Goal: Communication & Community: Answer question/provide support

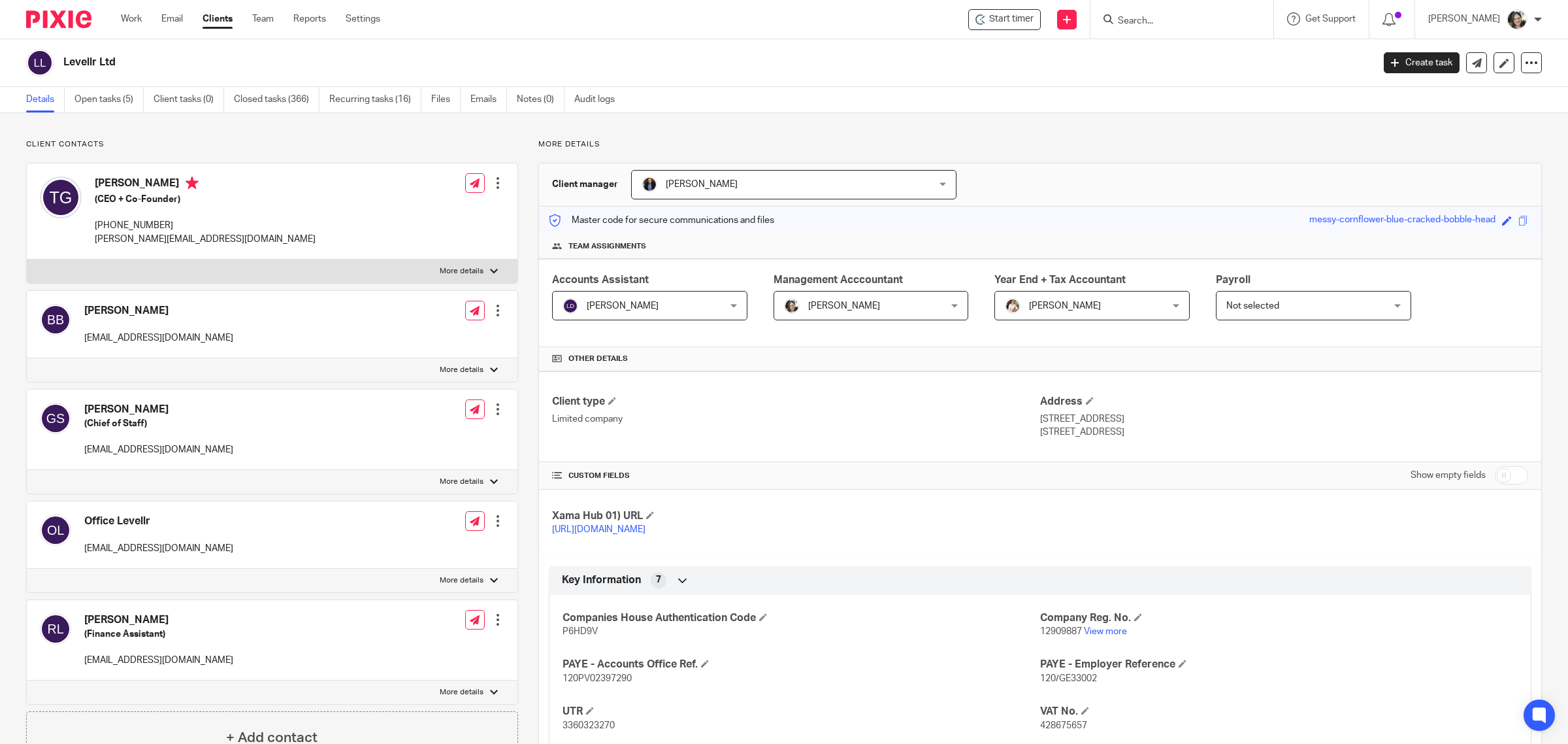
scroll to position [962, 0]
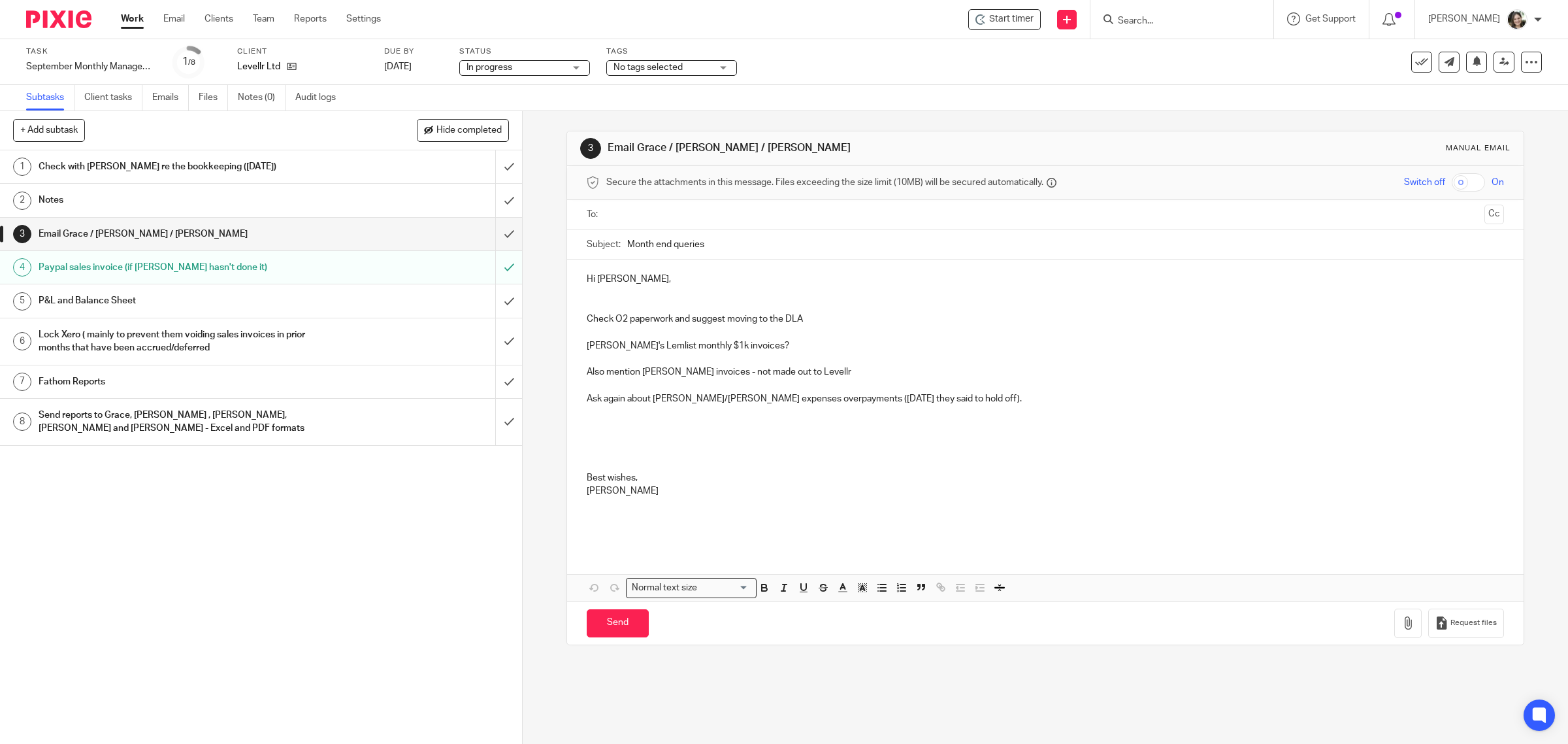
click at [139, 416] on h1 "Send reports to Grace, [PERSON_NAME] , [PERSON_NAME], [PERSON_NAME] and [PERSON…" at bounding box center [186, 422] width 296 height 33
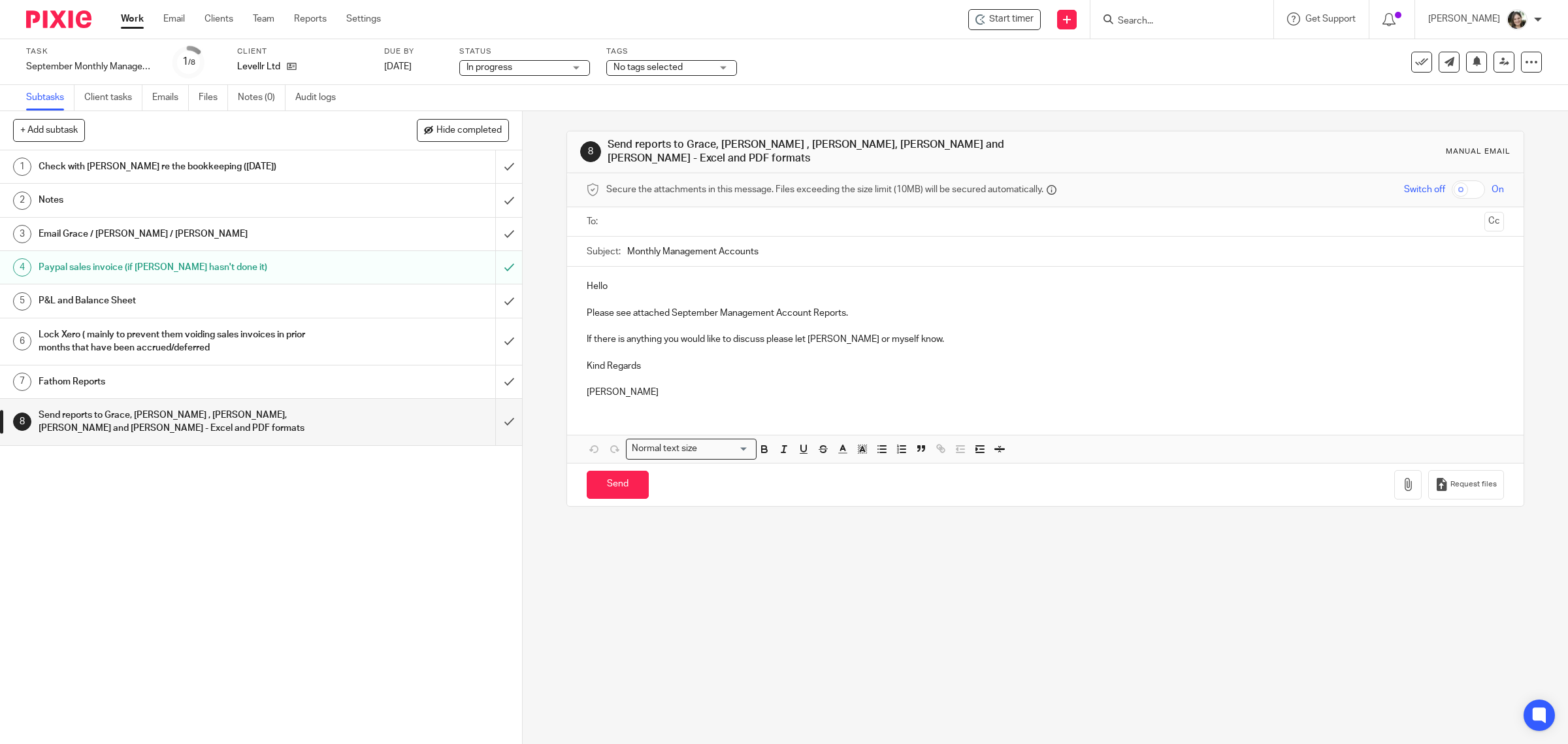
click at [860, 308] on p "Please see attached September Management Account Reports." at bounding box center [1045, 313] width 918 height 13
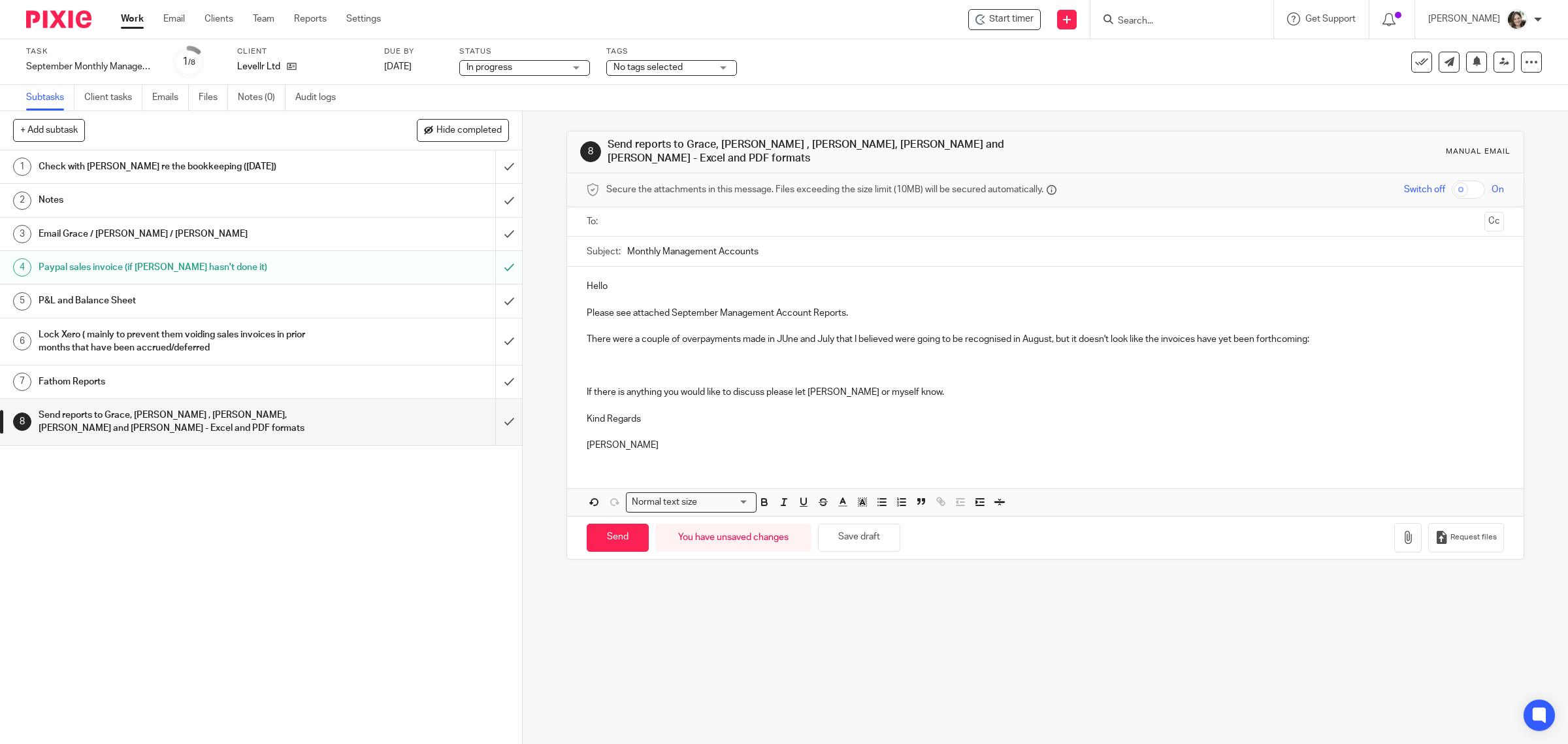
click at [714, 349] on p at bounding box center [1045, 352] width 918 height 13
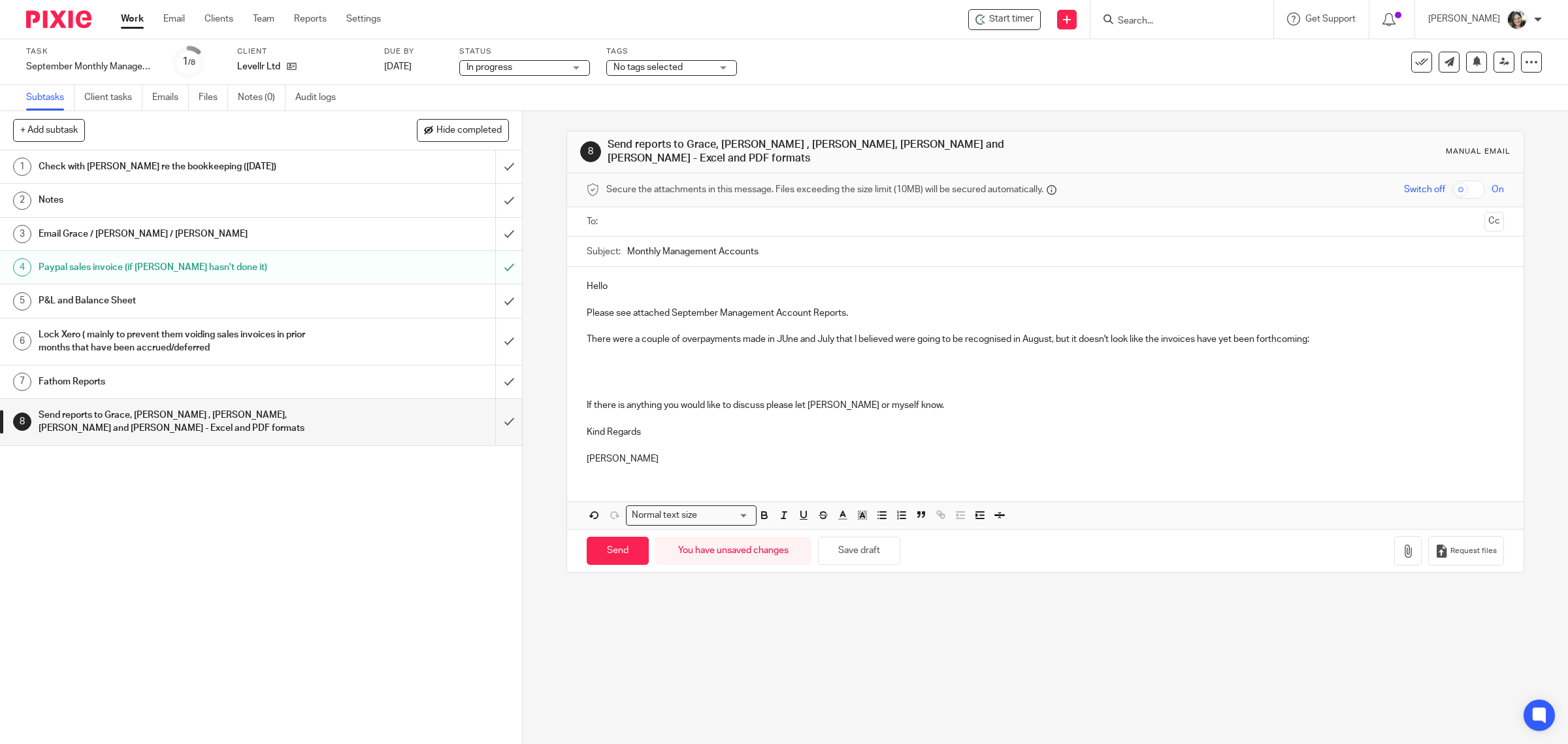
click at [606, 359] on p at bounding box center [1045, 365] width 918 height 13
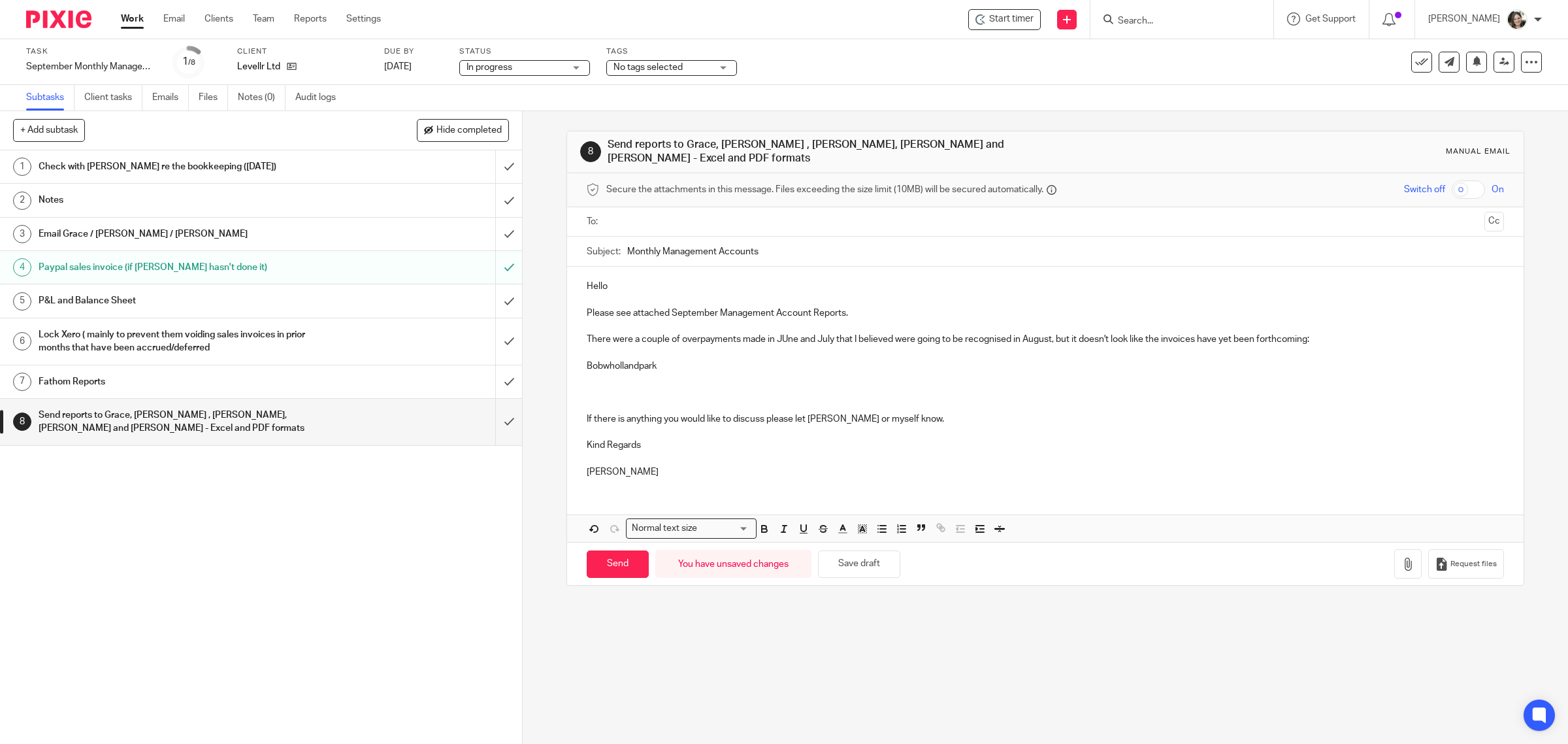
click at [595, 373] on p at bounding box center [1045, 379] width 918 height 13
drag, startPoint x: 589, startPoint y: 357, endPoint x: 615, endPoint y: 367, distance: 27.9
click at [615, 367] on div "Hello Please see attached September Management Account Reports. There were a co…" at bounding box center [1045, 377] width 957 height 221
click at [878, 524] on icon "button" at bounding box center [882, 529] width 12 height 12
click at [683, 377] on p "Flytap" at bounding box center [1058, 379] width 892 height 13
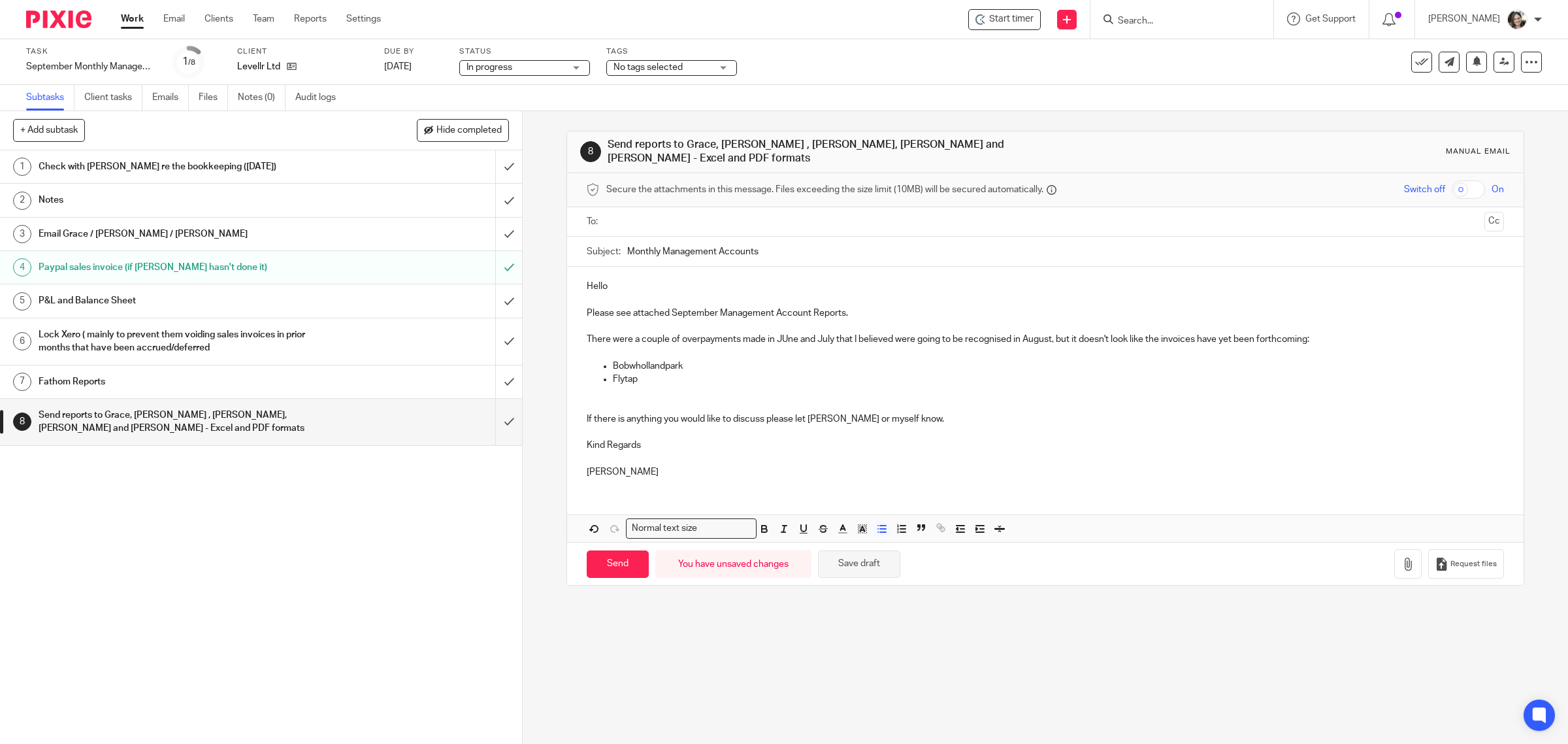
click at [849, 559] on button "Save draft" at bounding box center [858, 564] width 82 height 28
click at [605, 359] on ul "Bobwhollandpark Flytap" at bounding box center [1045, 373] width 918 height 27
drag, startPoint x: 609, startPoint y: 359, endPoint x: 635, endPoint y: 374, distance: 30.0
click at [638, 374] on ul "Bobwhollandpark Flytap" at bounding box center [1045, 373] width 918 height 27
copy ul "Bobwhollandpark Flytap"
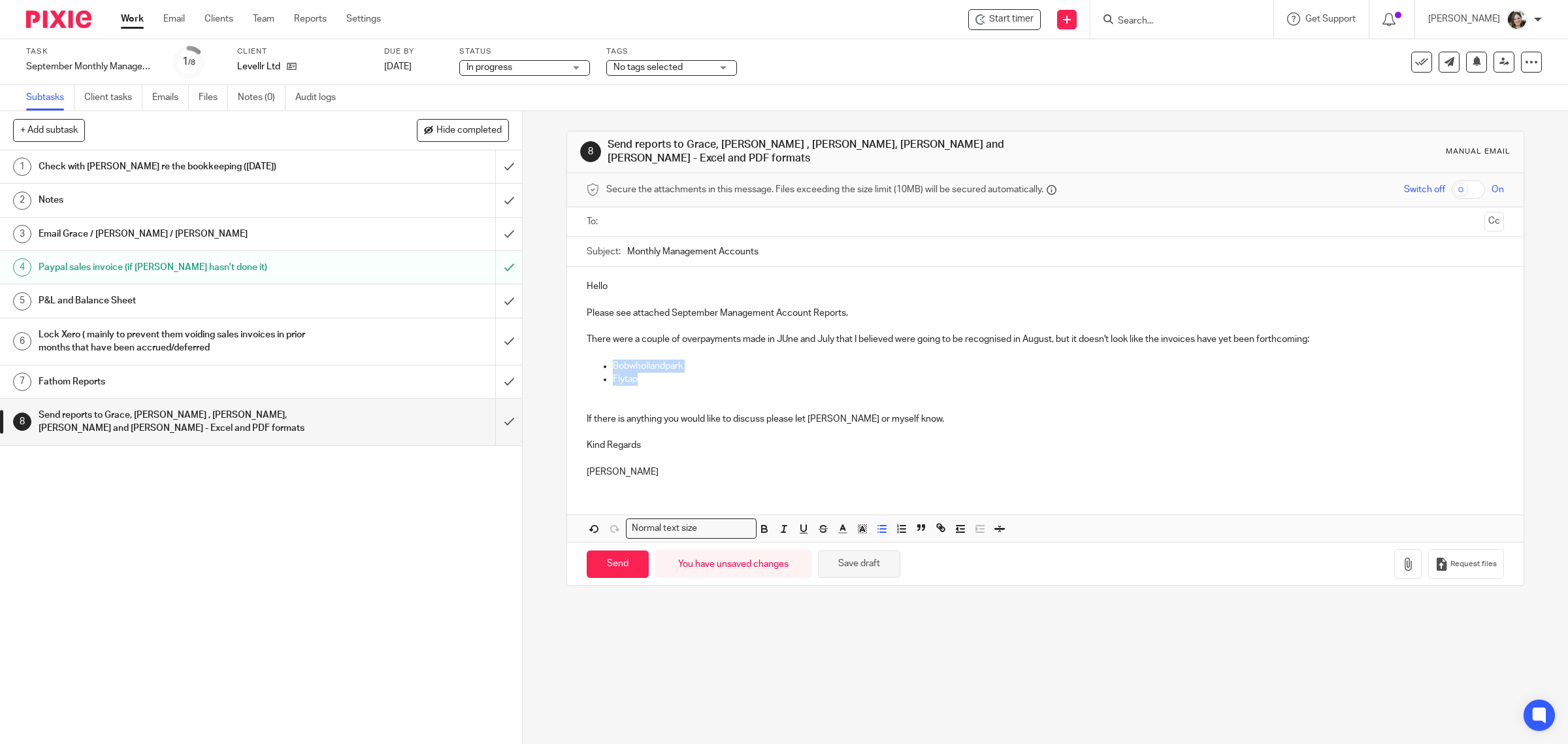
click at [848, 554] on button "Save draft" at bounding box center [858, 564] width 82 height 28
click at [197, 170] on h1 "Check with [PERSON_NAME] re the bookkeeping ([DATE])" at bounding box center [186, 166] width 296 height 20
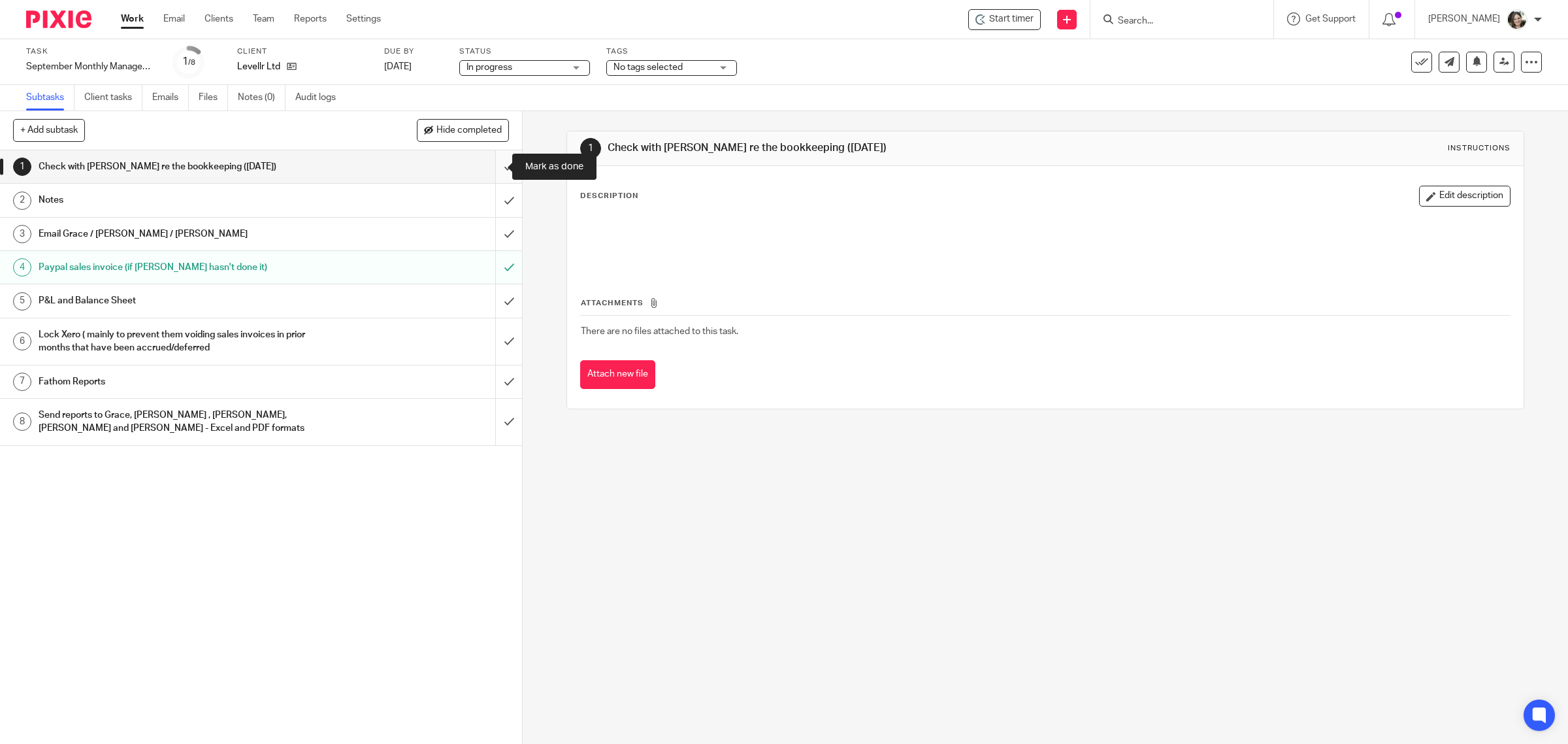
click at [487, 166] on input "submit" at bounding box center [260, 166] width 522 height 32
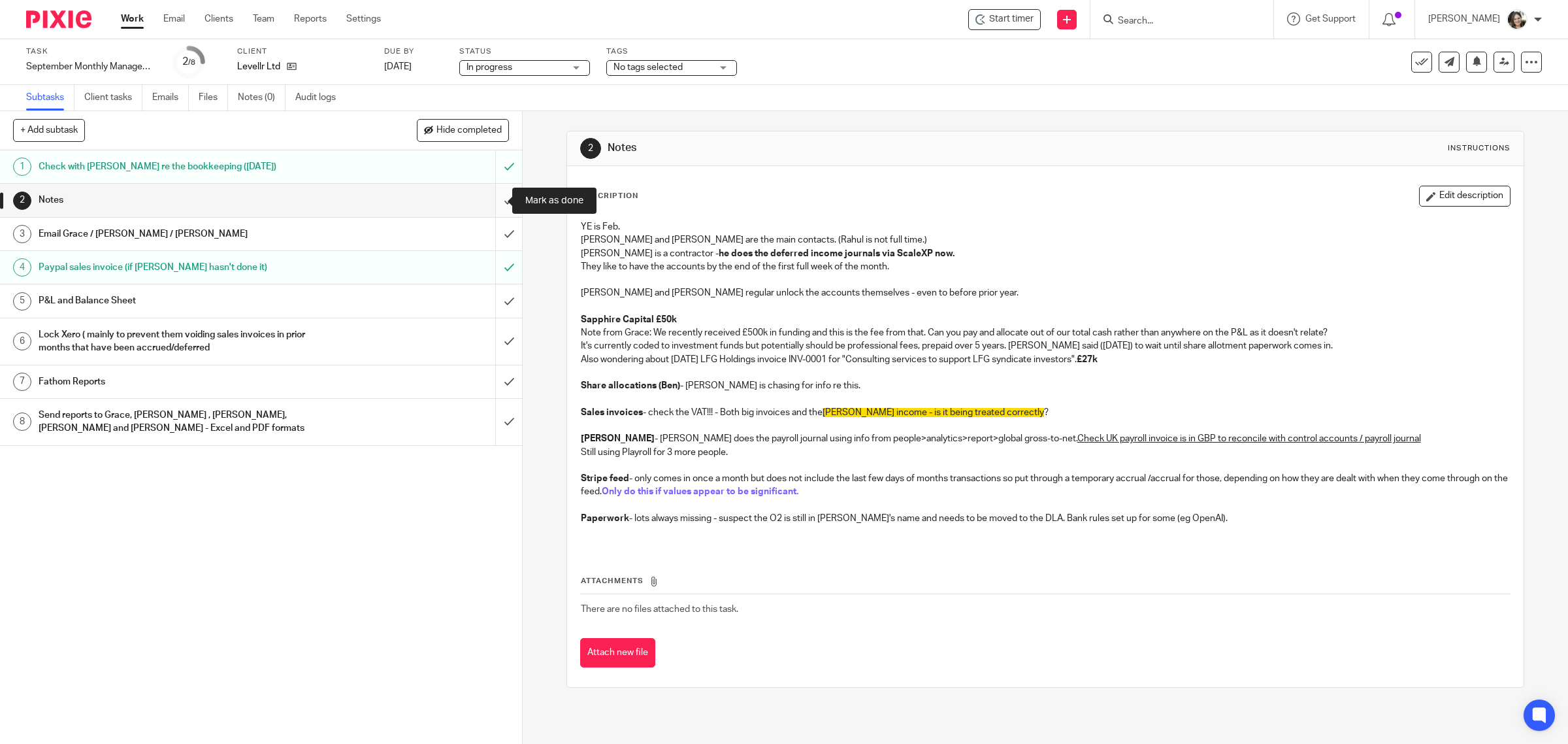
click at [490, 198] on input "submit" at bounding box center [260, 200] width 522 height 32
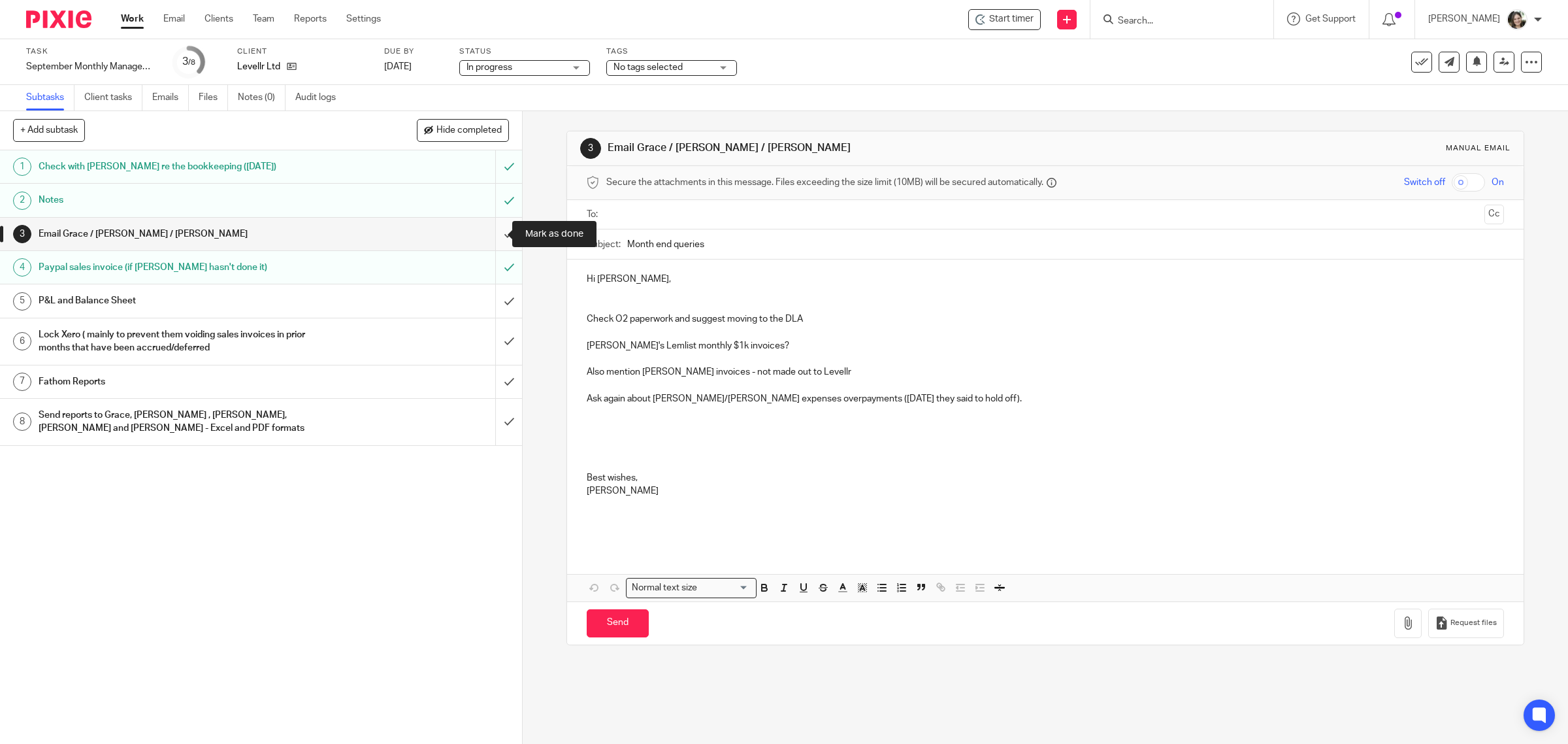
click at [486, 236] on input "submit" at bounding box center [260, 233] width 522 height 32
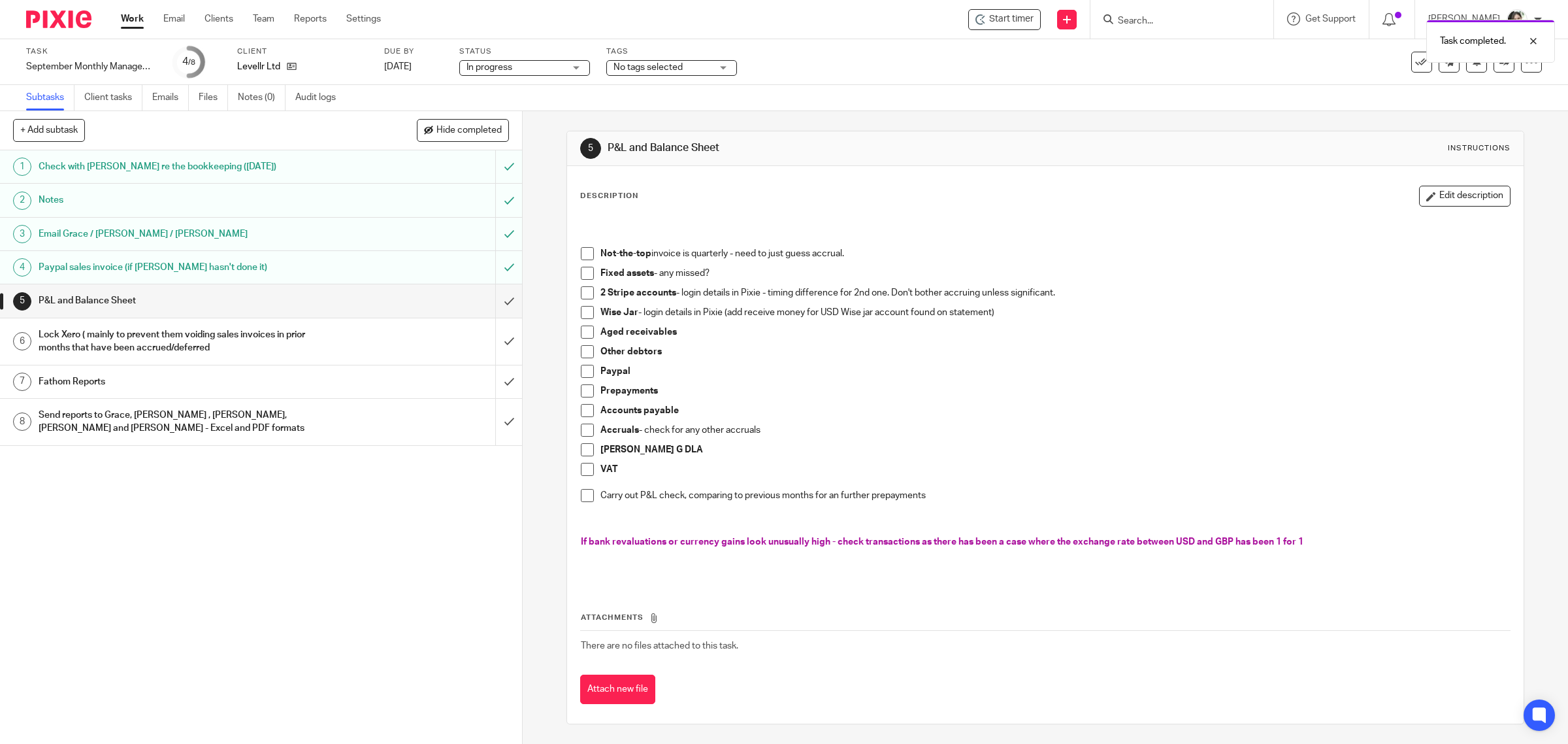
click at [585, 252] on span at bounding box center [586, 253] width 13 height 13
click at [580, 273] on span at bounding box center [586, 273] width 13 height 13
click at [581, 313] on span at bounding box center [586, 312] width 13 height 13
click at [581, 331] on span at bounding box center [586, 331] width 13 height 13
click at [581, 349] on span at bounding box center [586, 351] width 13 height 13
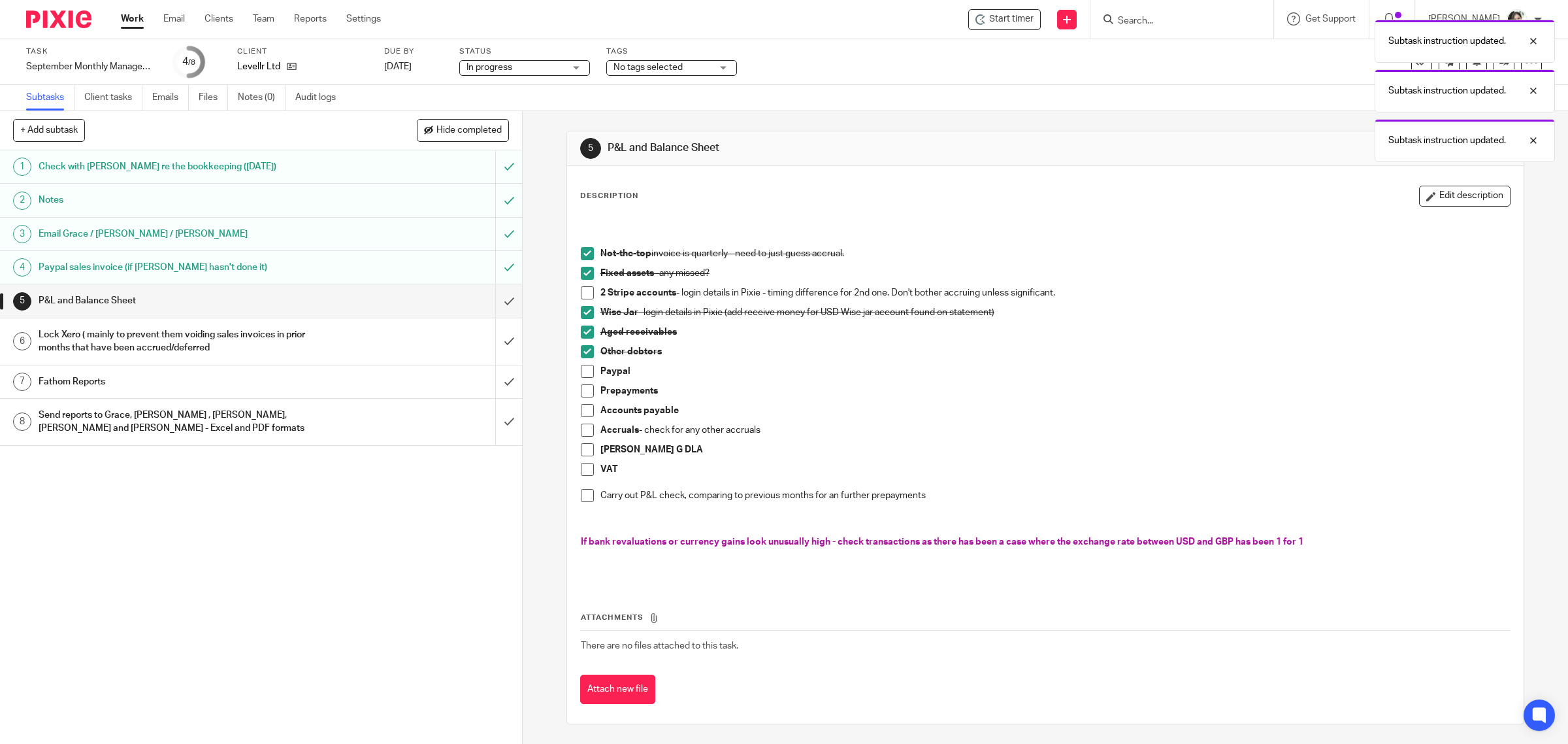
click at [580, 370] on span at bounding box center [586, 370] width 13 height 13
click at [580, 389] on span at bounding box center [586, 390] width 13 height 13
click at [583, 410] on span at bounding box center [586, 410] width 13 height 13
click at [580, 431] on span at bounding box center [586, 429] width 13 height 13
click at [580, 451] on span at bounding box center [586, 449] width 13 height 13
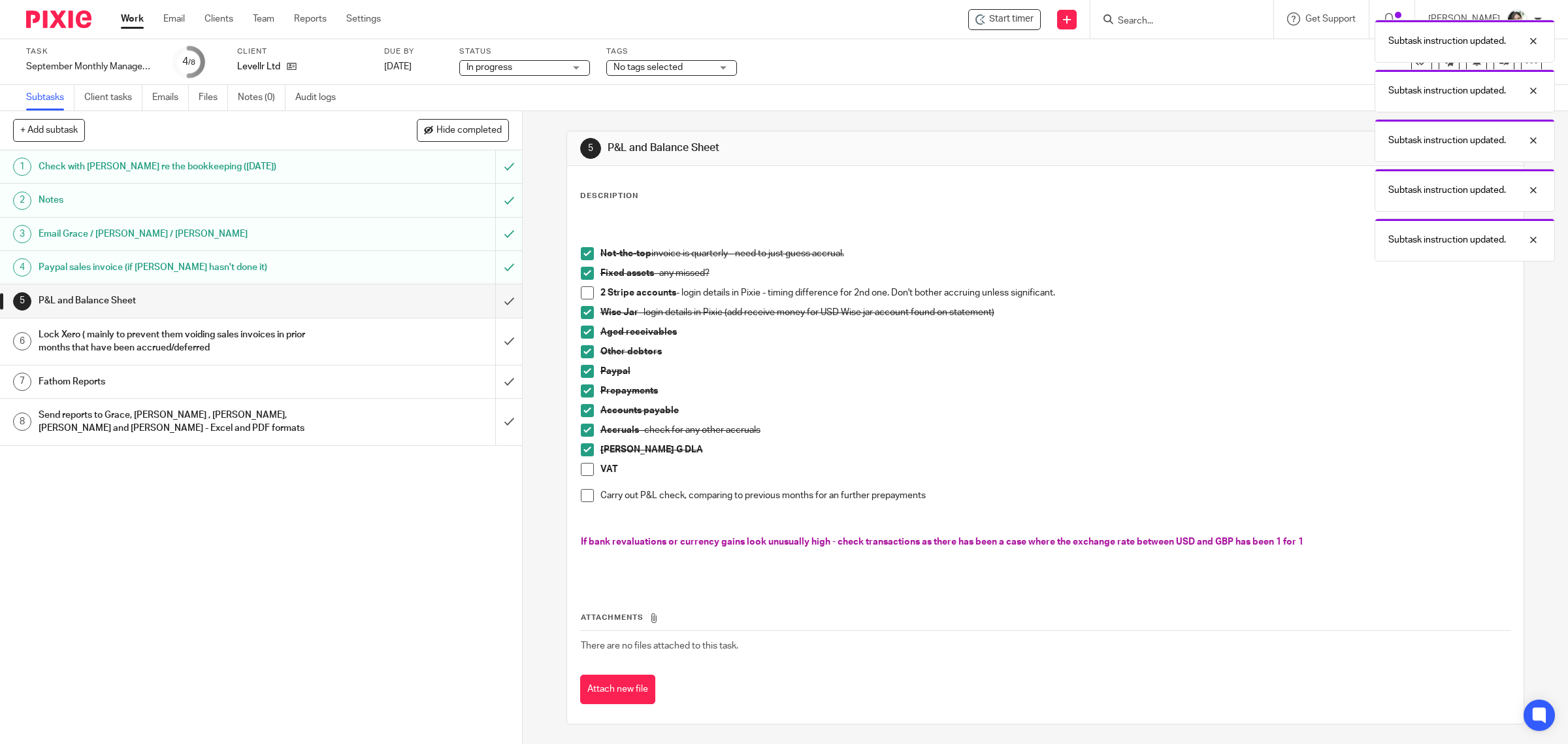
click at [580, 468] on span at bounding box center [586, 468] width 13 height 13
click at [580, 495] on span at bounding box center [586, 495] width 13 height 13
click at [583, 293] on span at bounding box center [586, 292] width 13 height 13
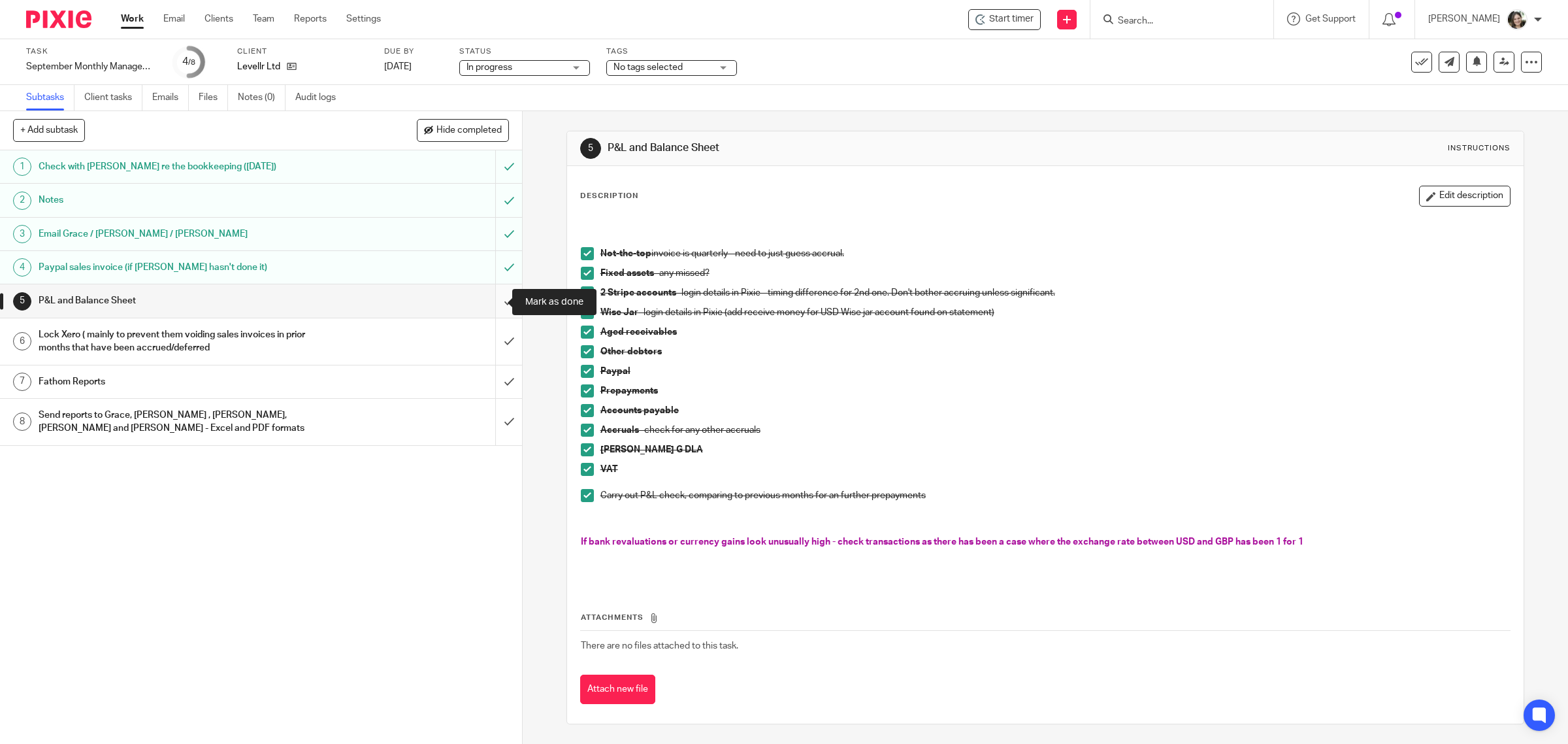
click at [490, 295] on input "submit" at bounding box center [260, 300] width 522 height 32
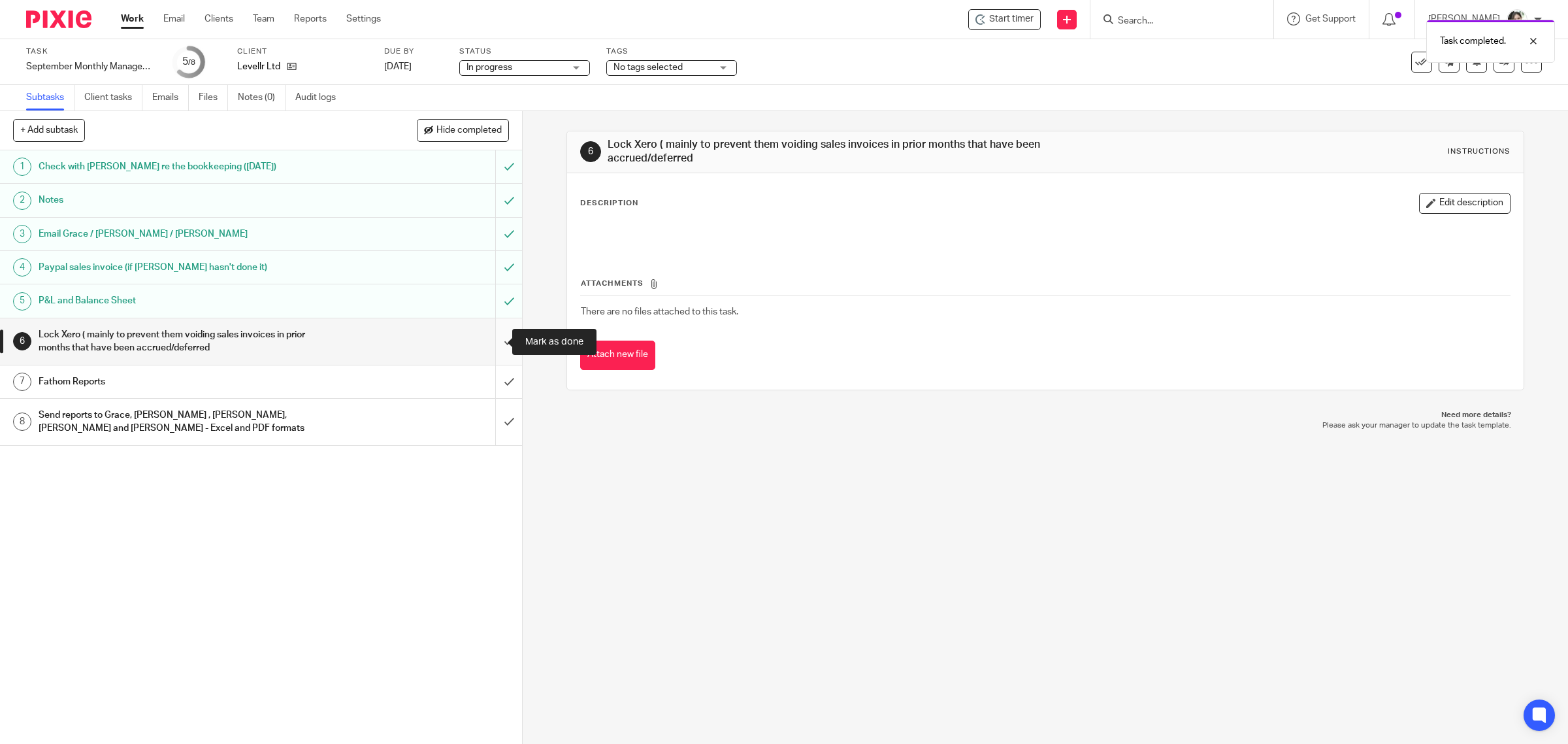
click at [489, 343] on input "submit" at bounding box center [260, 342] width 522 height 47
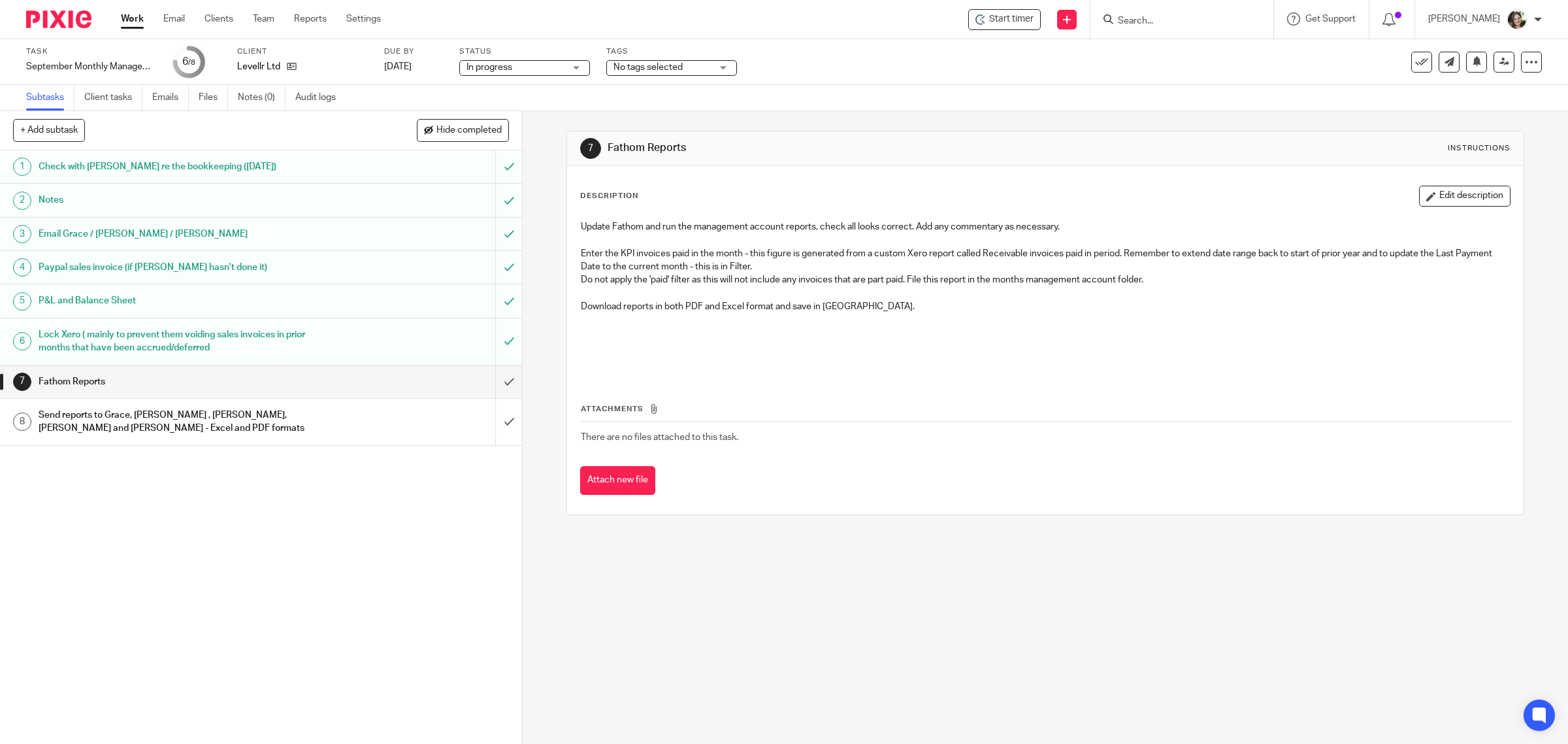
click at [213, 413] on h1 "Send reports to Grace, Ben , Tom G, Tom P and Rahul - Excel and PDF formats" at bounding box center [186, 422] width 296 height 33
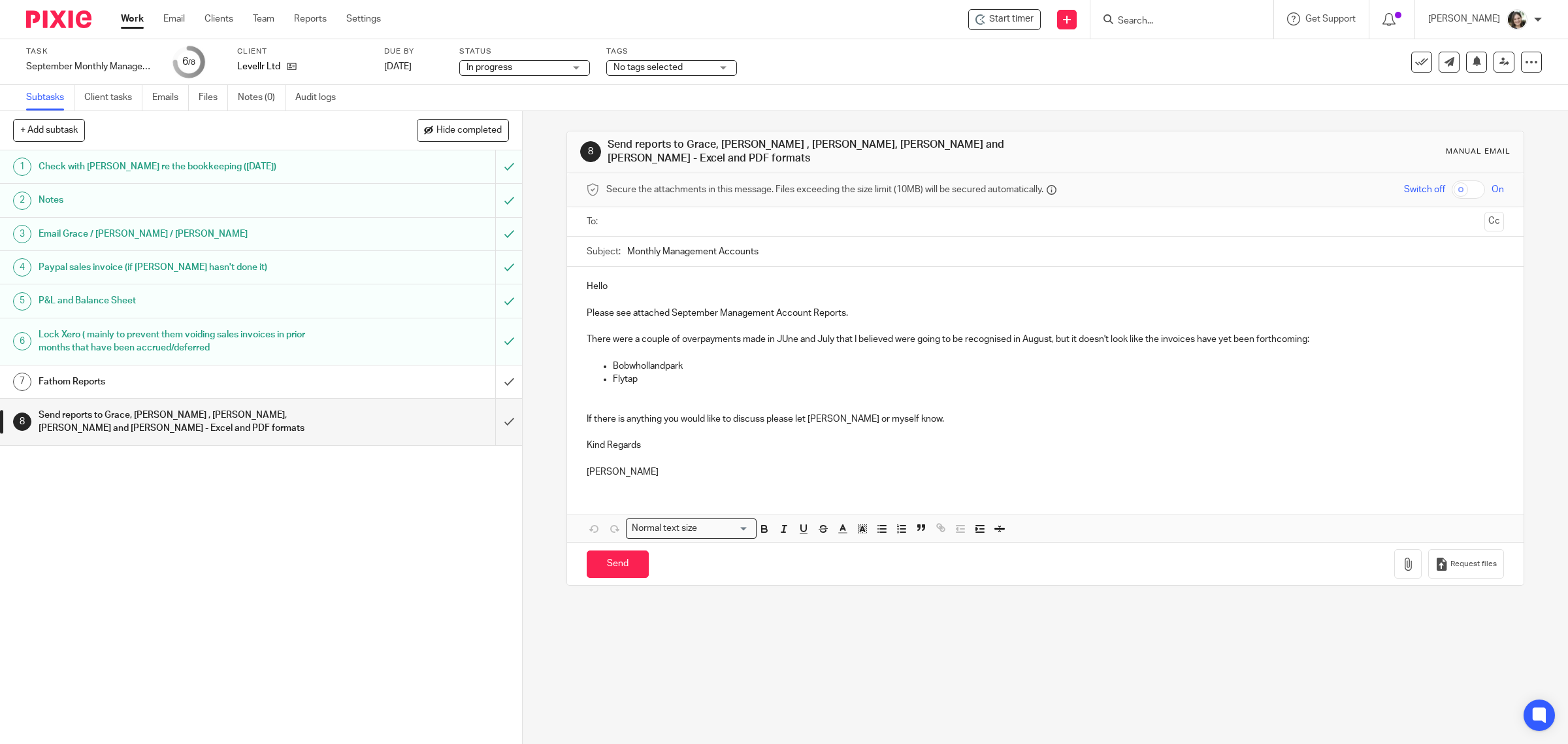
click at [713, 398] on p at bounding box center [1045, 404] width 918 height 13
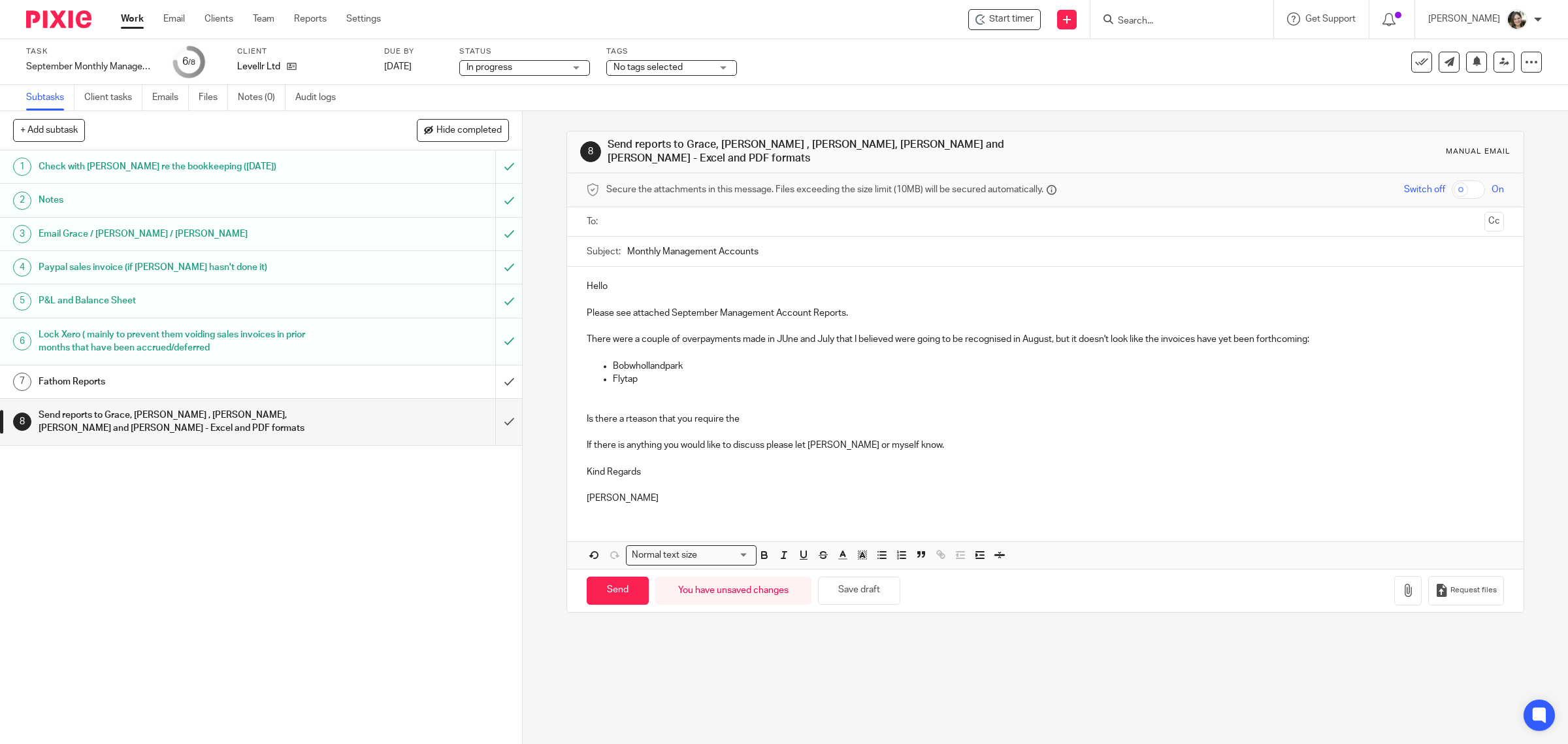
click at [629, 413] on p "Is there a rteason that you require the" at bounding box center [1045, 419] width 918 height 13
drag, startPoint x: 744, startPoint y: 410, endPoint x: 775, endPoint y: 410, distance: 31.0
click at [746, 413] on p "Is there a reason that you require the" at bounding box center [1045, 419] width 918 height 13
drag, startPoint x: 576, startPoint y: 413, endPoint x: 1212, endPoint y: 408, distance: 636.0
click at [1212, 408] on div "Hello Please see attached September Management Account Reports. There were a co…" at bounding box center [1045, 391] width 957 height 249
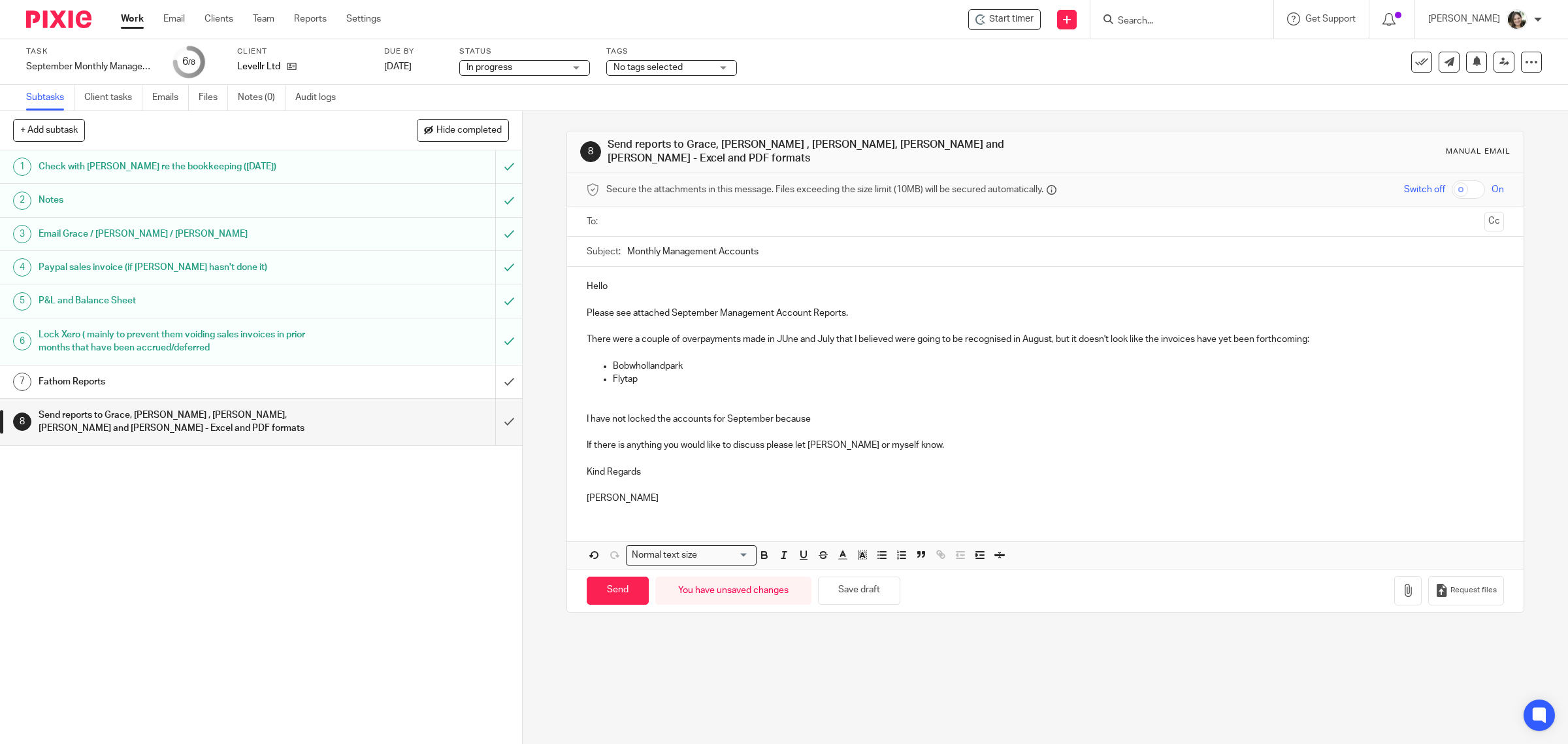
click at [852, 413] on p "I have not locked the accounts for September because" at bounding box center [1045, 419] width 918 height 13
click at [928, 438] on p "If there is anything you would like to discuss please let Martin or myself know." at bounding box center [1045, 444] width 918 height 13
click at [871, 591] on button "Save draft" at bounding box center [858, 590] width 82 height 28
click at [851, 583] on button "Save draft" at bounding box center [858, 590] width 82 height 28
click at [234, 378] on h1 "Fathom Reports" at bounding box center [186, 382] width 296 height 20
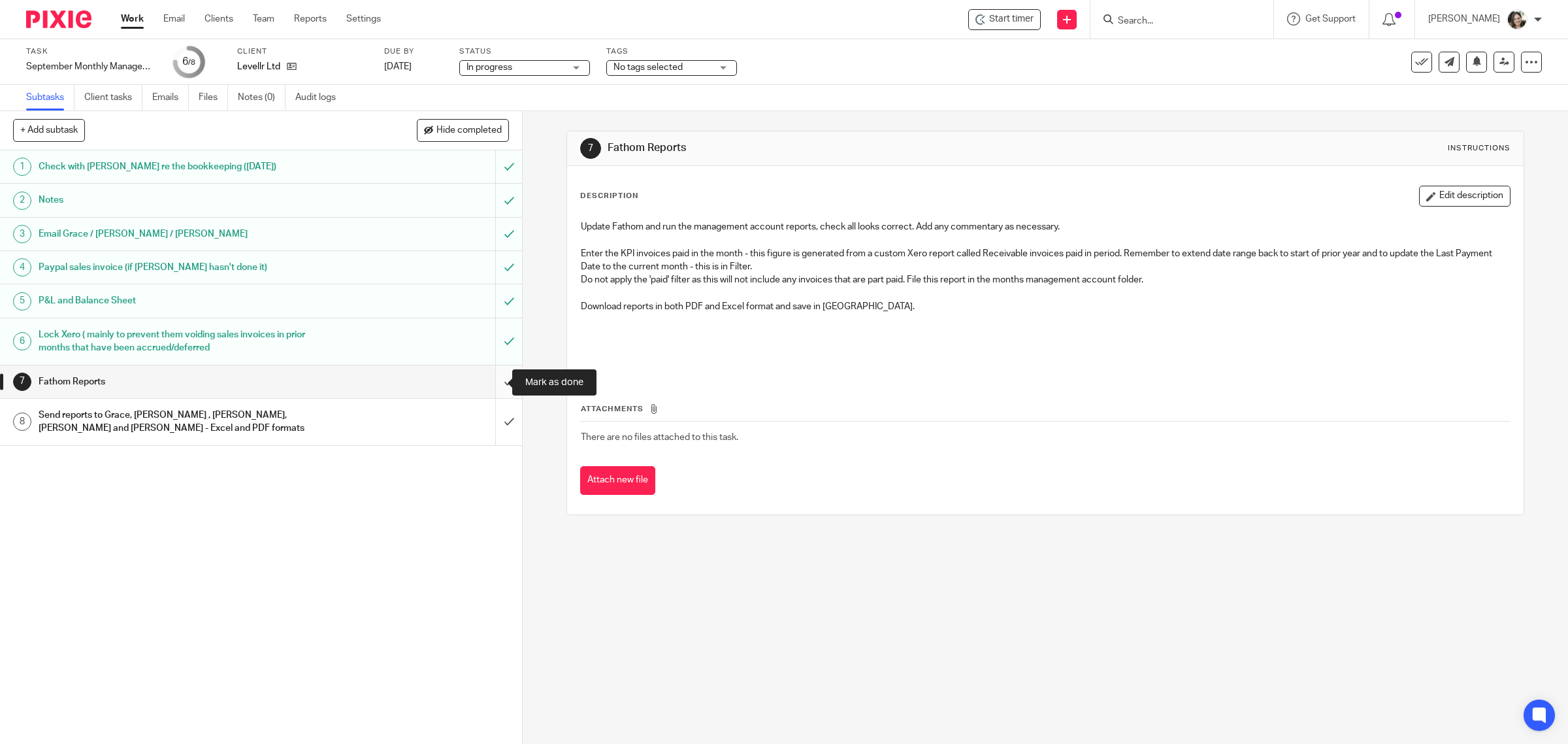
click at [492, 380] on input "submit" at bounding box center [260, 381] width 522 height 32
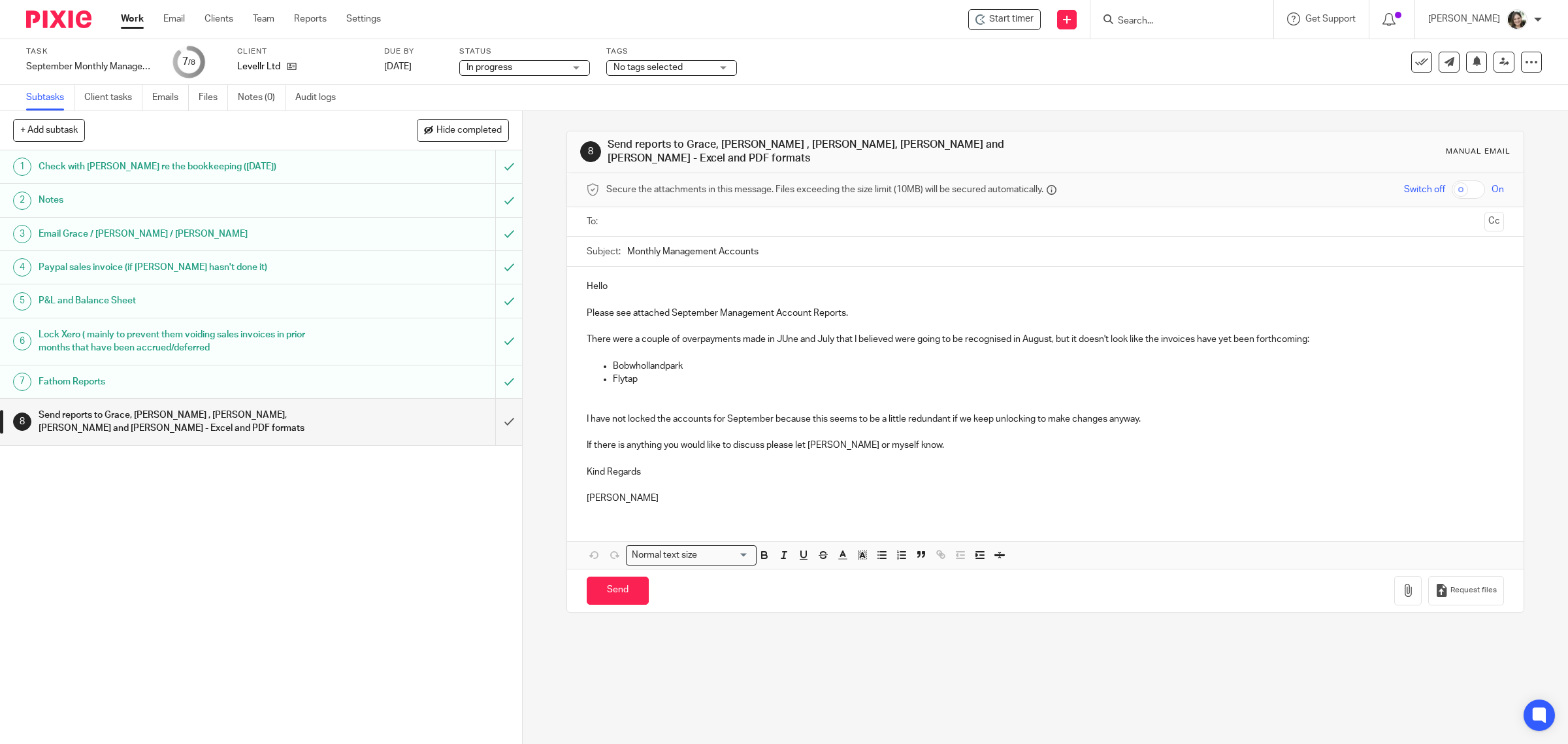
click at [861, 309] on p "Please see attached September Management Account Reports." at bounding box center [1045, 313] width 918 height 13
drag, startPoint x: 653, startPoint y: 244, endPoint x: 608, endPoint y: 243, distance: 45.0
click at [608, 243] on div "Subject: Monthly Management Accounts" at bounding box center [1045, 251] width 918 height 29
click at [632, 246] on input "SEptember 2025 Management Accounts" at bounding box center [1065, 251] width 877 height 29
type input "September 2025 Management Accounts"
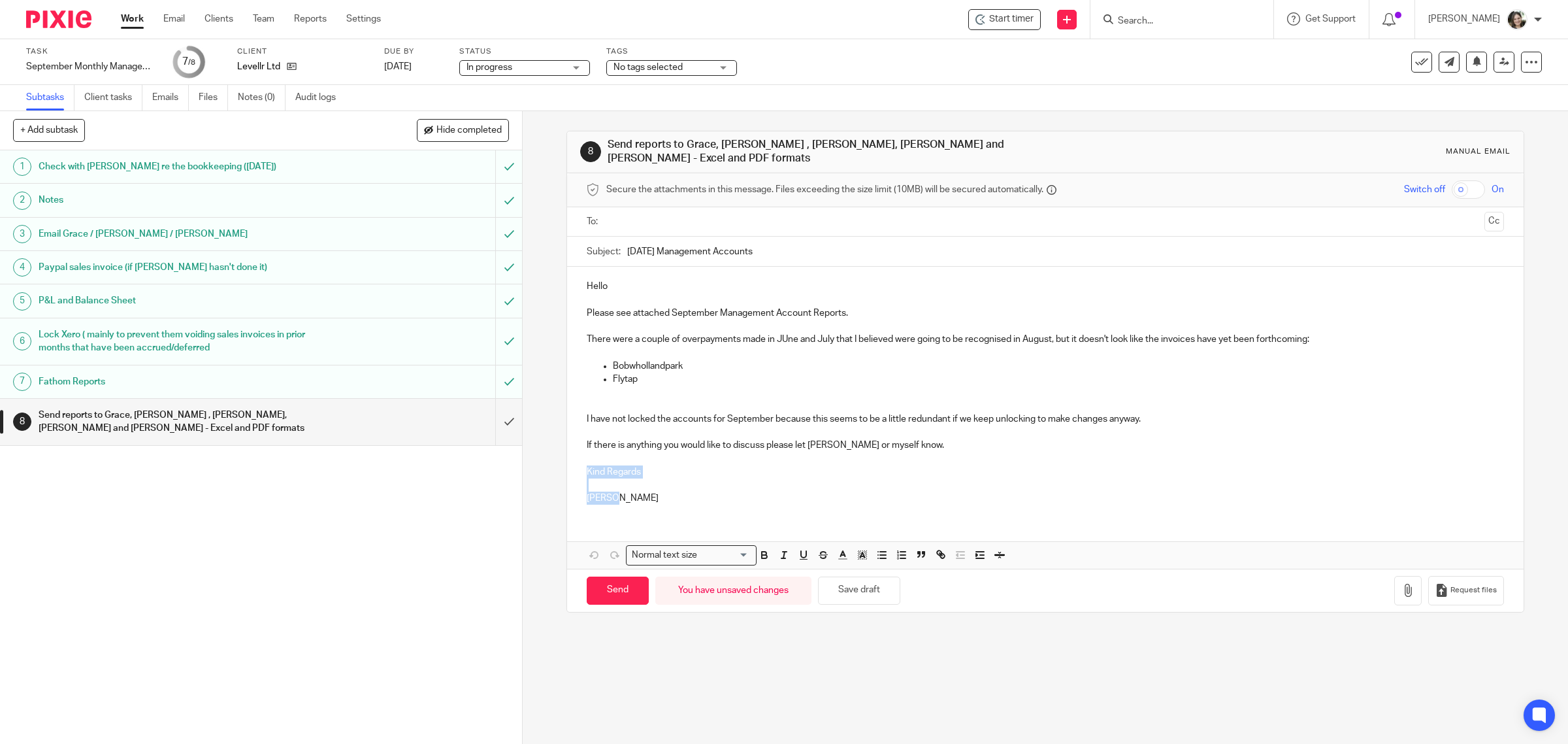
drag, startPoint x: 582, startPoint y: 464, endPoint x: 647, endPoint y: 501, distance: 74.8
click at [647, 501] on div "Hello Please see attached September Management Account Reports. There were a co…" at bounding box center [1045, 391] width 957 height 249
drag, startPoint x: 948, startPoint y: 413, endPoint x: 1137, endPoint y: 413, distance: 189.0
click at [1137, 413] on p "I have not locked the accounts for September because this seems to be a little …" at bounding box center [1045, 419] width 918 height 13
click at [928, 438] on p "If there is anything you would like to discuss please let Martin or myself know." at bounding box center [1045, 444] width 918 height 13
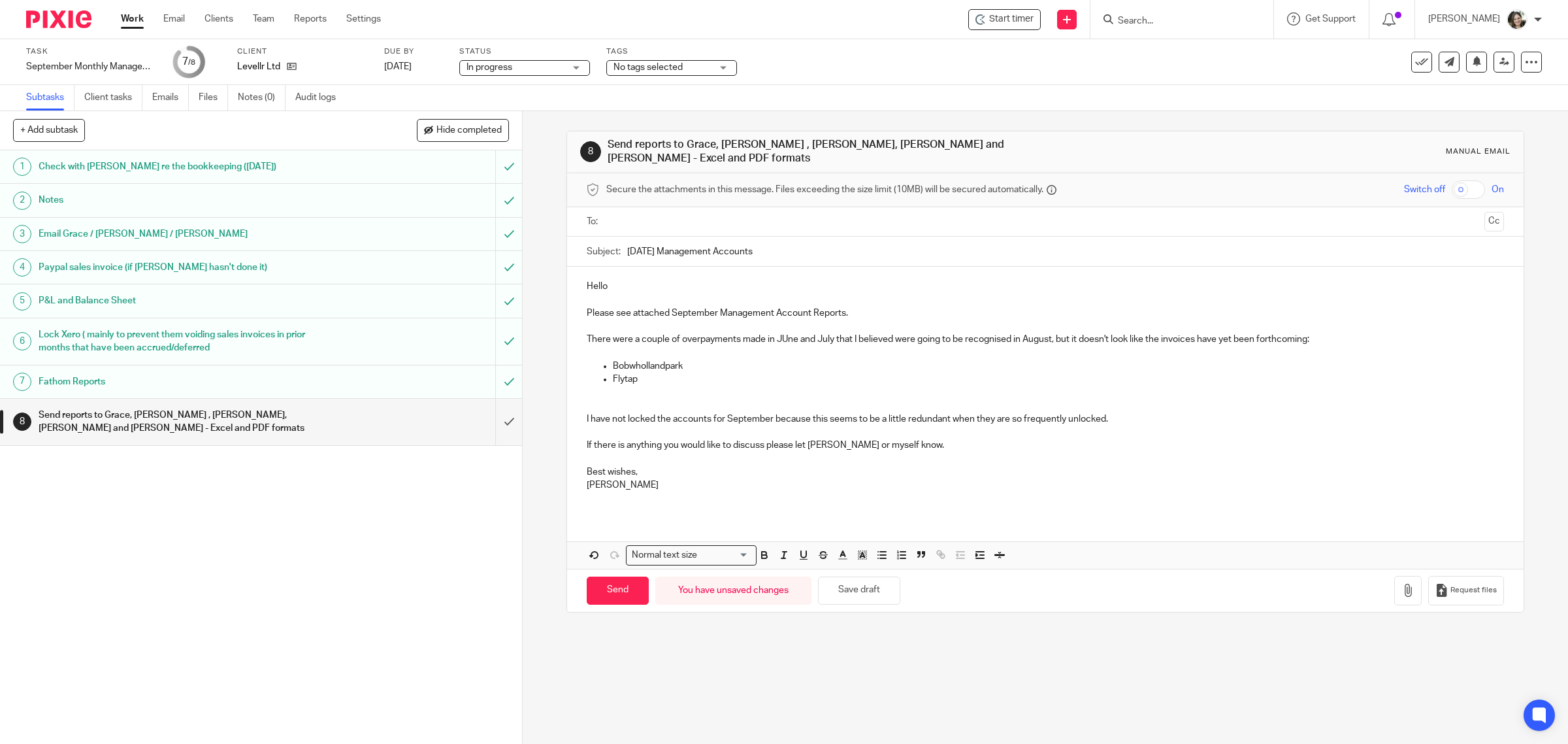
click at [610, 453] on p at bounding box center [1045, 459] width 918 height 13
click at [779, 334] on p "There were a couple of overpayments made in JUne and July that I believed were …" at bounding box center [1045, 339] width 918 height 13
click at [713, 359] on p "Bobwhollandpark" at bounding box center [1058, 365] width 892 height 13
click at [684, 359] on p "Bobwhollandpark (287 paid on 29 June with £9.50 refunded on 3 July)" at bounding box center [1058, 365] width 892 height 13
click at [659, 373] on p "Flytap" at bounding box center [1058, 379] width 892 height 13
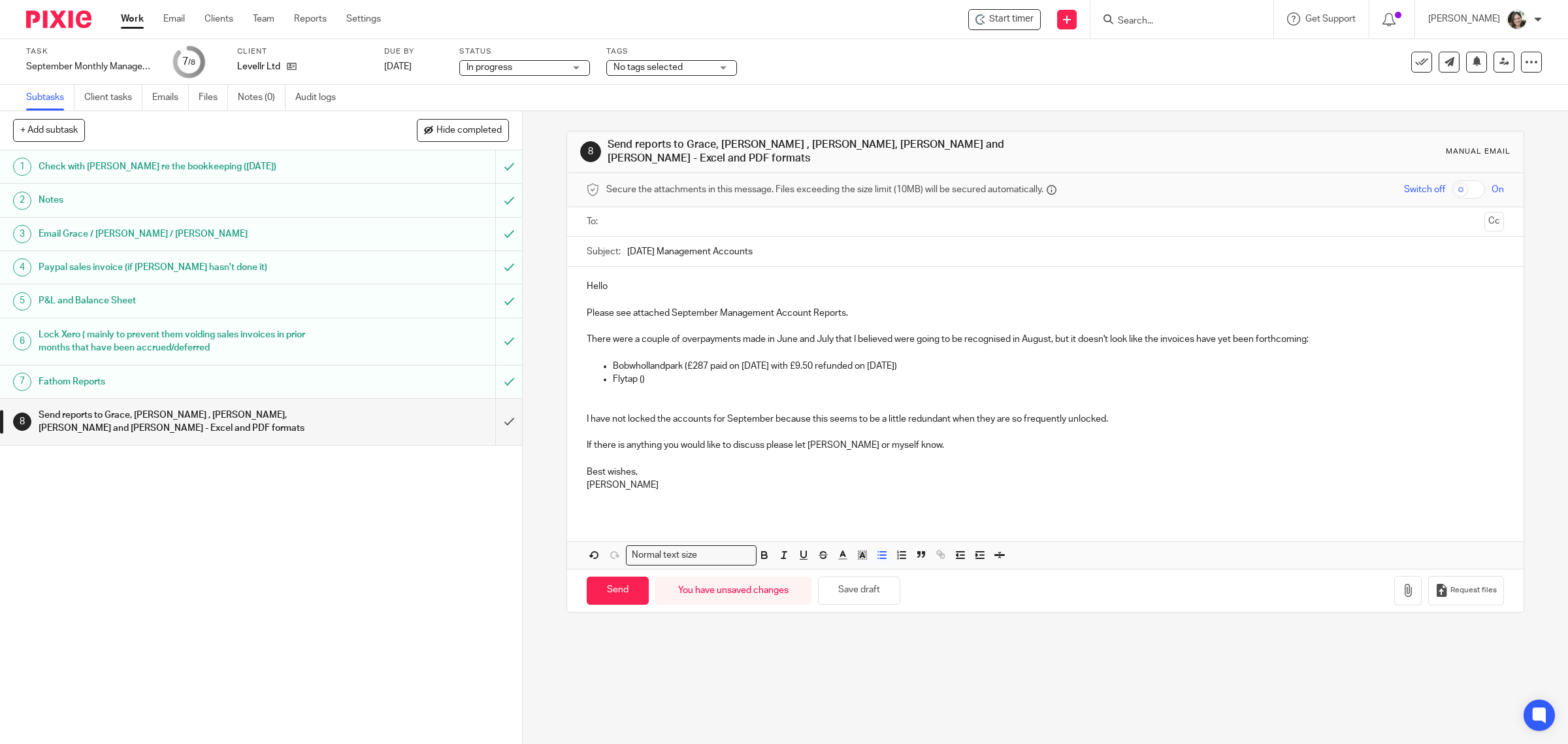
click at [638, 374] on p "Flytap ()" at bounding box center [1058, 379] width 892 height 13
click at [639, 374] on p "Flytap (494.44)" at bounding box center [1058, 379] width 892 height 13
click at [669, 373] on p "Flytap (€494.44)" at bounding box center [1058, 379] width 892 height 13
click at [706, 374] on p "Flytap (€494.44 paid by )" at bounding box center [1058, 379] width 892 height 13
click at [691, 374] on p "Flytap (€494.44 paid by Conrado Fonseca Barbosa on 7 July)" at bounding box center [1058, 379] width 892 height 13
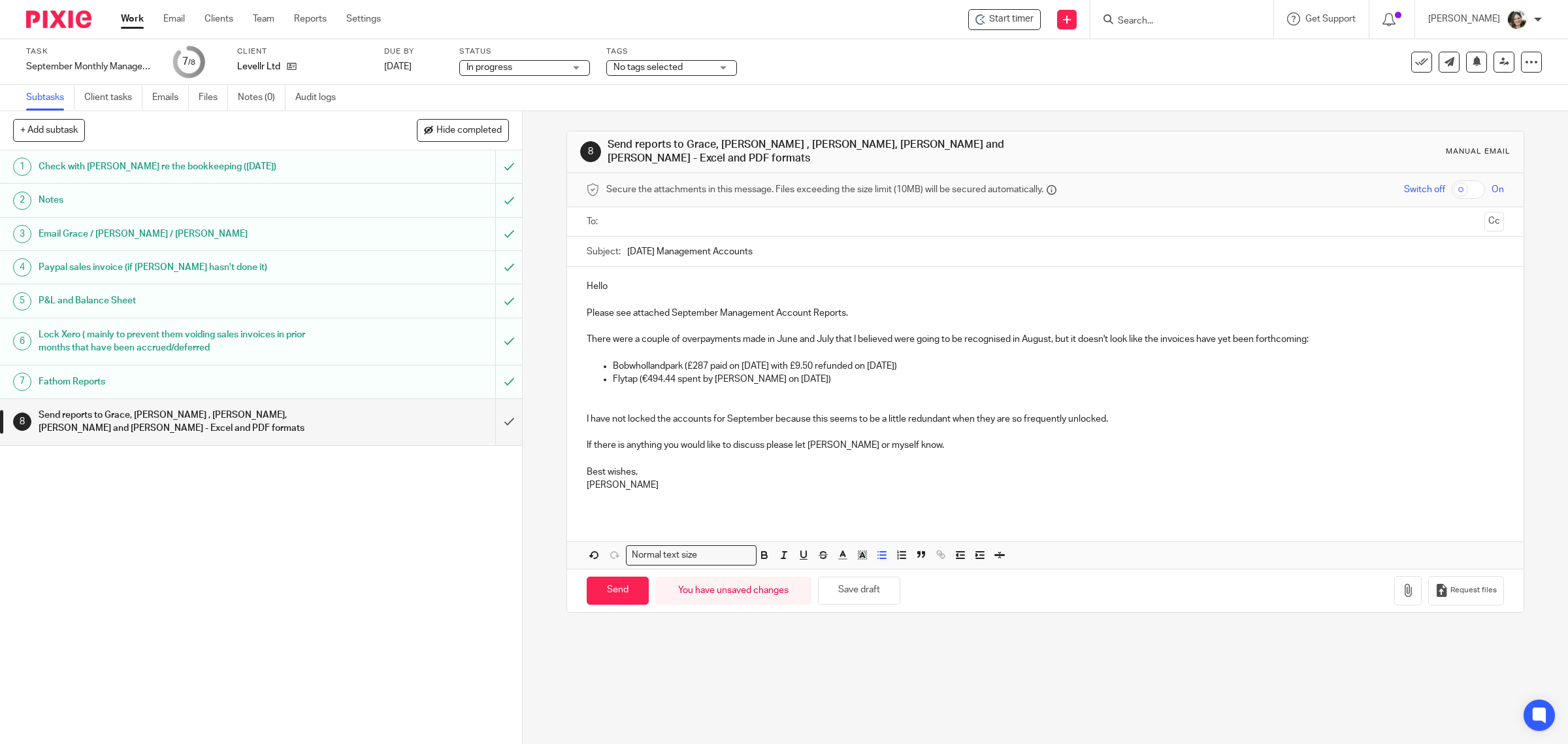
click at [723, 359] on p "Bobwhollandpark (£287 paid on 29 June with £9.50 refunded on 3 July)" at bounding box center [1058, 365] width 892 height 13
click at [744, 359] on p "Bobwhollandpark (£287 spent by on 29 June with £9.50 refunded on 3 July)" at bounding box center [1058, 365] width 892 height 13
click at [899, 373] on p "Flytap (€494.44 spent by Conrado Fonseca Barbosa on 7 July)" at bounding box center [1058, 379] width 892 height 13
click at [574, 417] on div "Hello Please see attached September Management Account Reports. There were a co…" at bounding box center [1045, 391] width 957 height 249
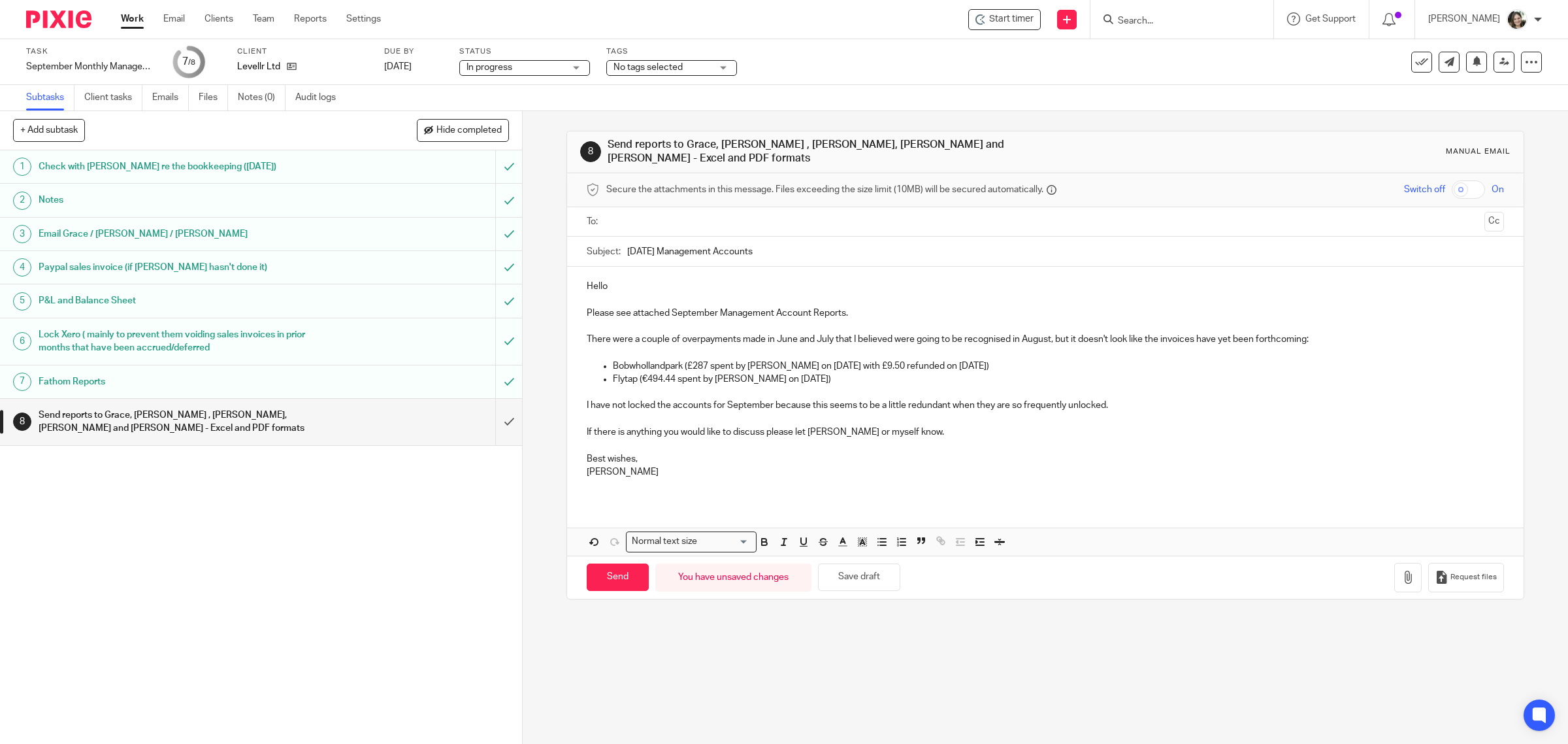
click at [592, 483] on p at bounding box center [1045, 484] width 918 height 13
click at [863, 573] on button "Save draft" at bounding box center [858, 577] width 82 height 28
click at [670, 223] on ul at bounding box center [1046, 221] width 877 height 22
click at [666, 215] on input "text" at bounding box center [1044, 222] width 868 height 15
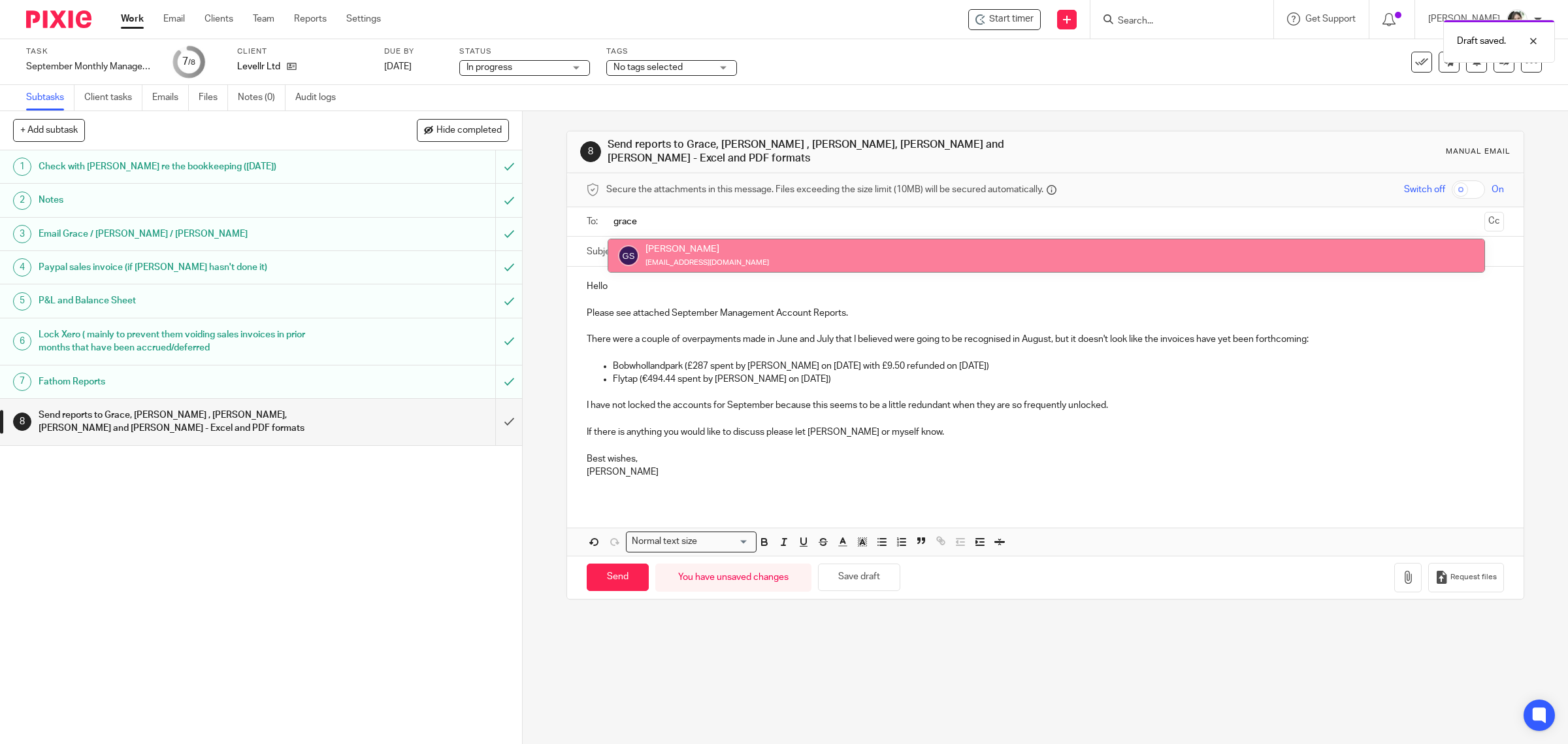
type input "grace"
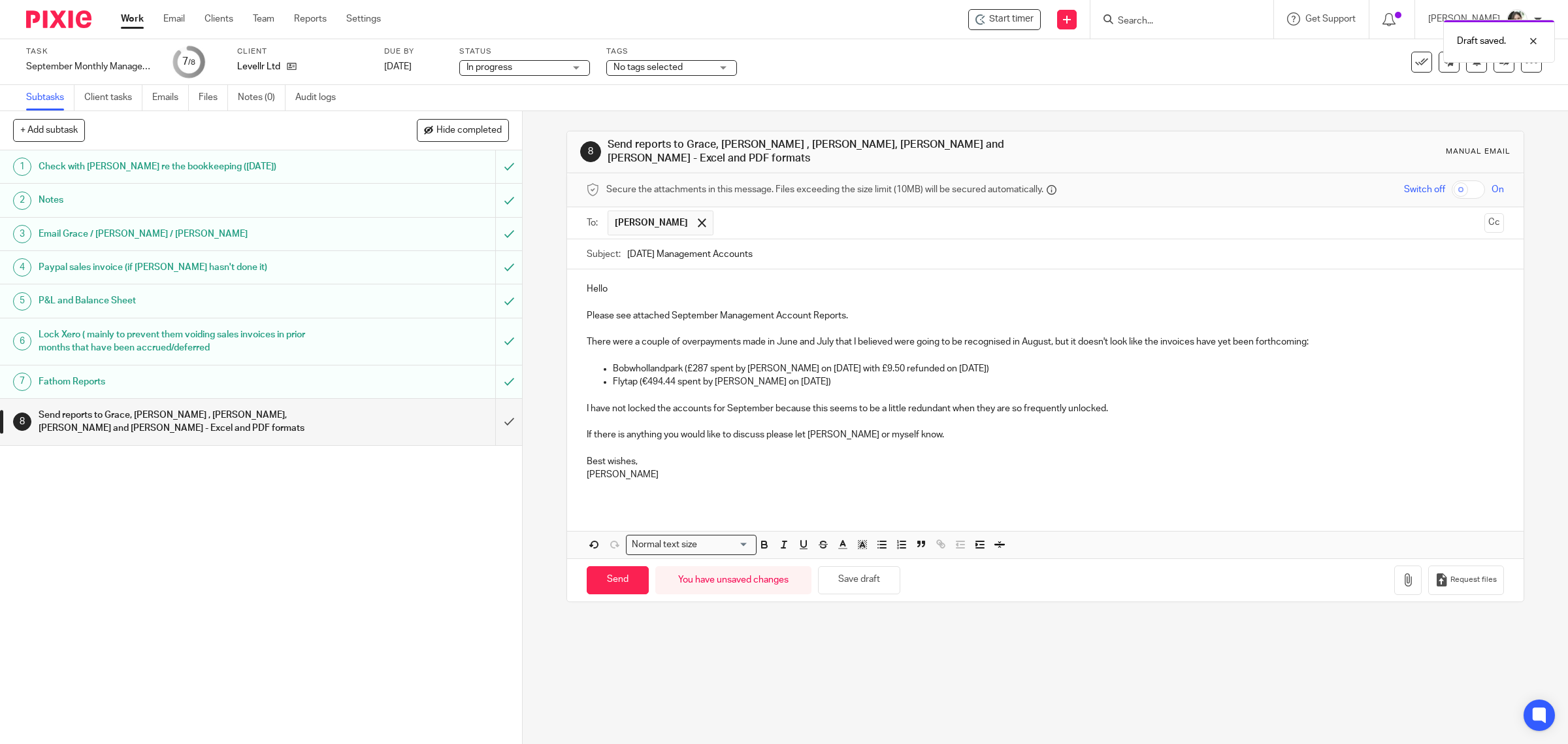
click at [736, 217] on input "text" at bounding box center [1099, 223] width 759 height 26
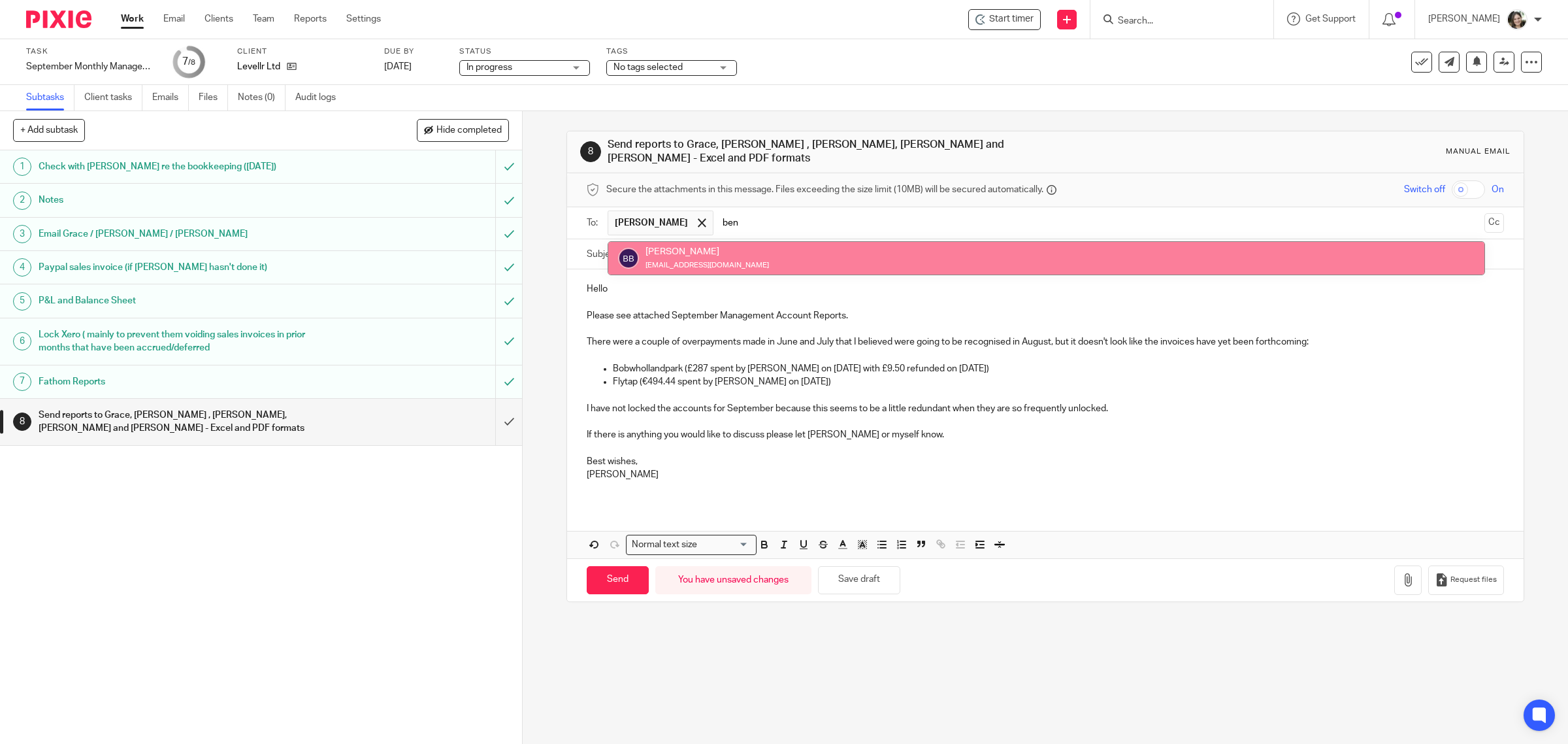
type input "ben"
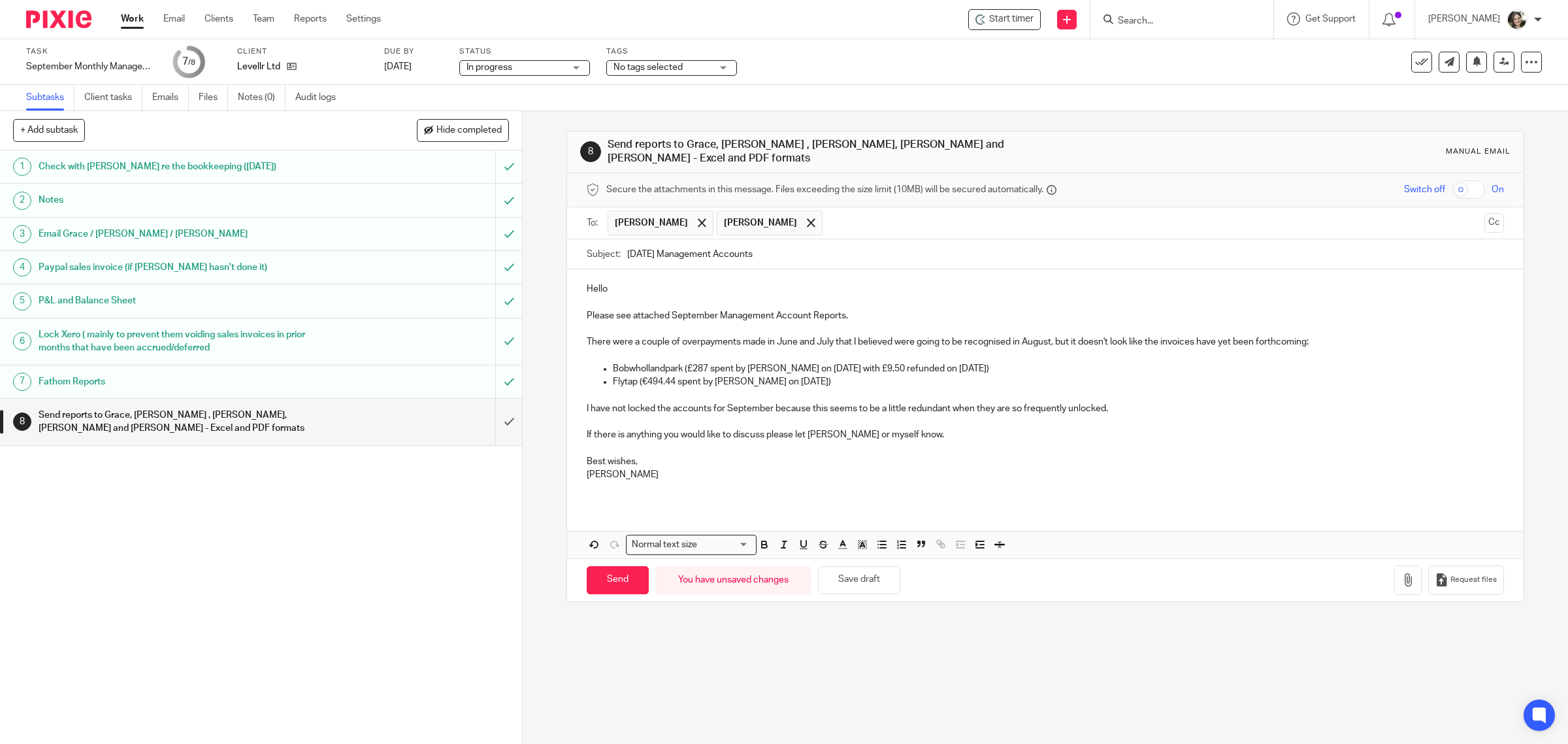
click at [850, 215] on input "text" at bounding box center [1153, 223] width 650 height 26
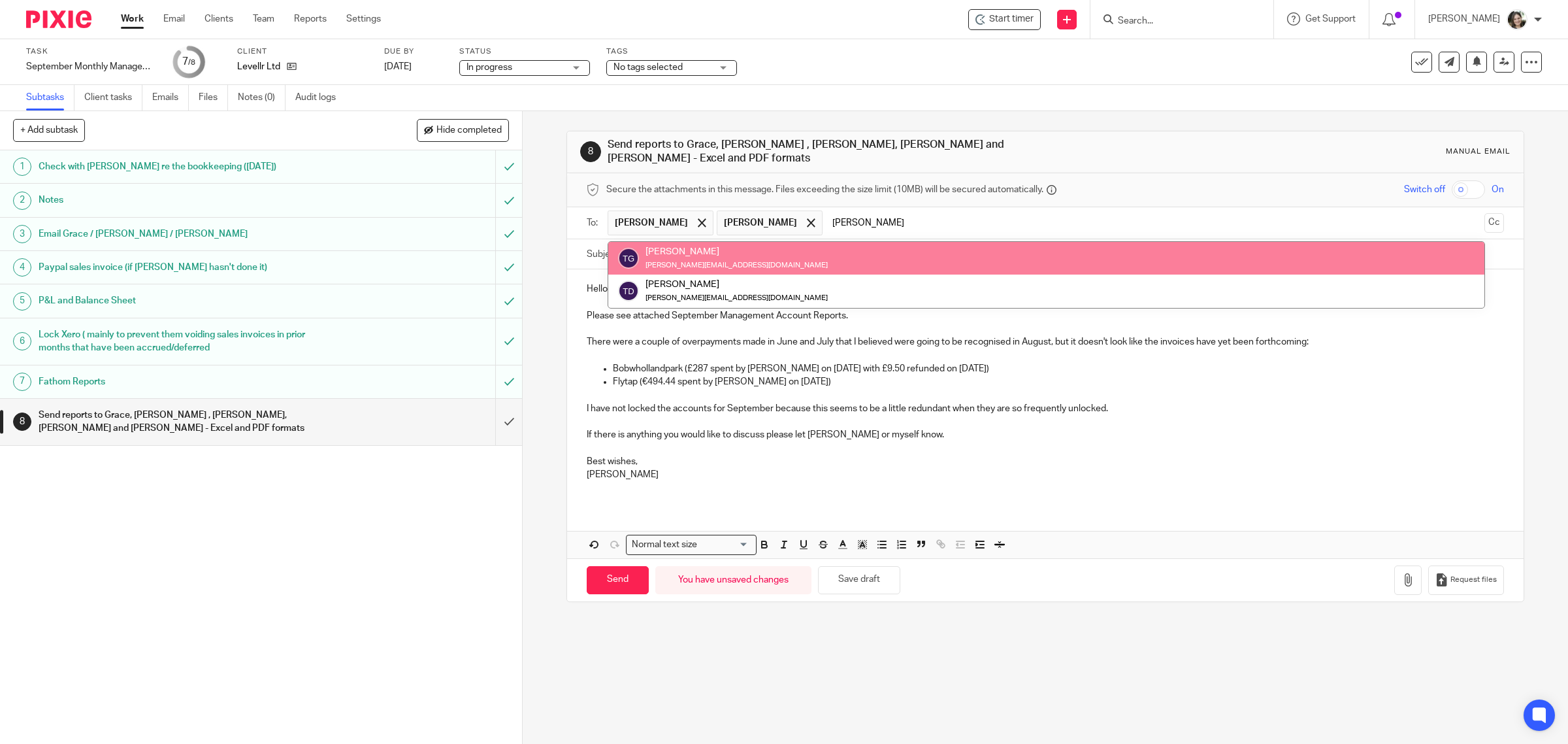
type input "tom"
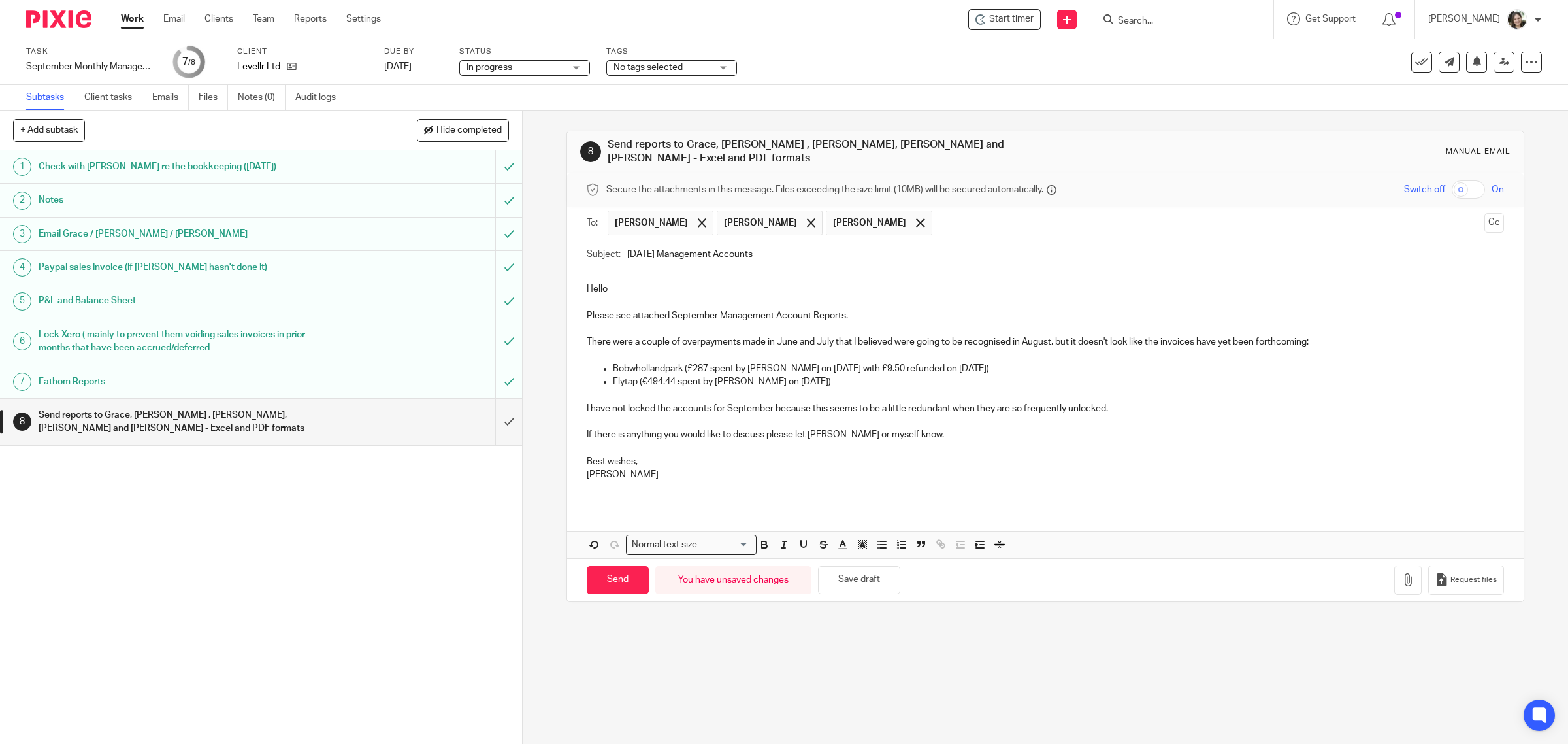
click at [942, 221] on input "text" at bounding box center [1209, 223] width 540 height 26
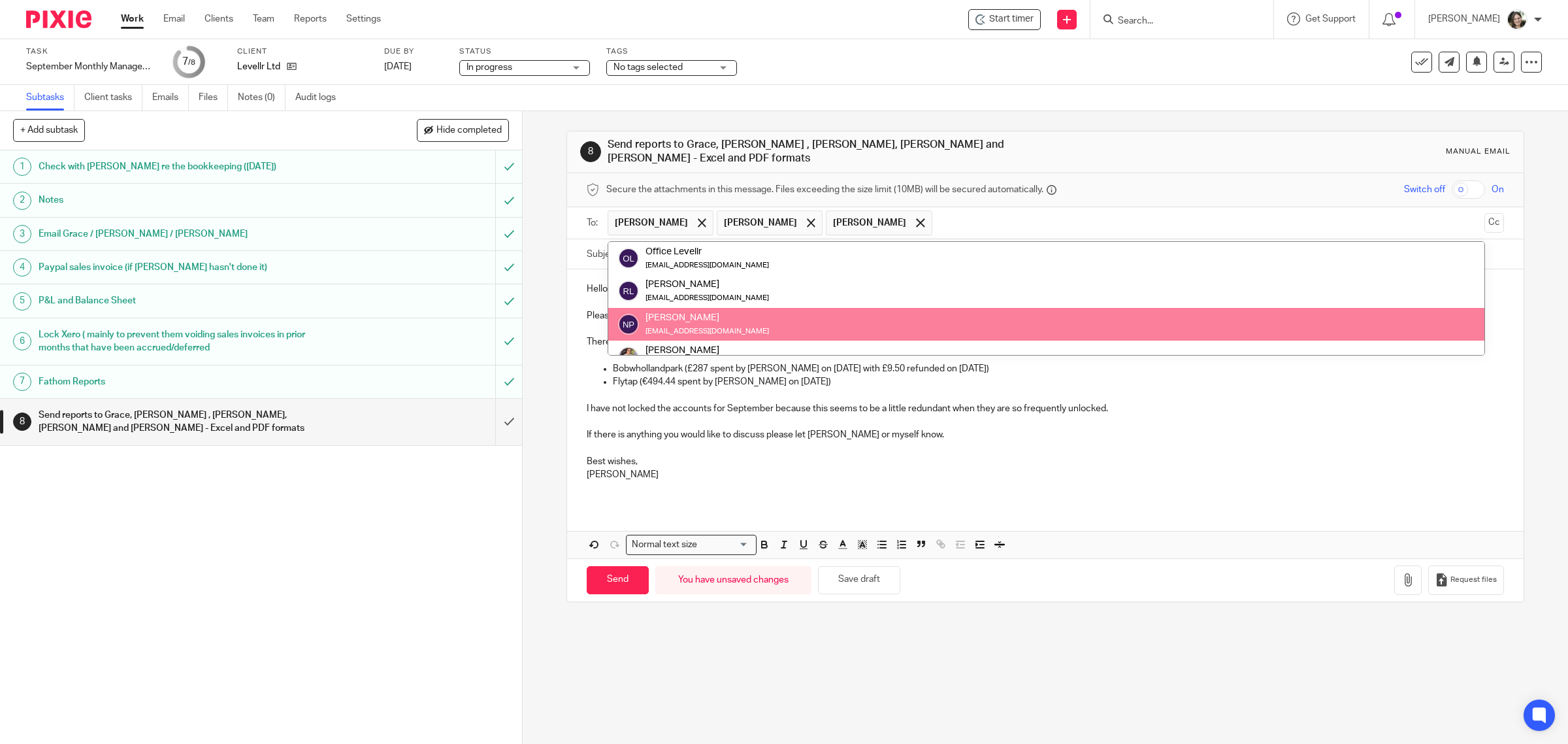
click at [825, 474] on p "Barbara" at bounding box center [1045, 474] width 918 height 13
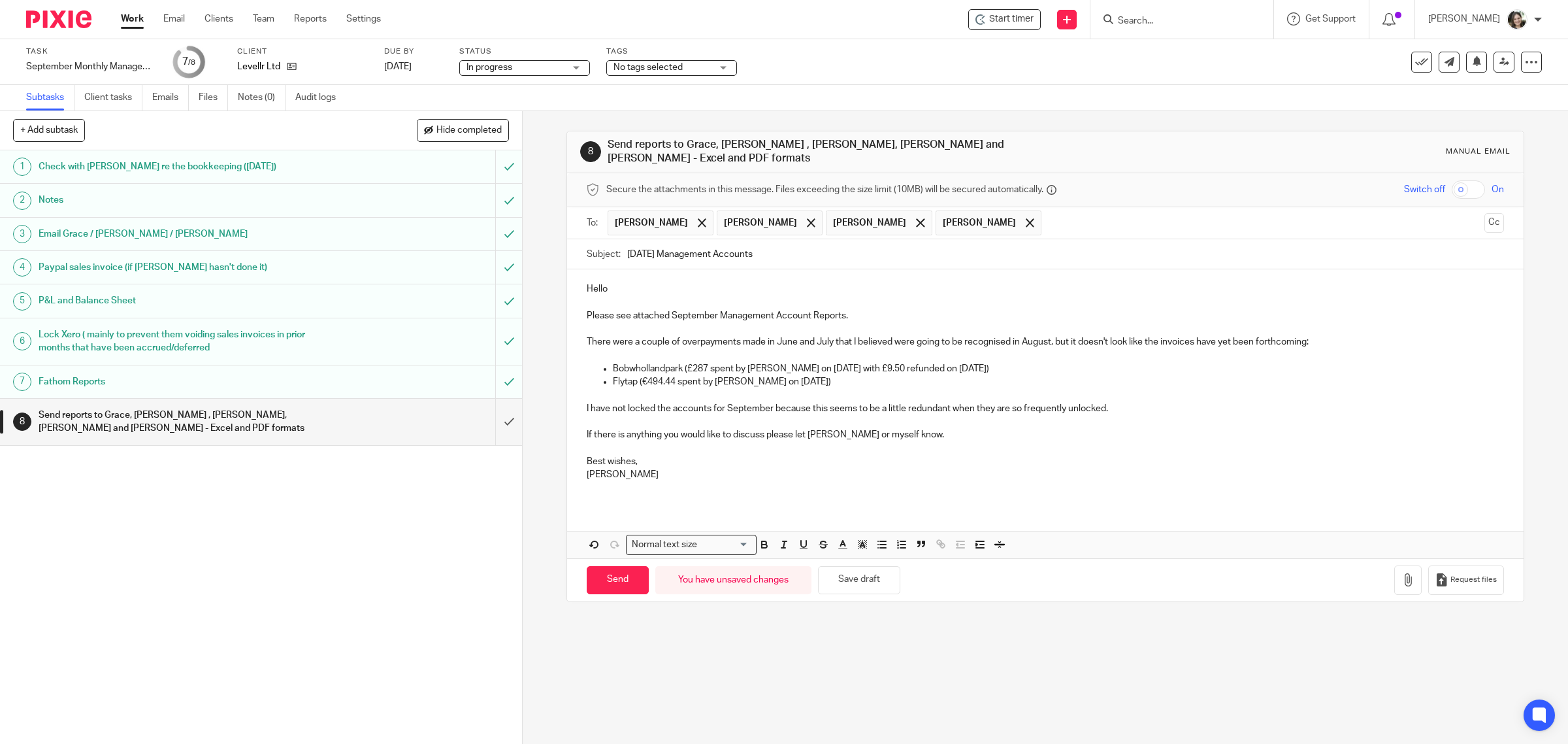
click at [1048, 222] on input "text" at bounding box center [1263, 223] width 431 height 26
click at [1025, 218] on span at bounding box center [1029, 222] width 8 height 8
click at [981, 215] on input "text" at bounding box center [1209, 223] width 540 height 26
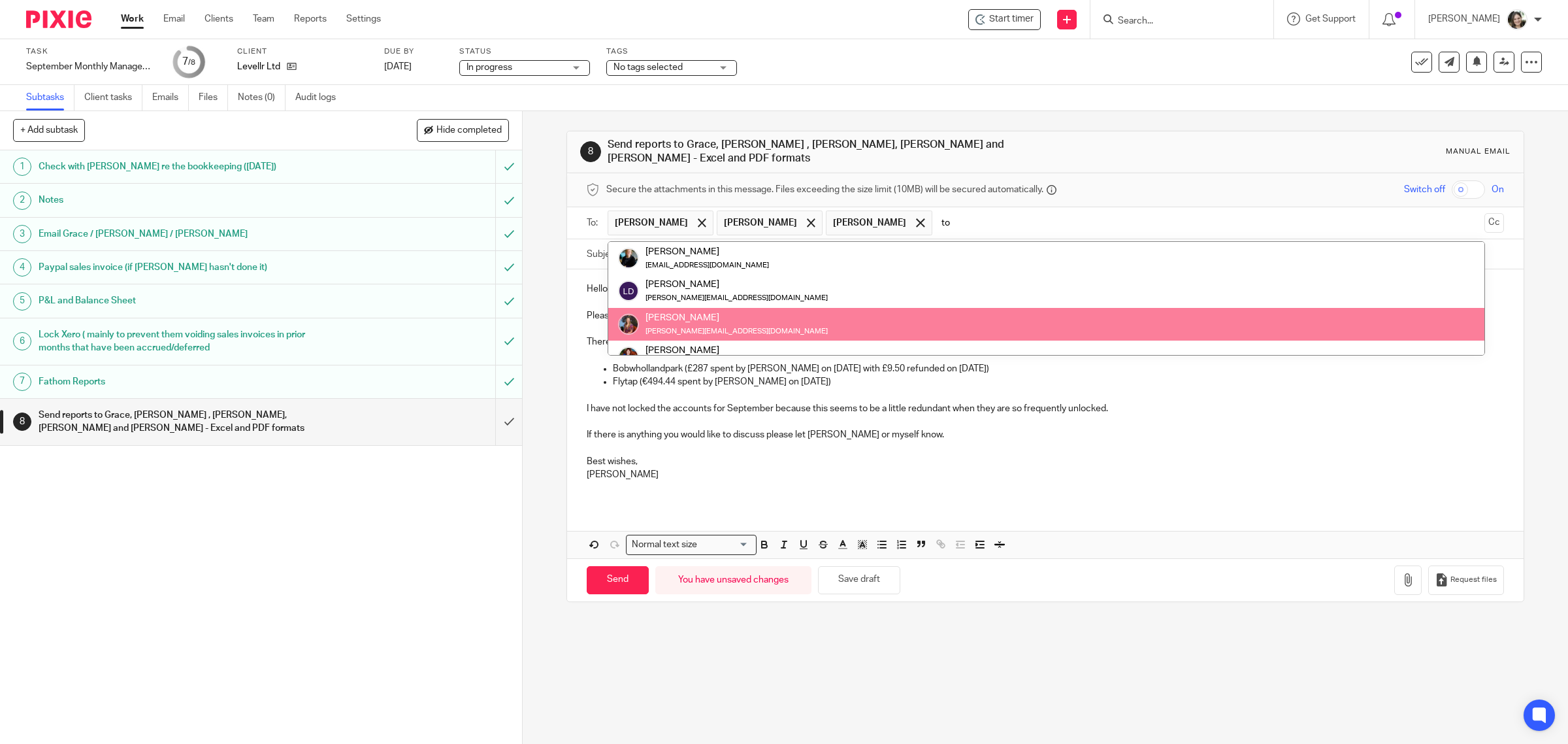
type input "tom"
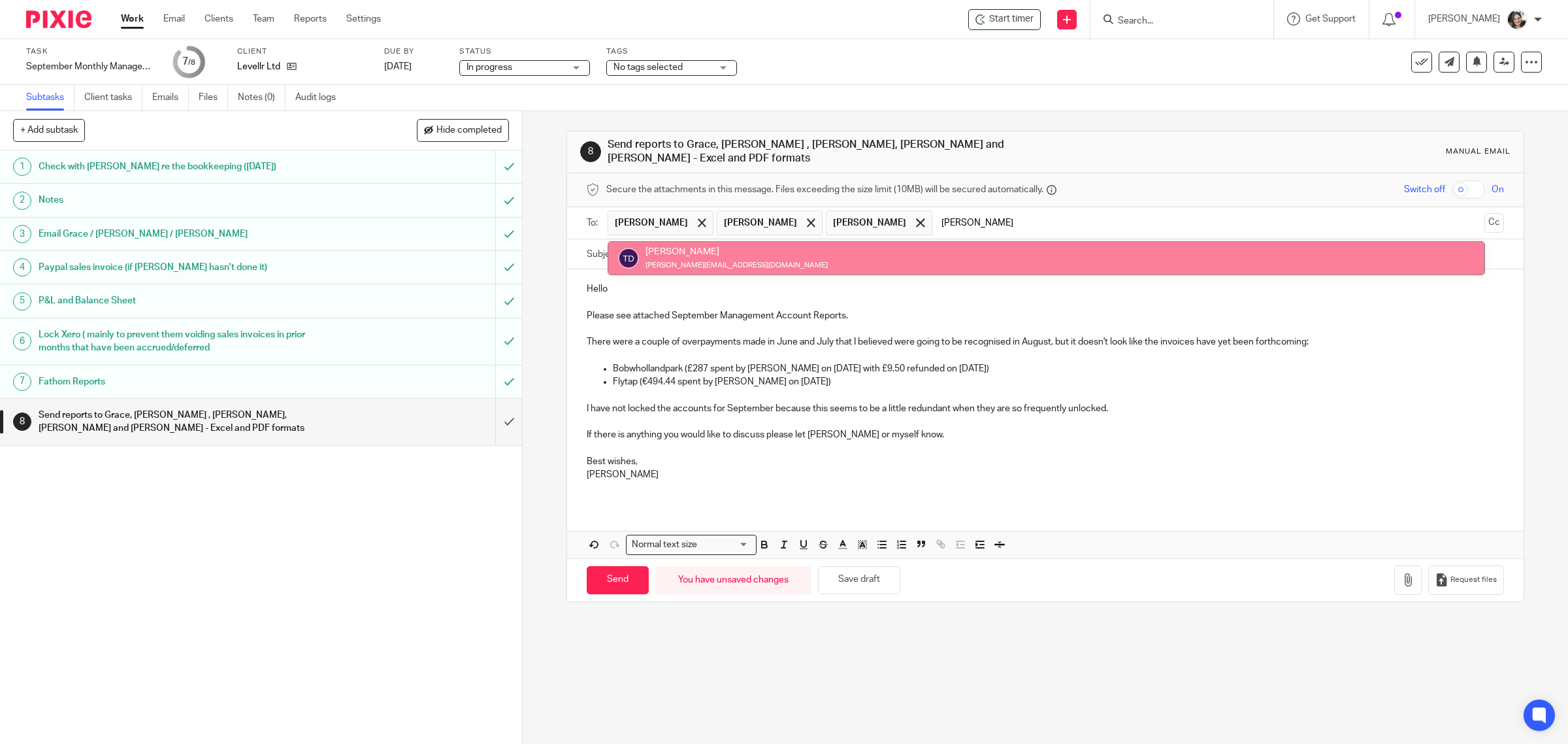
drag, startPoint x: 926, startPoint y: 210, endPoint x: 893, endPoint y: 211, distance: 33.0
click at [893, 211] on ul "Grace Stecula Ben Barbersmith Tom Gayner tom" at bounding box center [1046, 223] width 877 height 32
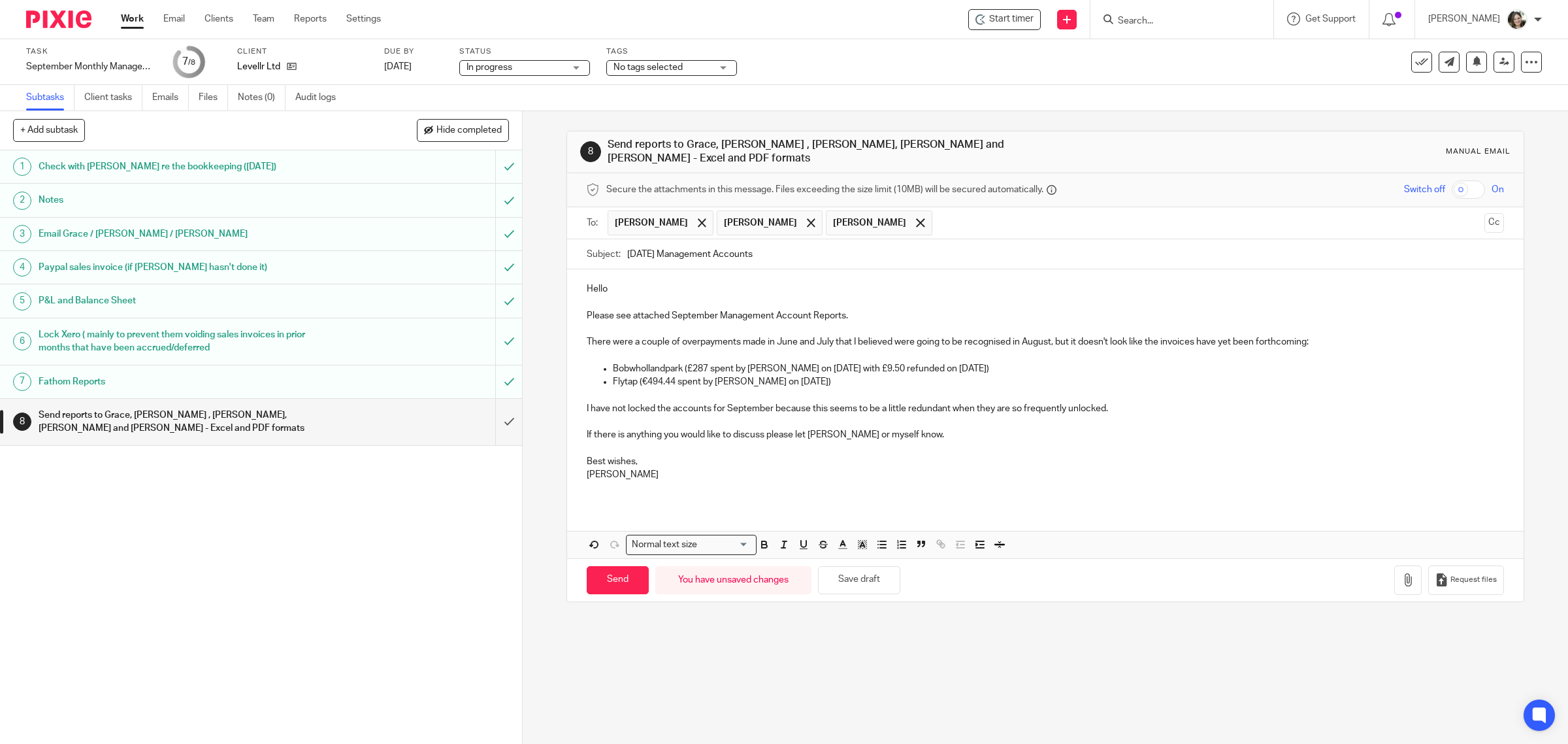
drag, startPoint x: 945, startPoint y: 462, endPoint x: 919, endPoint y: 487, distance: 36.1
click at [942, 462] on div "Hello Please see attached September Management Account Reports. There were a co…" at bounding box center [1045, 387] width 957 height 235
click at [849, 576] on button "Save draft" at bounding box center [858, 580] width 82 height 28
click at [350, 377] on div "Fathom Reports" at bounding box center [260, 382] width 443 height 20
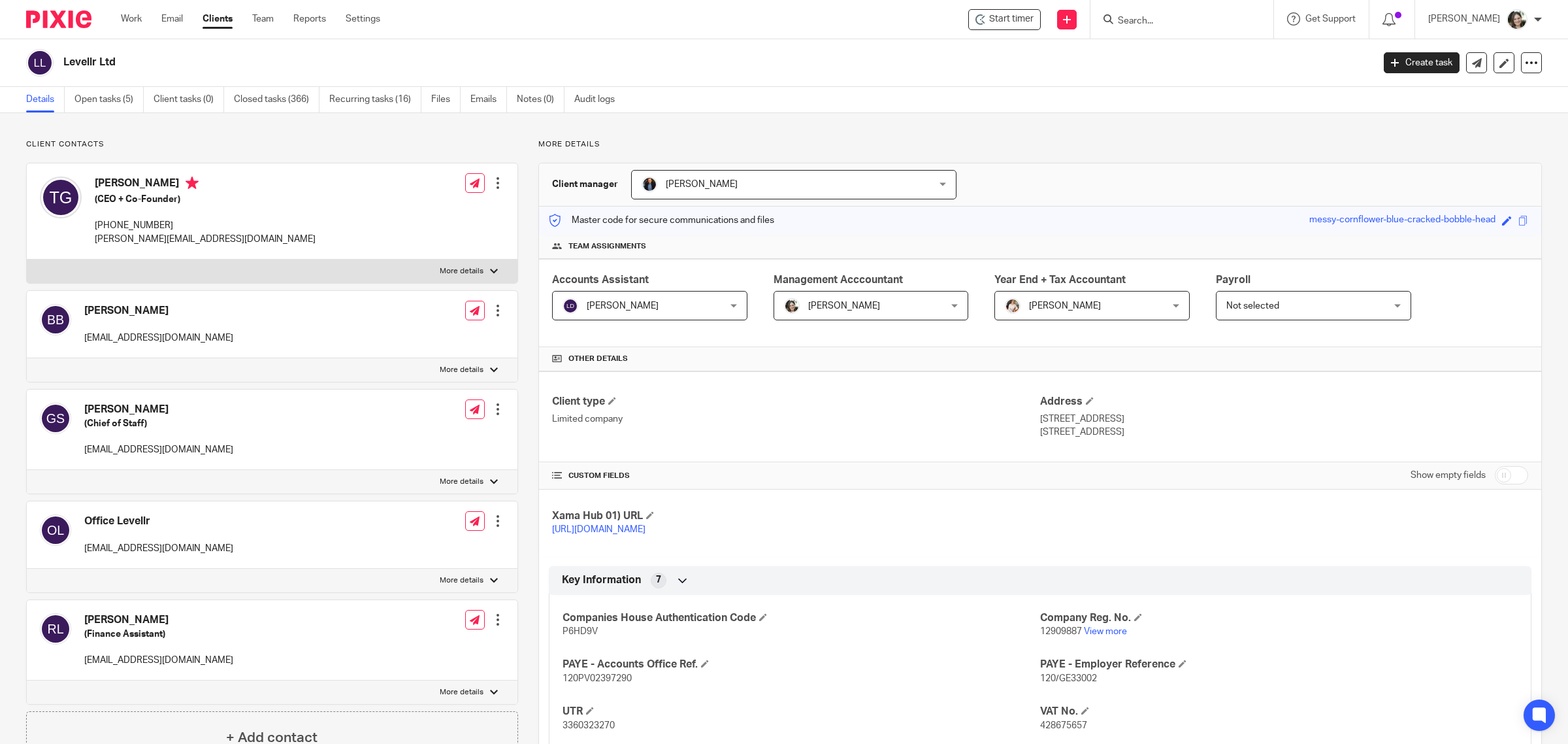
scroll to position [81, 0]
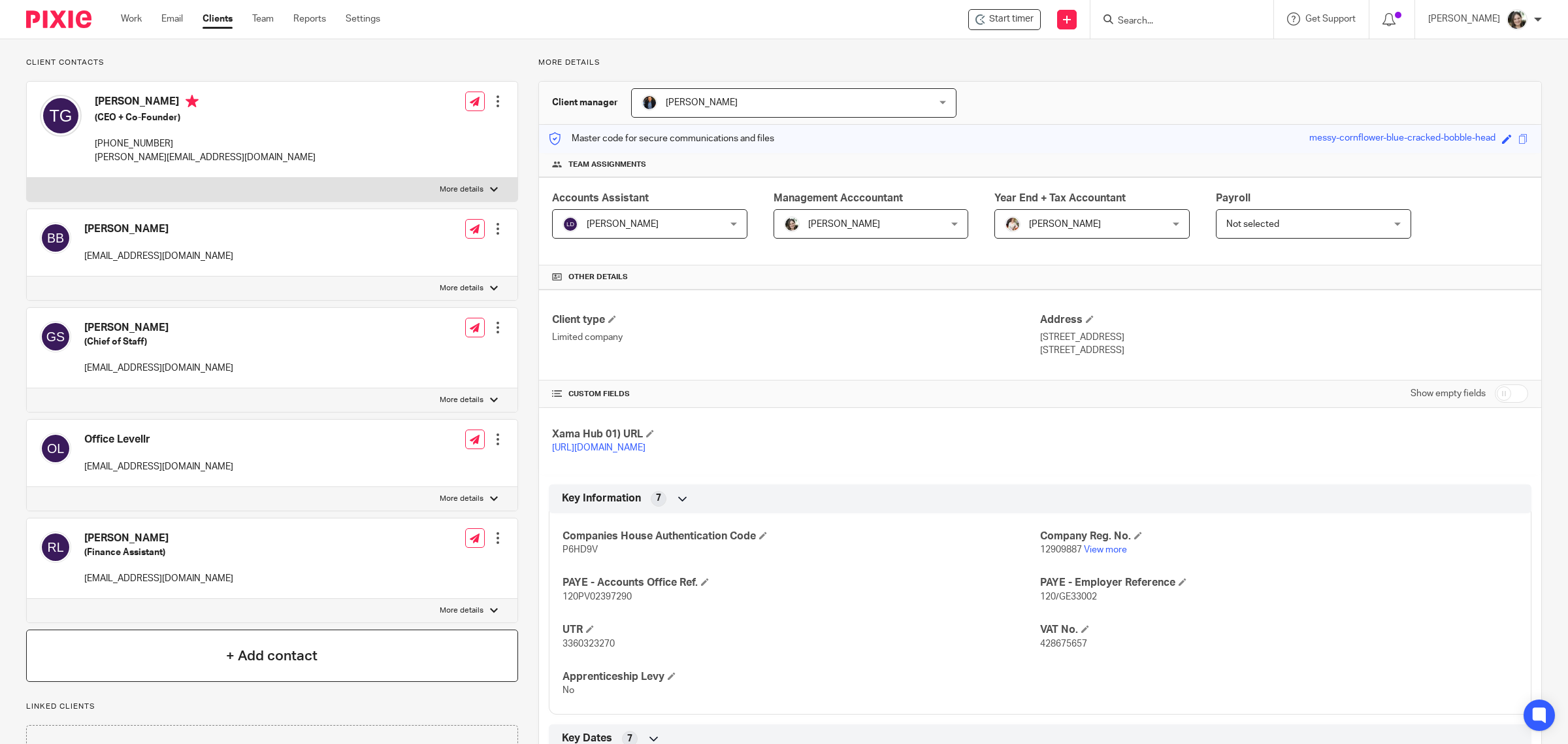
click at [266, 654] on h4 "+ Add contact" at bounding box center [271, 655] width 91 height 20
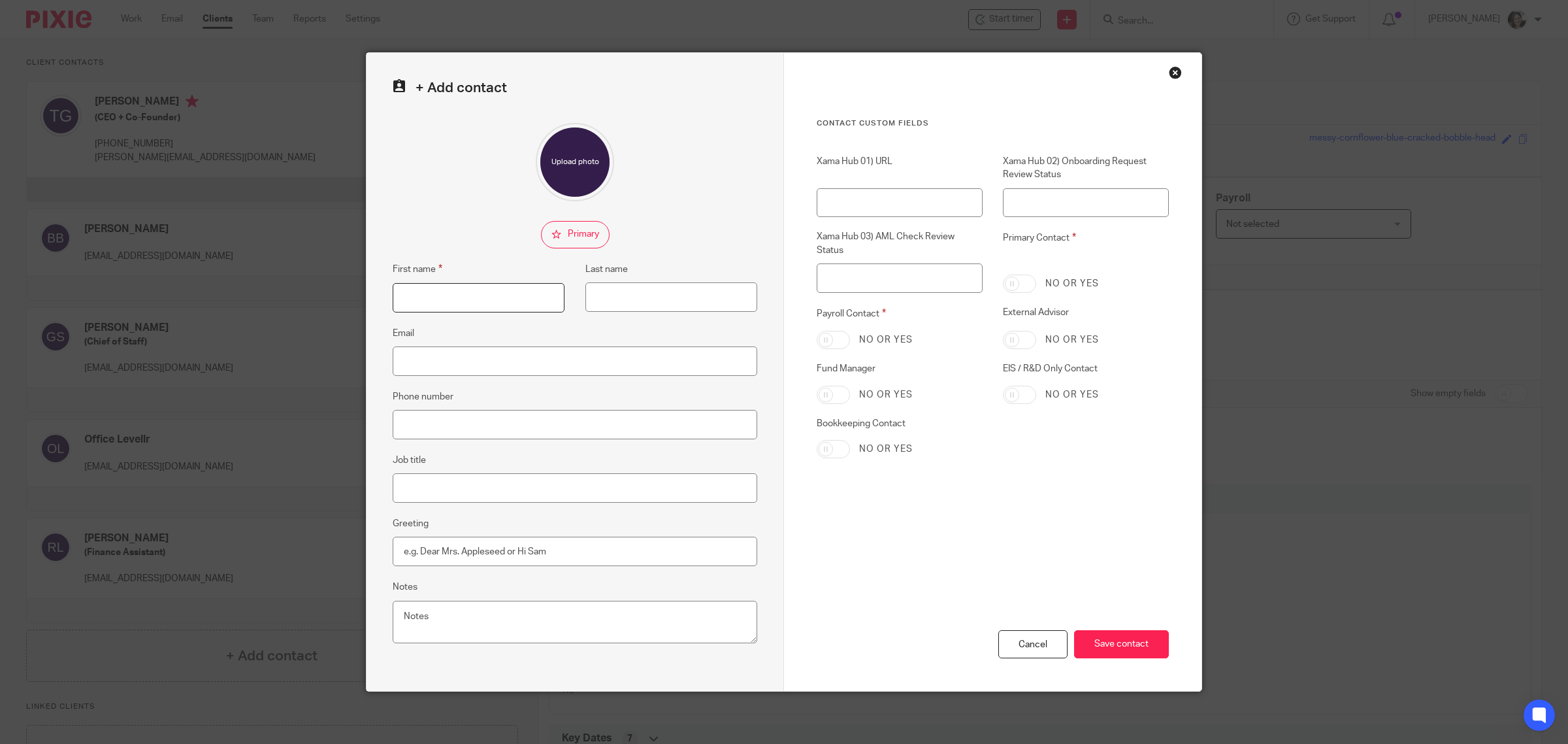
click at [462, 301] on input "First name" at bounding box center [479, 297] width 172 height 29
type input "[PERSON_NAME]"
click at [629, 299] on input "Last name" at bounding box center [671, 297] width 172 height 29
click at [629, 299] on input "Last name" at bounding box center [671, 297] width 172 height 29
type input "Platford"
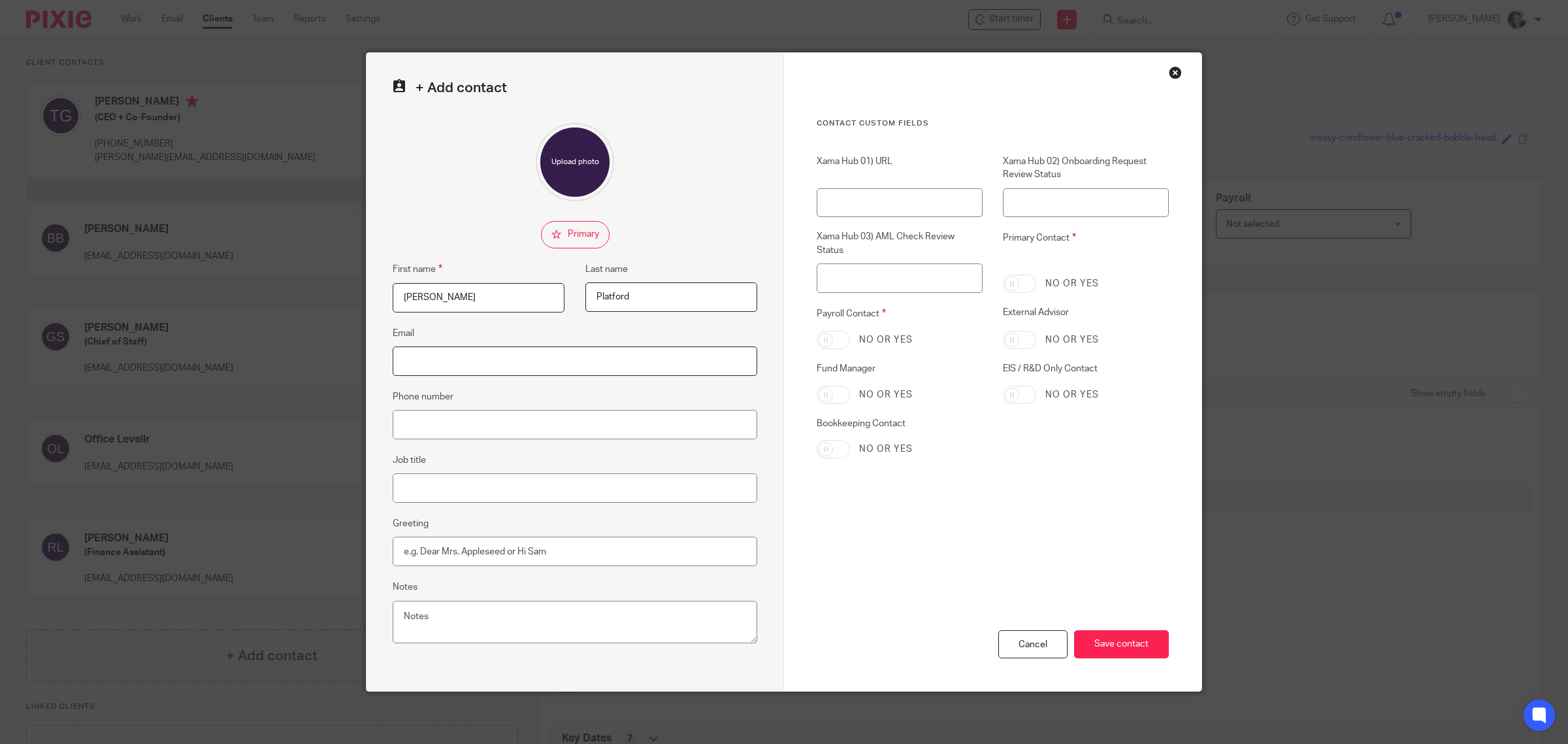
click at [451, 361] on input "Email" at bounding box center [575, 361] width 364 height 29
paste input "[PERSON_NAME][EMAIL_ADDRESS][PERSON_NAME][DOMAIN_NAME]"
type input "[PERSON_NAME][EMAIL_ADDRESS][PERSON_NAME][DOMAIN_NAME]"
click at [1110, 641] on input "Save contact" at bounding box center [1122, 644] width 95 height 28
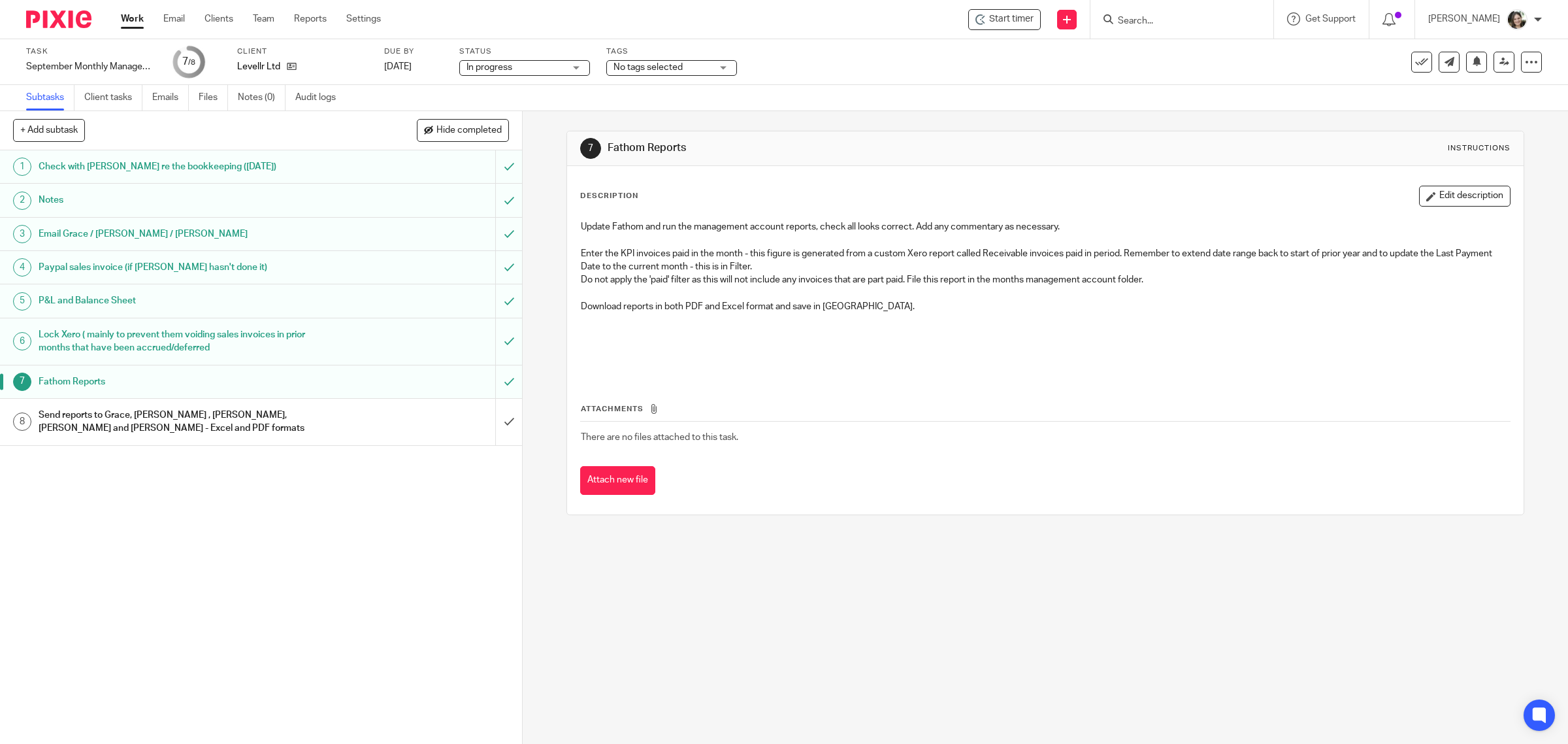
click at [352, 425] on div "Send reports to Grace, [PERSON_NAME] , [PERSON_NAME], [PERSON_NAME] and [PERSON…" at bounding box center [260, 422] width 443 height 33
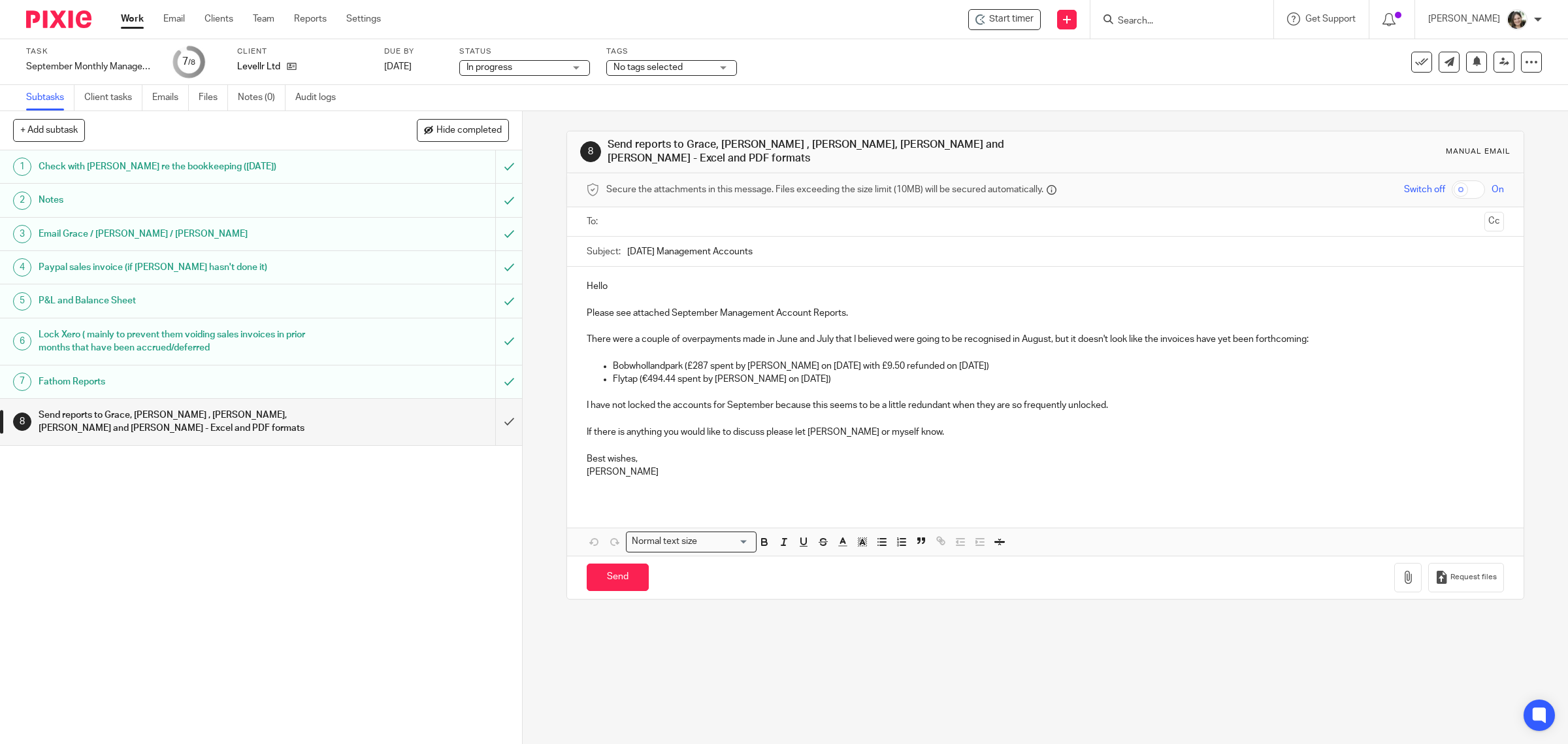
click at [693, 215] on input "text" at bounding box center [1044, 222] width 868 height 15
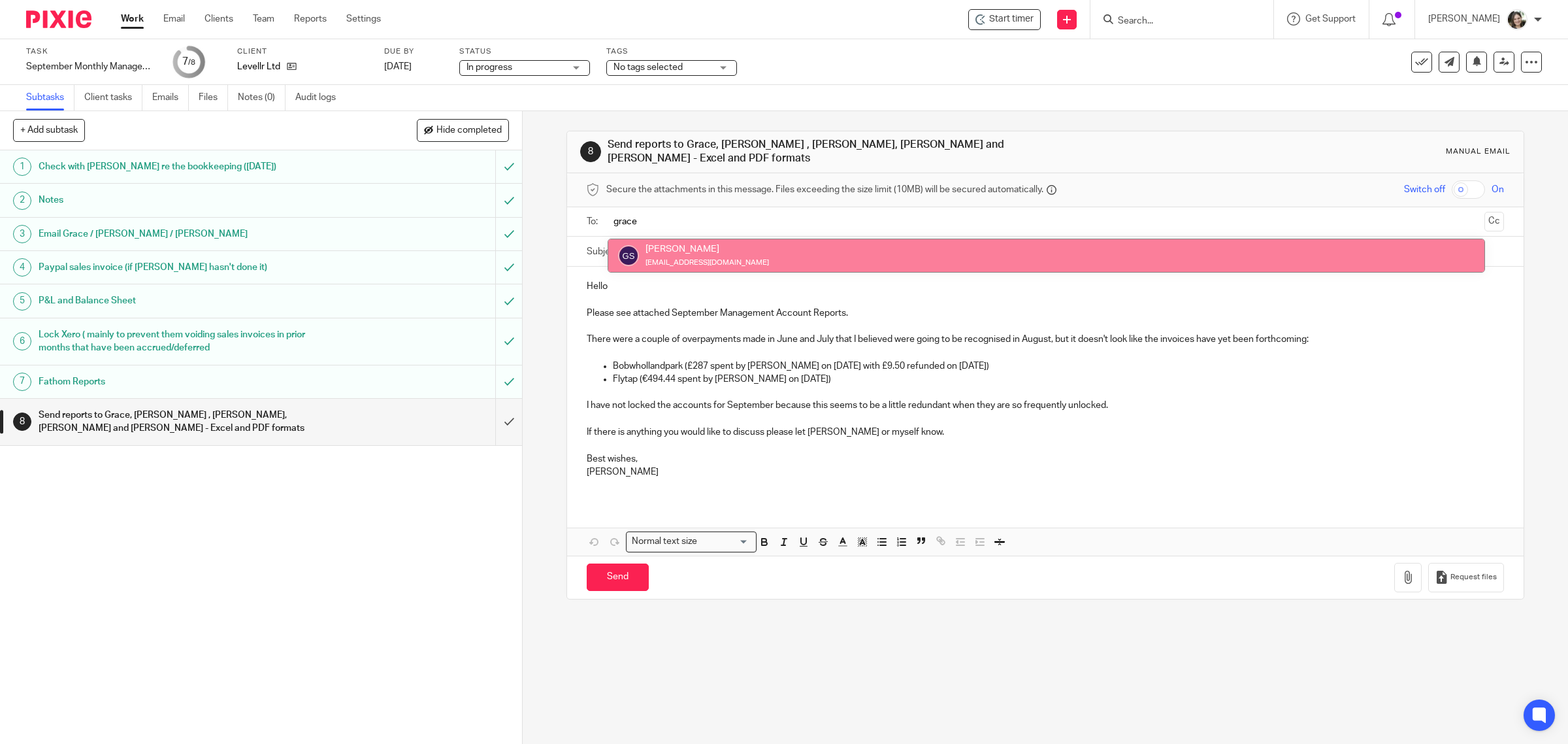
type input "grace"
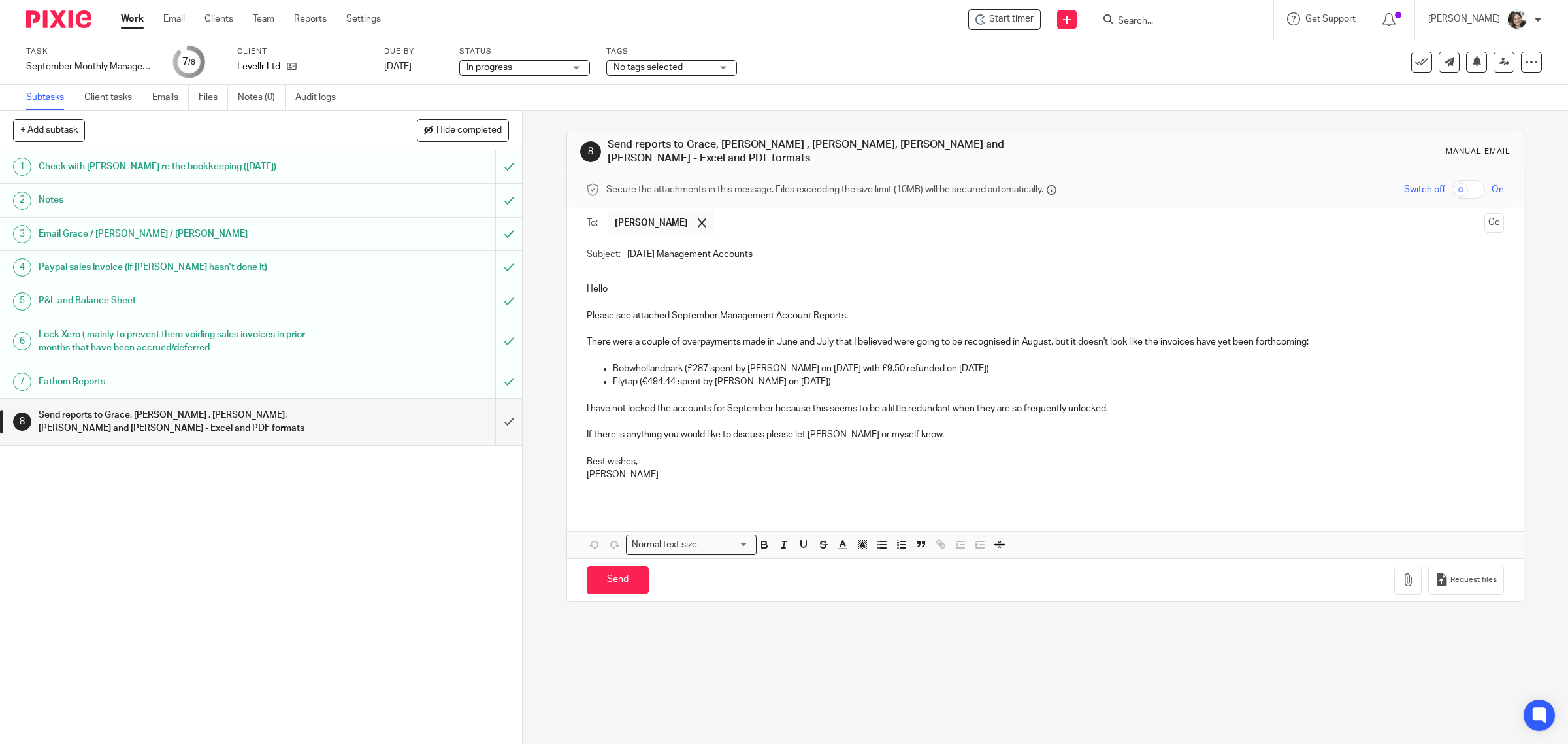
click at [733, 215] on input "text" at bounding box center [1099, 223] width 759 height 26
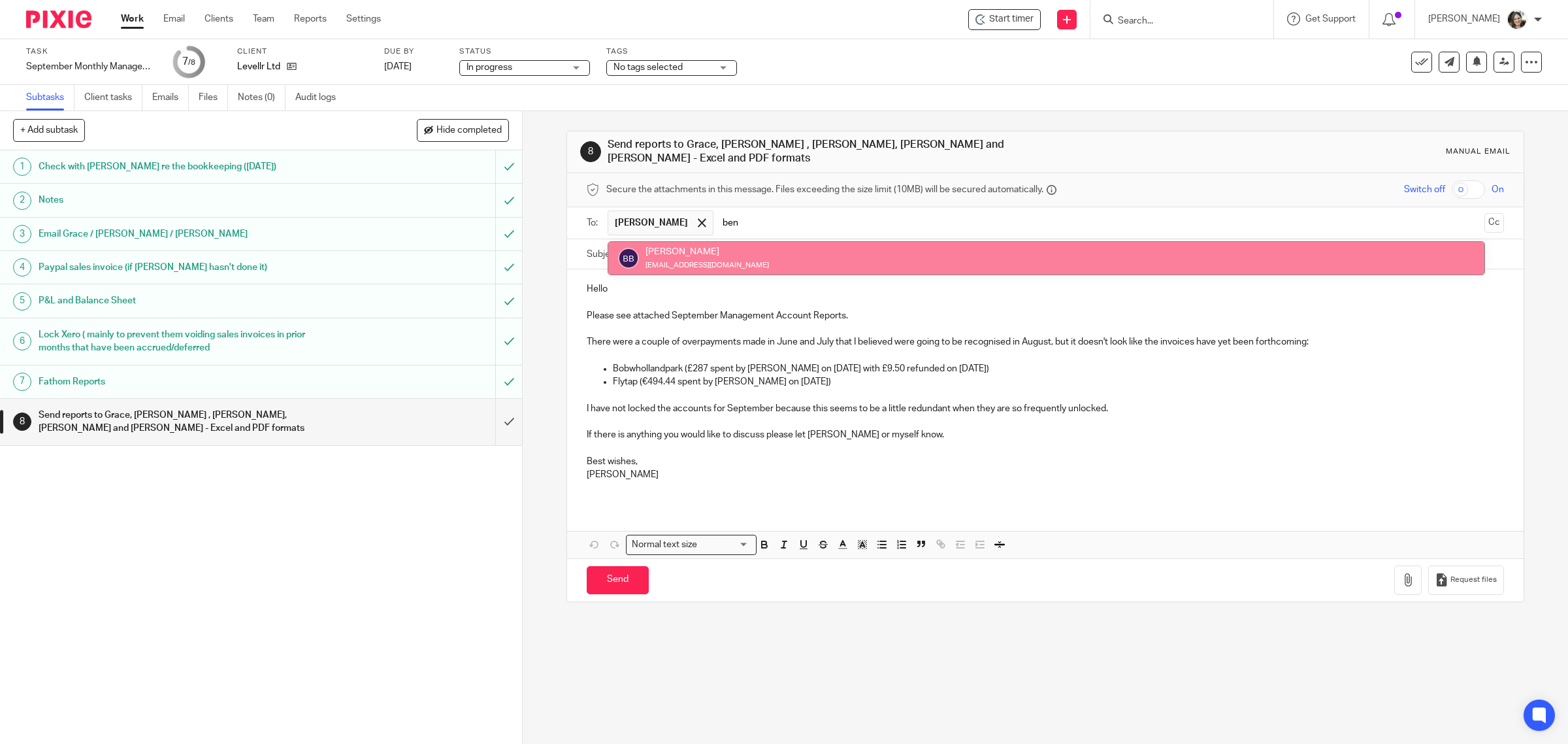
type input "ben"
drag, startPoint x: 730, startPoint y: 245, endPoint x: 742, endPoint y: 232, distance: 17.7
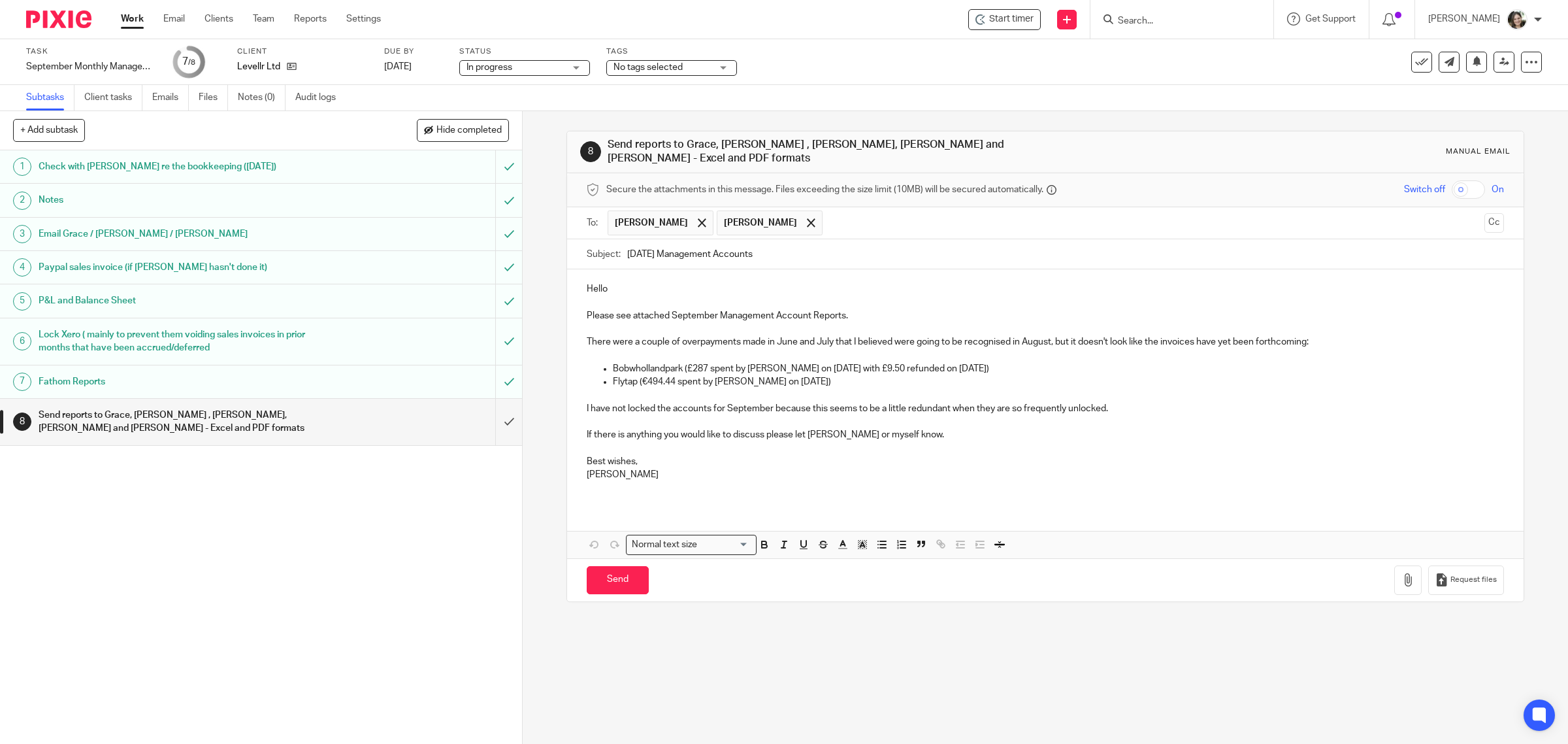
click at [829, 213] on input "text" at bounding box center [1153, 223] width 650 height 26
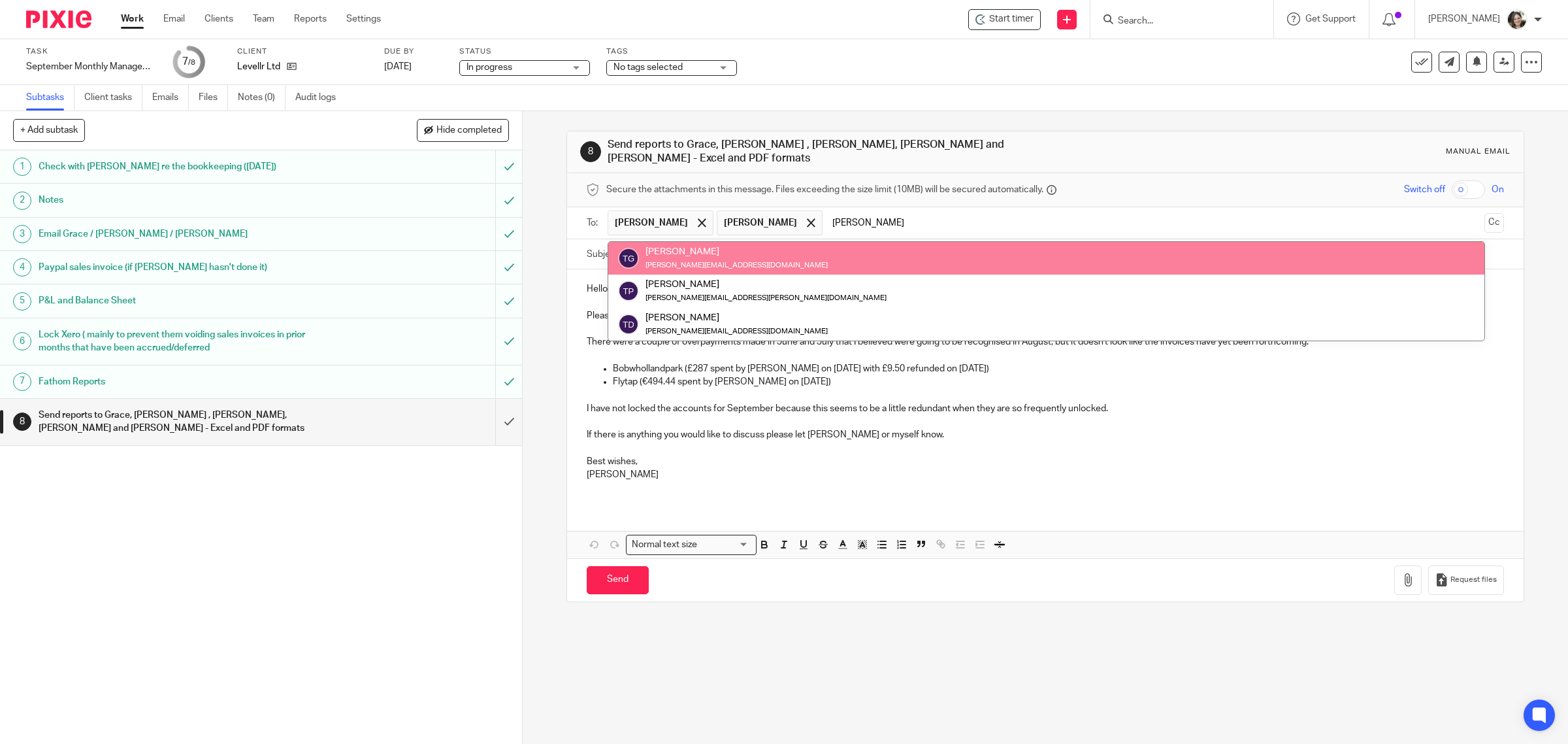
type input "tom"
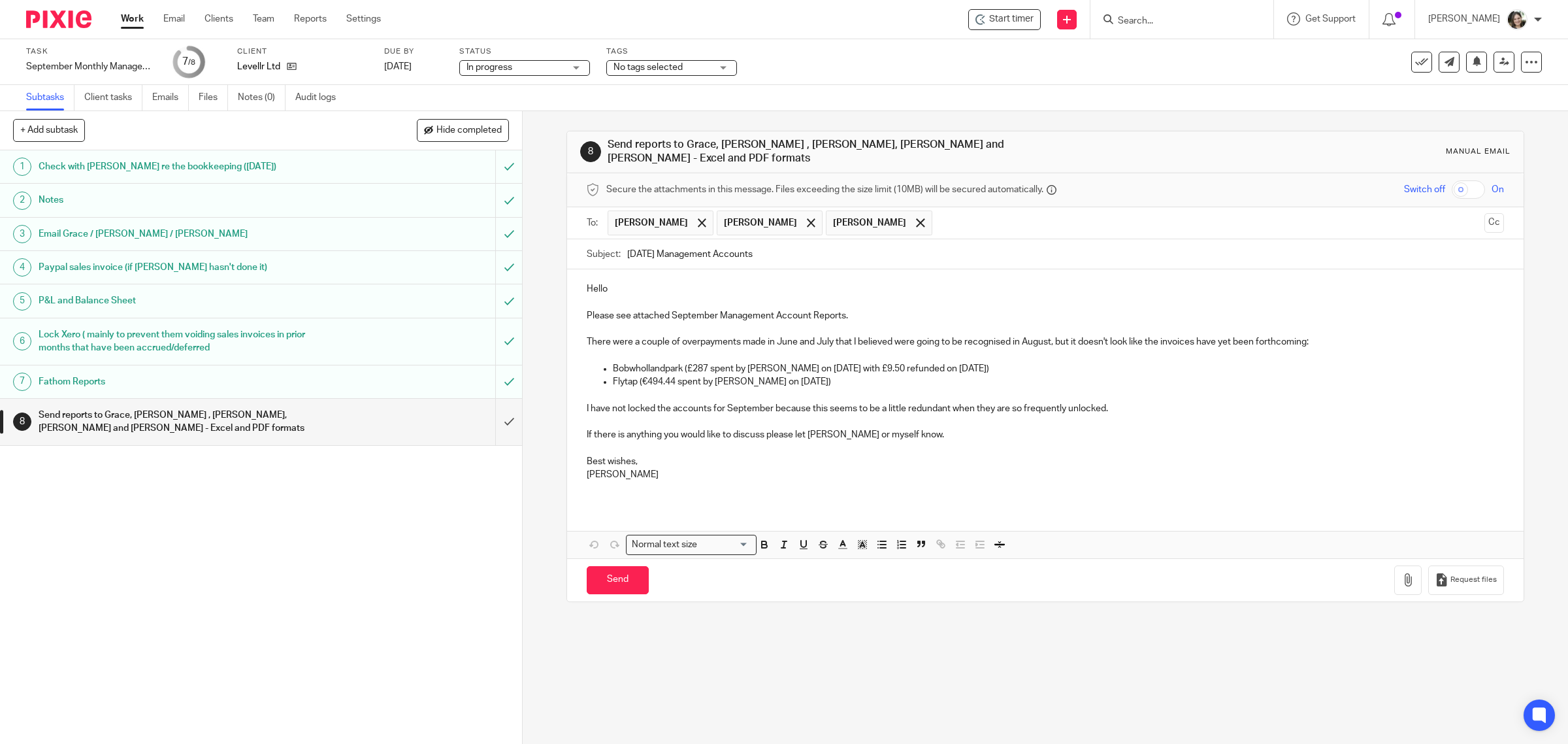
click at [939, 213] on input "text" at bounding box center [1209, 223] width 540 height 26
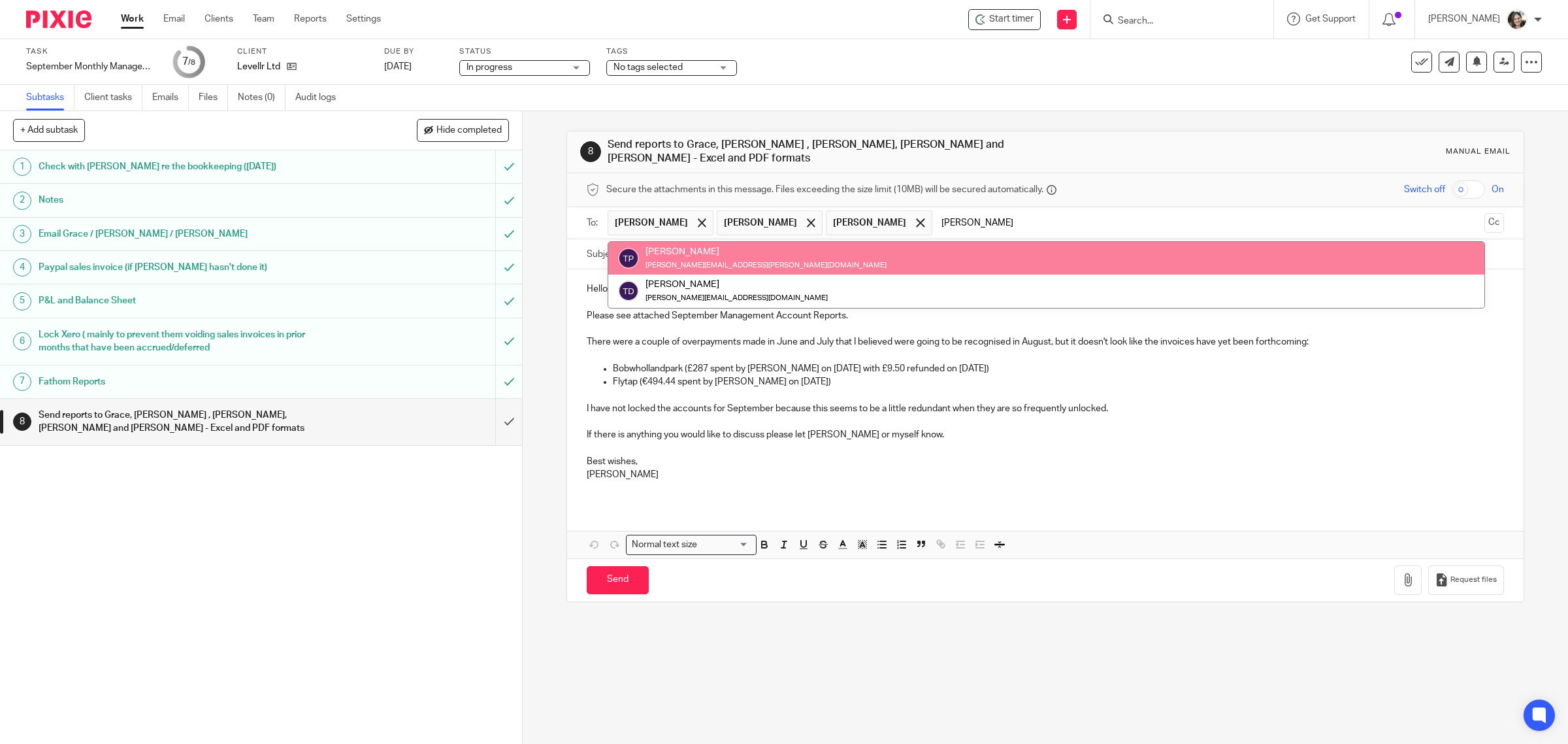
type input "tom"
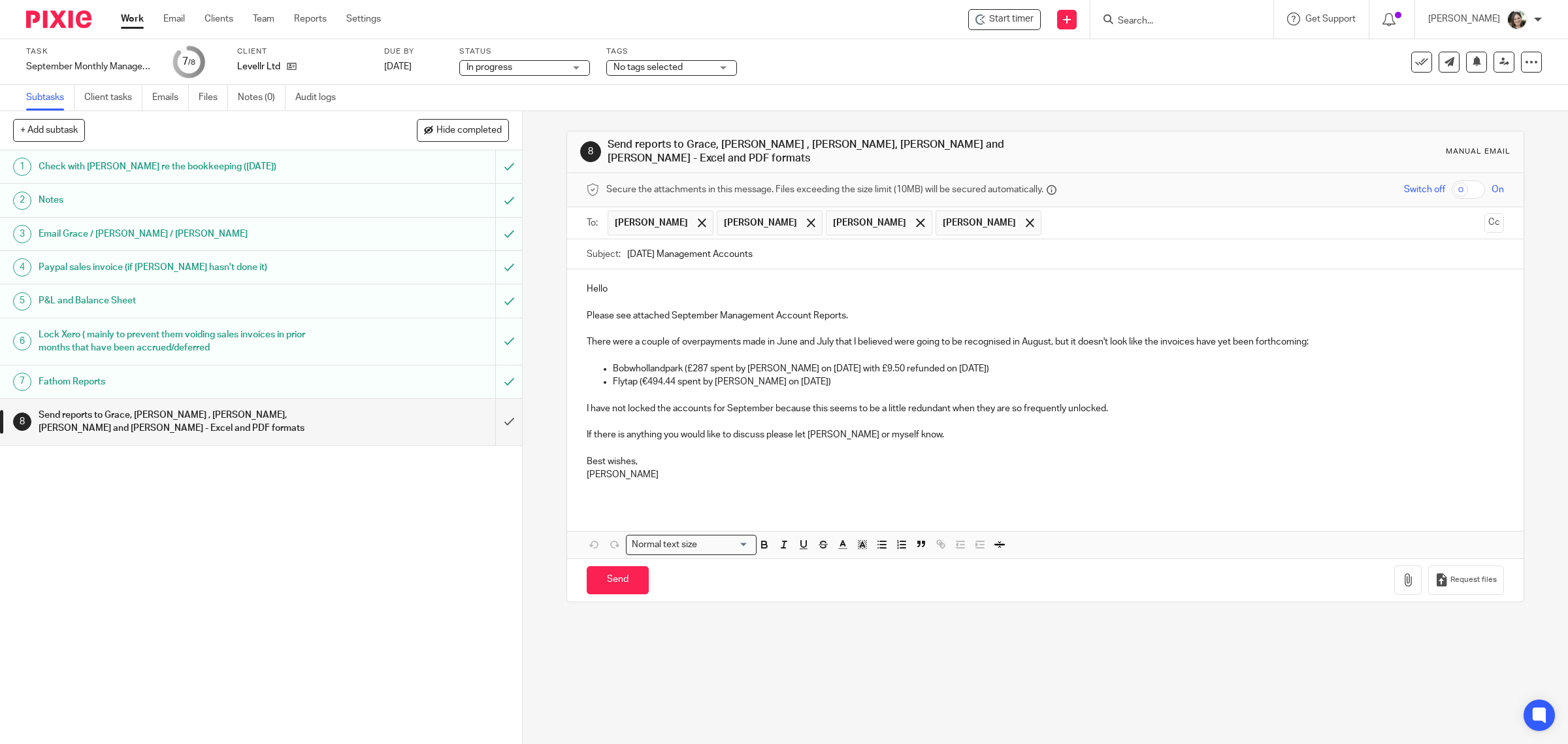
click at [1048, 210] on input "text" at bounding box center [1263, 223] width 431 height 26
click at [1048, 214] on input "roh" at bounding box center [1263, 223] width 431 height 26
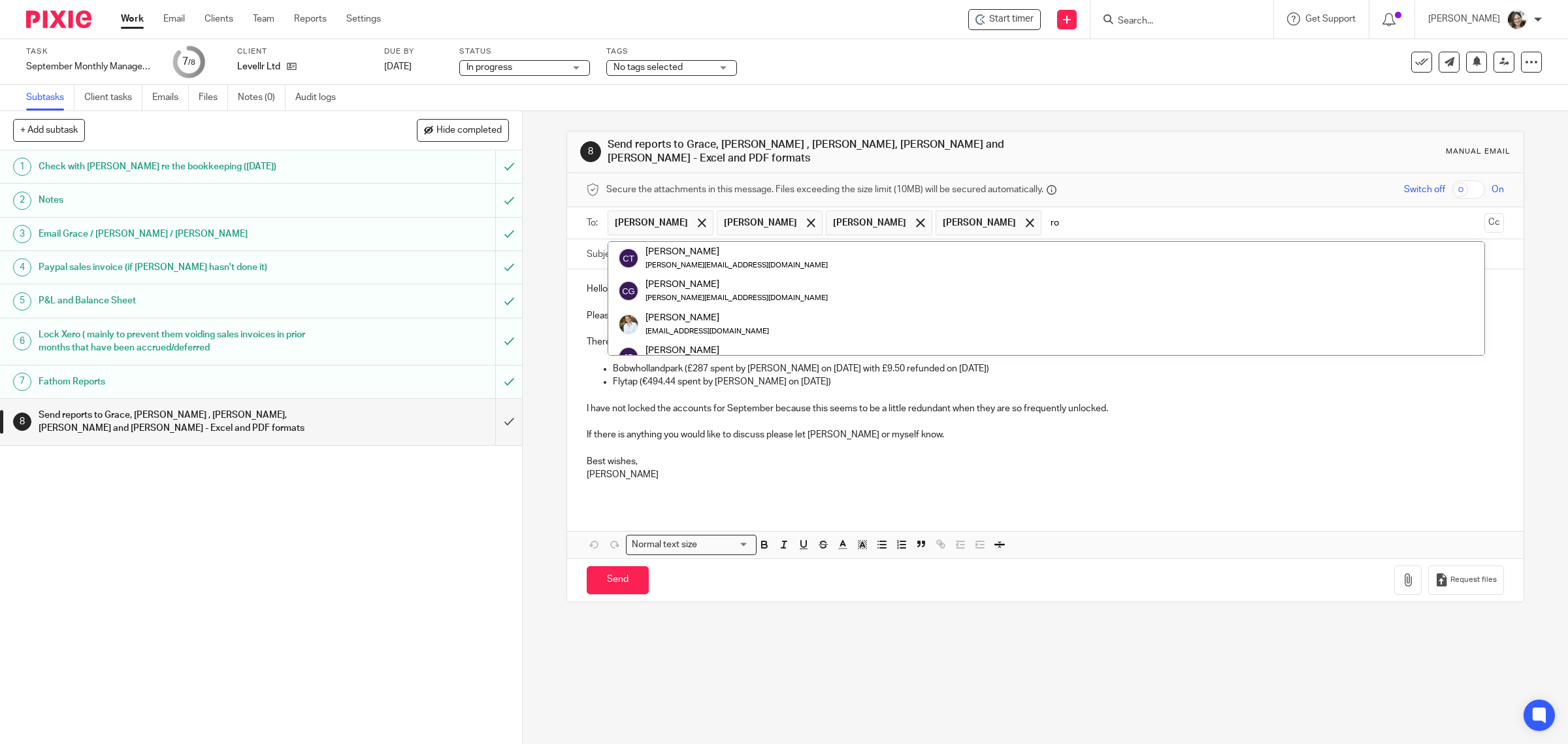
type input "r"
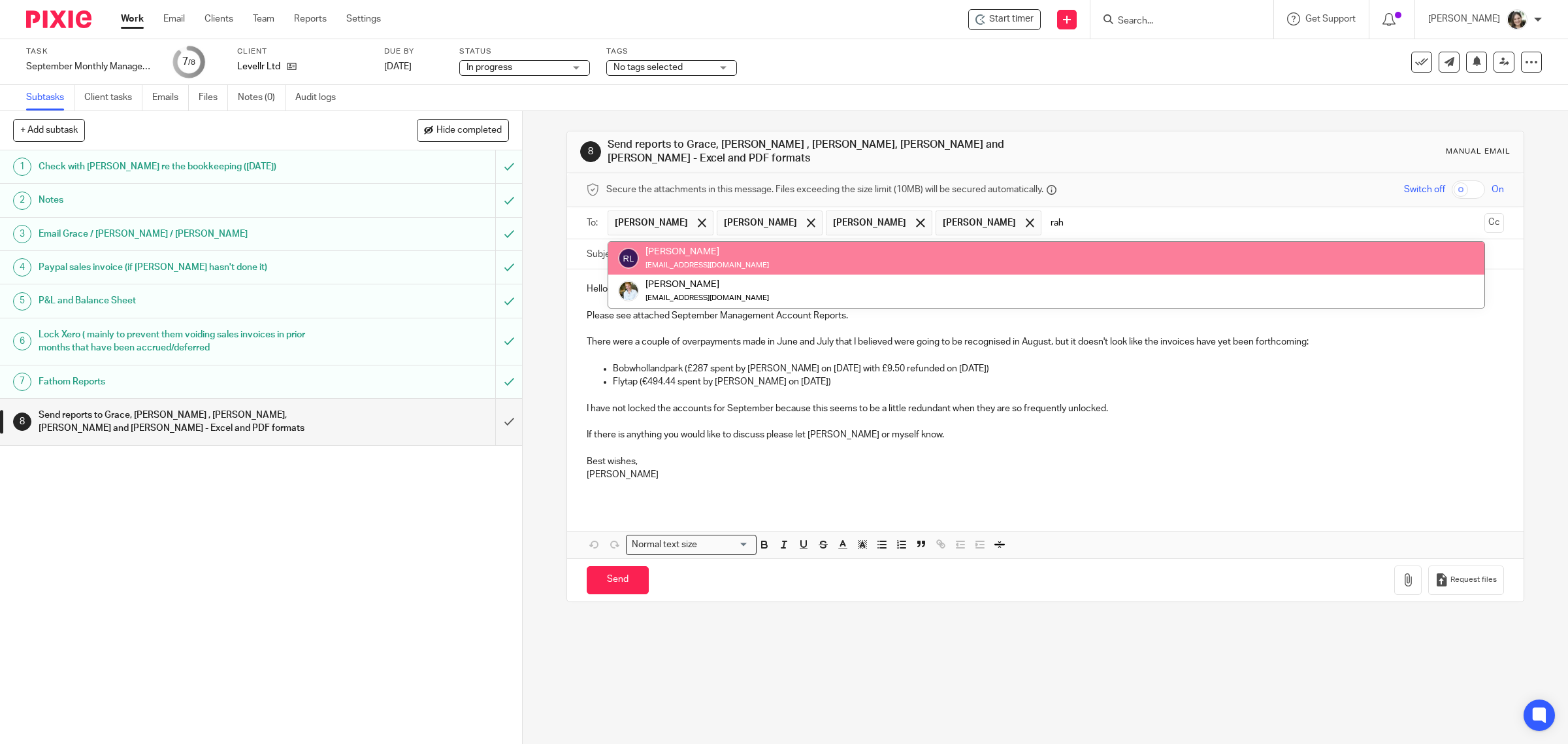
type input "rah"
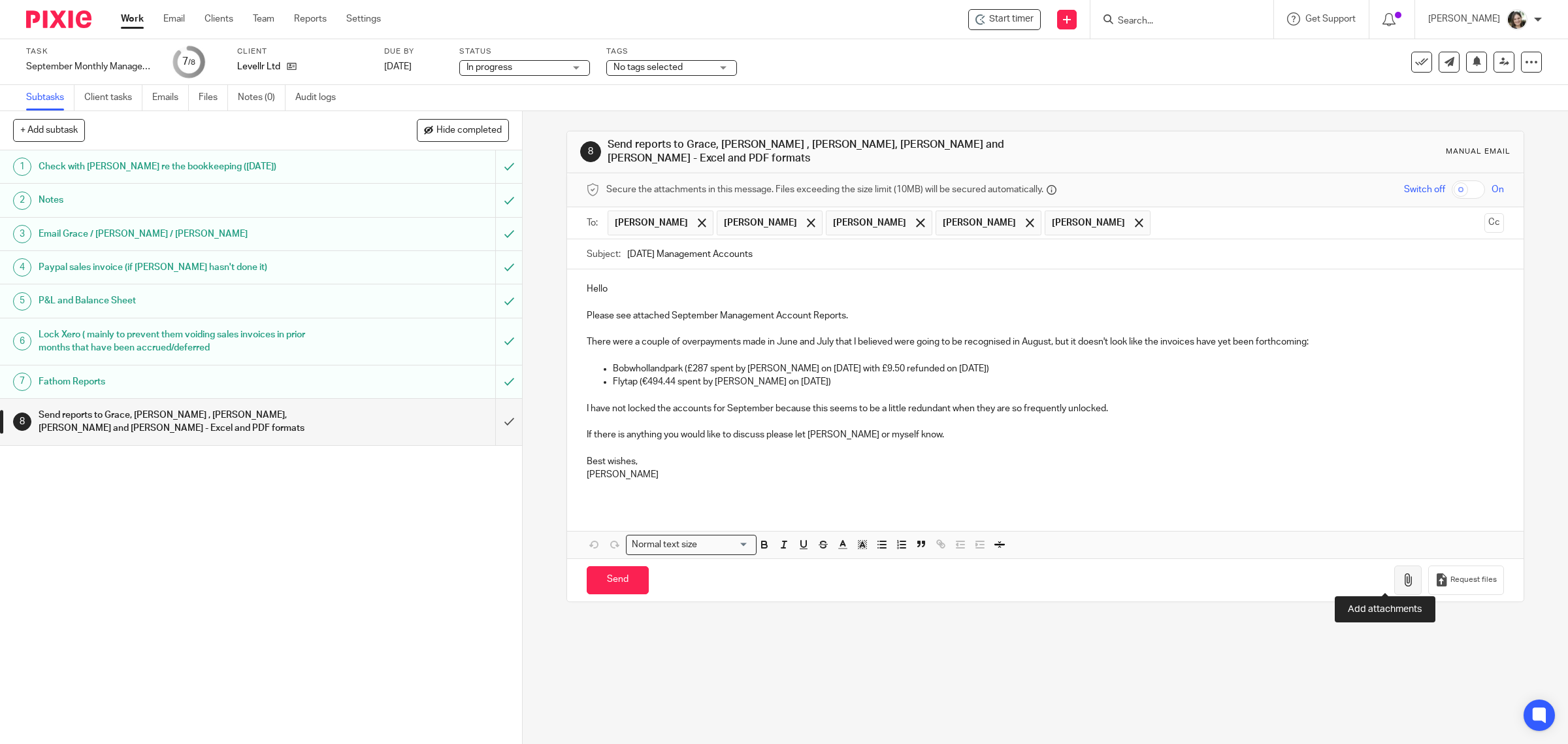
click at [1401, 578] on icon "button" at bounding box center [1407, 579] width 13 height 13
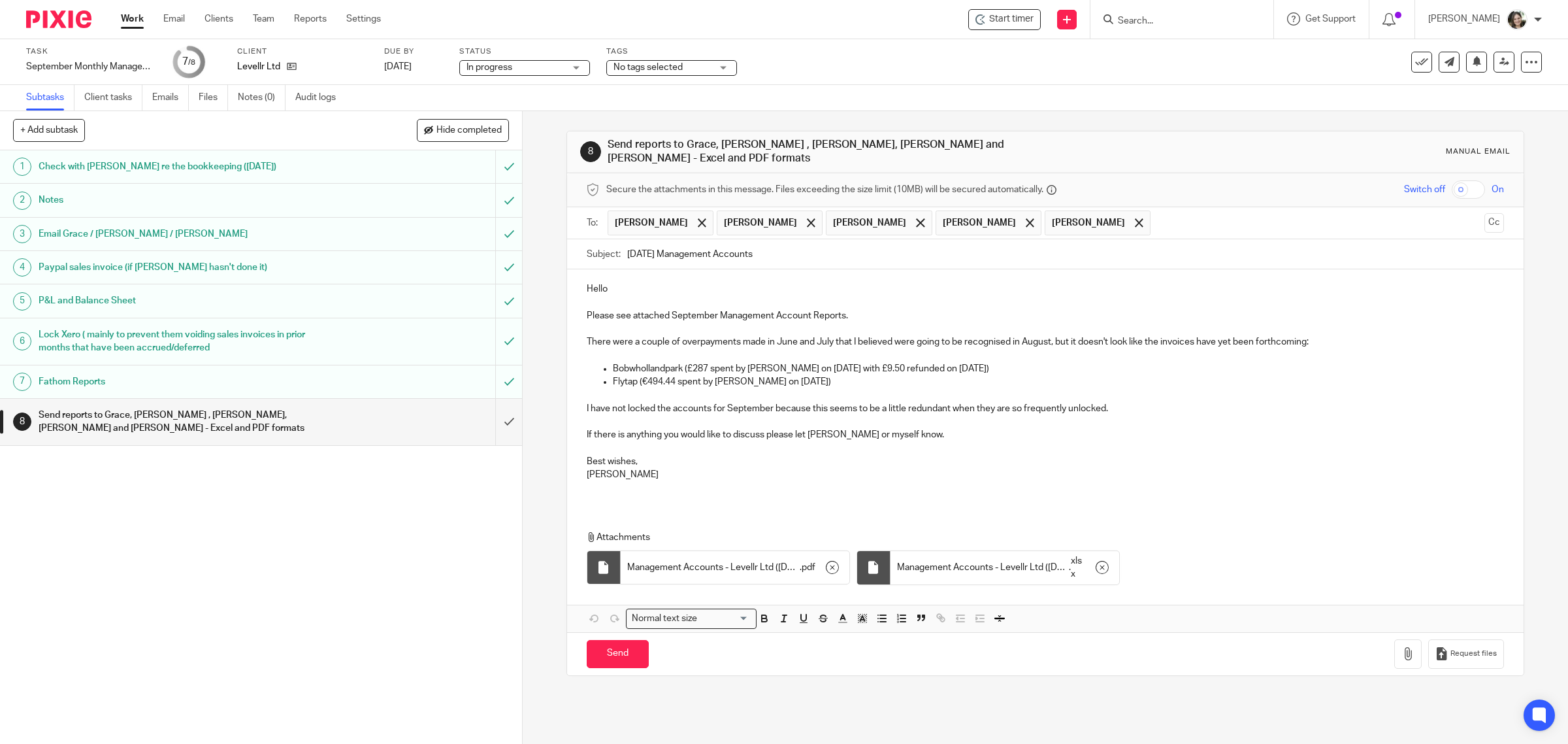
drag, startPoint x: 622, startPoint y: 393, endPoint x: 632, endPoint y: 389, distance: 10.8
click at [623, 393] on p at bounding box center [1045, 394] width 918 height 13
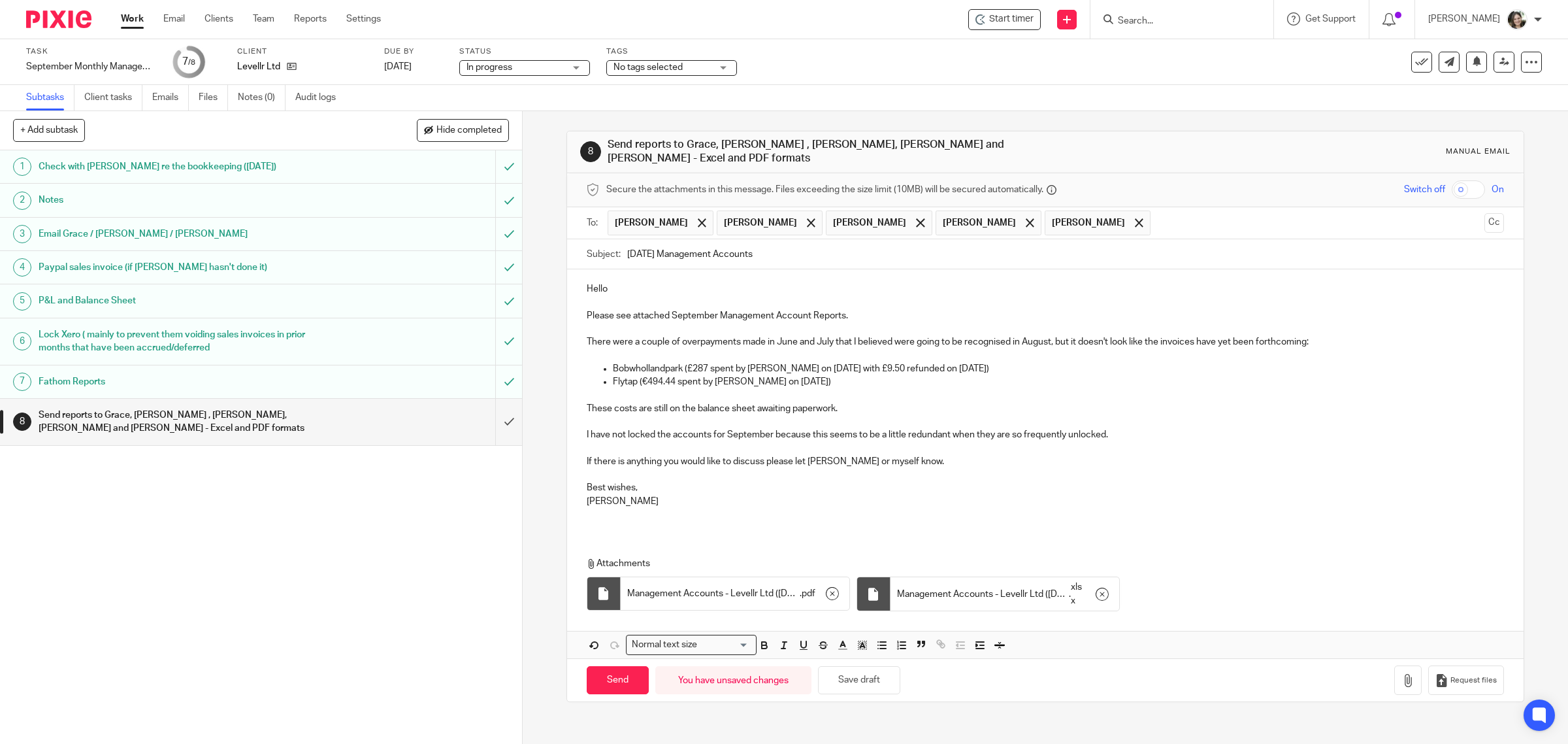
click at [1101, 430] on p "I have not locked the accounts for September because this seems to be a little …" at bounding box center [1045, 434] width 918 height 13
click at [1208, 432] on p "I have not locked the accounts for September because this seems to be a little …" at bounding box center [1045, 434] width 918 height 13
click at [974, 481] on p "Best wishes," at bounding box center [1045, 487] width 918 height 13
click at [645, 508] on p at bounding box center [1045, 514] width 918 height 13
click at [874, 675] on button "Save draft" at bounding box center [858, 679] width 82 height 28
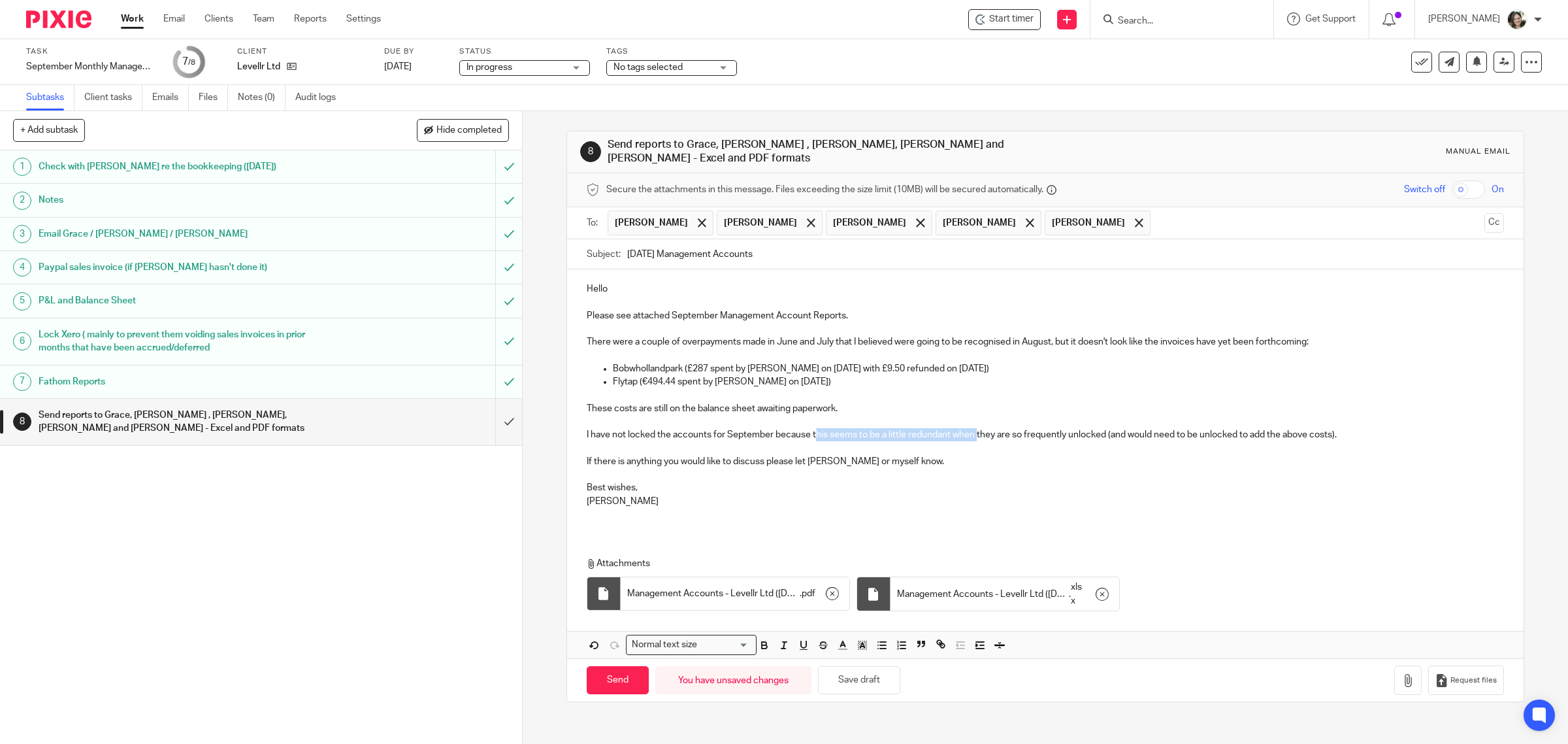
drag, startPoint x: 810, startPoint y: 427, endPoint x: 976, endPoint y: 432, distance: 166.1
click at [975, 432] on p "I have not locked the accounts for September because this seems to be a little …" at bounding box center [1045, 434] width 918 height 13
click at [854, 429] on p "I have not locked the accounts for September because they are so frequently unl…" at bounding box center [1045, 434] width 918 height 13
click at [872, 431] on p "I have not locked the accounts for September because they frequently unlocked (…" at bounding box center [1045, 434] width 918 height 13
click at [827, 428] on p "I have not locked the accounts for September because they frequently being unlo…" at bounding box center [1045, 434] width 918 height 13
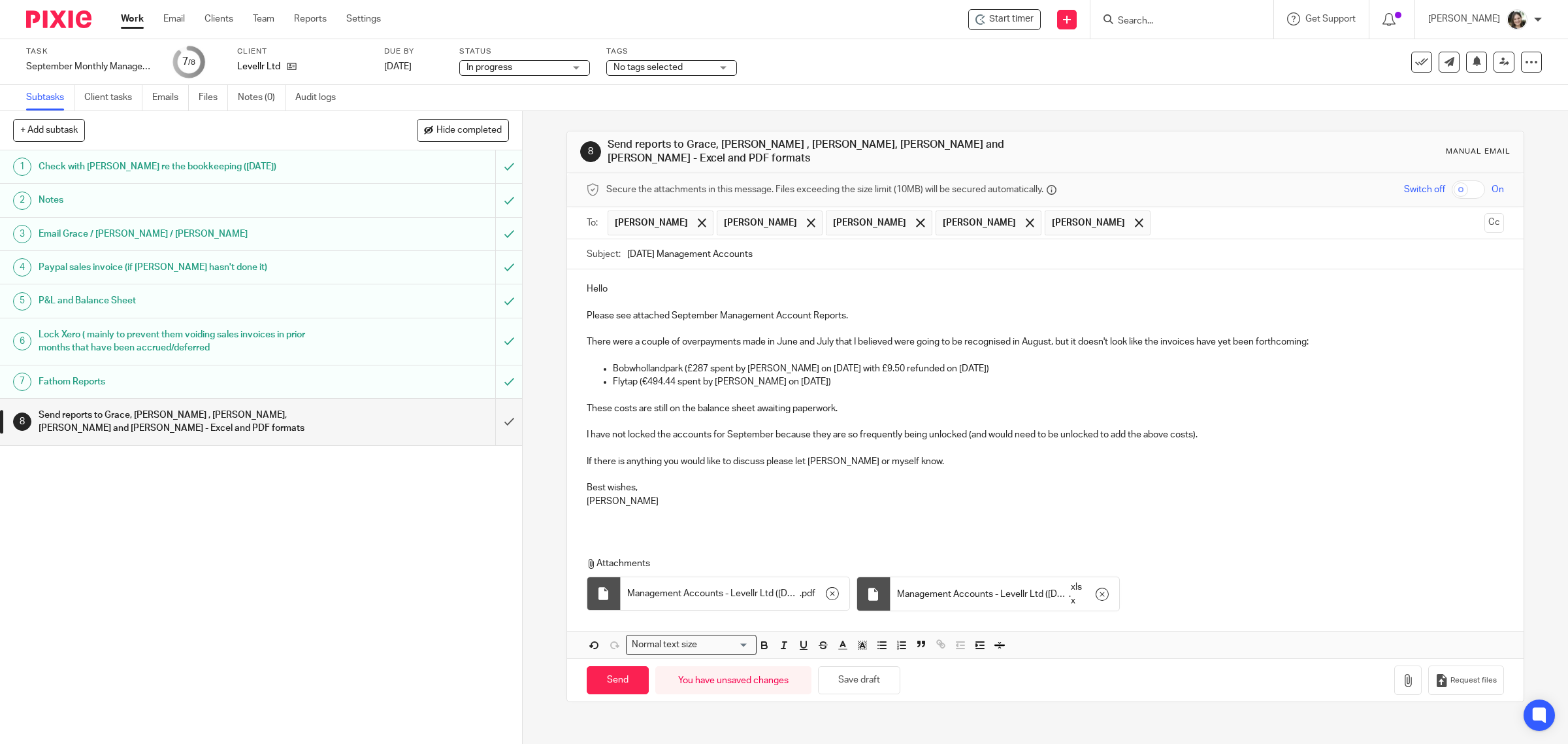
click at [961, 432] on p "I have not locked the accounts for September because they are so frequently bei…" at bounding box center [1045, 434] width 918 height 13
click at [602, 510] on p at bounding box center [1045, 514] width 918 height 13
click at [859, 676] on button "Save draft" at bounding box center [858, 679] width 82 height 28
click at [607, 508] on p at bounding box center [1045, 514] width 918 height 13
click at [610, 511] on p at bounding box center [1045, 514] width 918 height 13
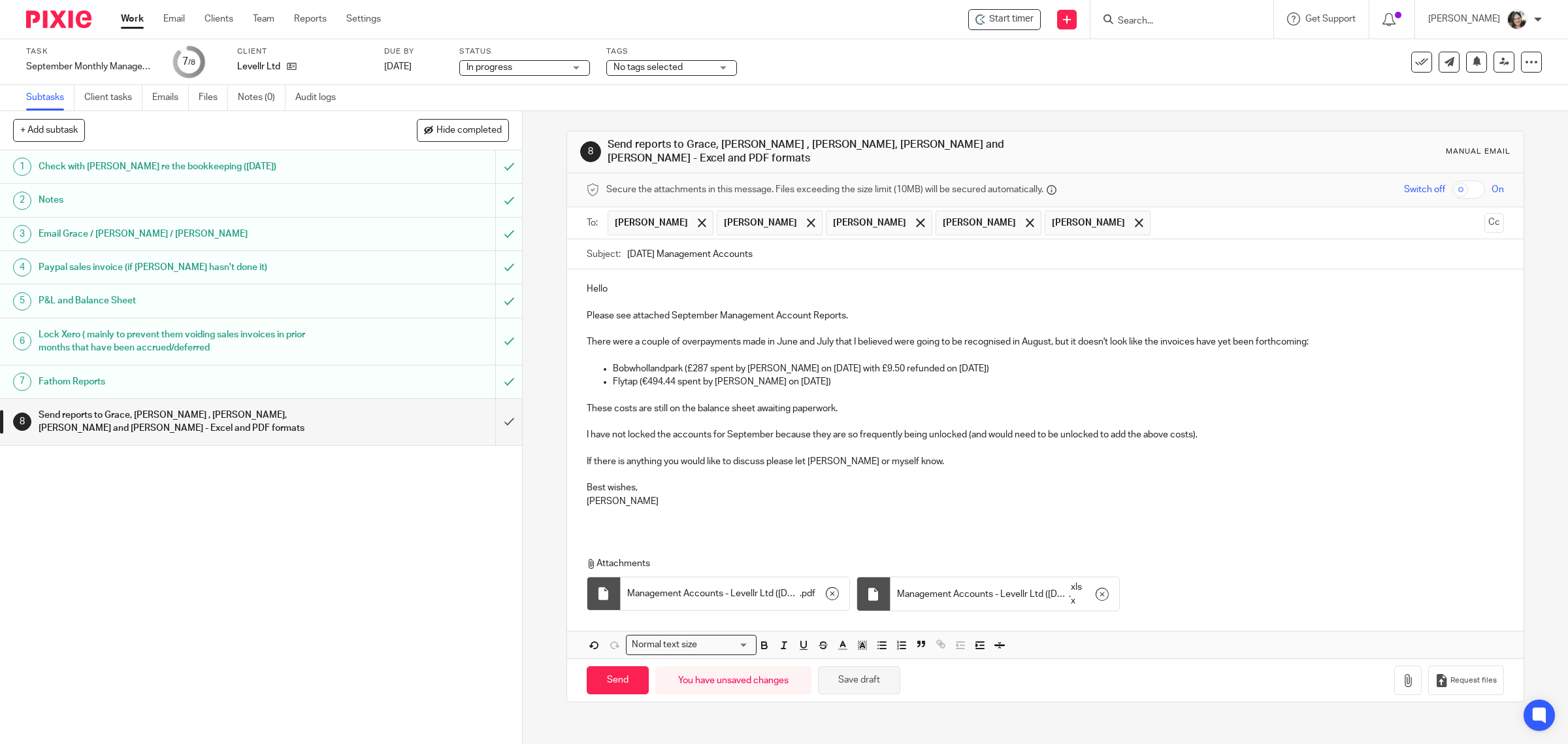
click at [862, 681] on button "Save draft" at bounding box center [858, 679] width 82 height 28
click at [604, 677] on input "Send" at bounding box center [617, 679] width 62 height 28
type input "Sent"
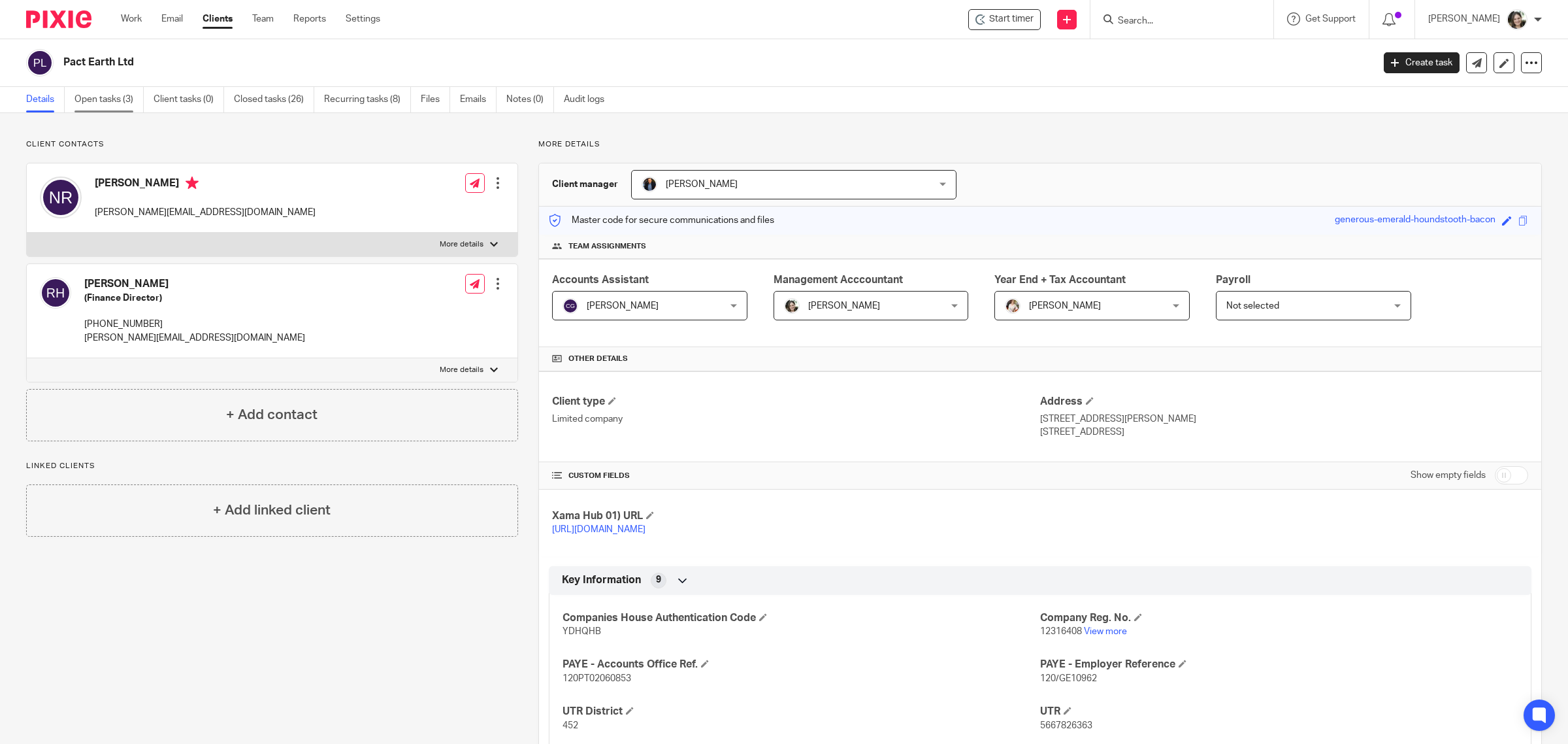
click at [106, 102] on link "Open tasks (3)" at bounding box center [109, 99] width 69 height 26
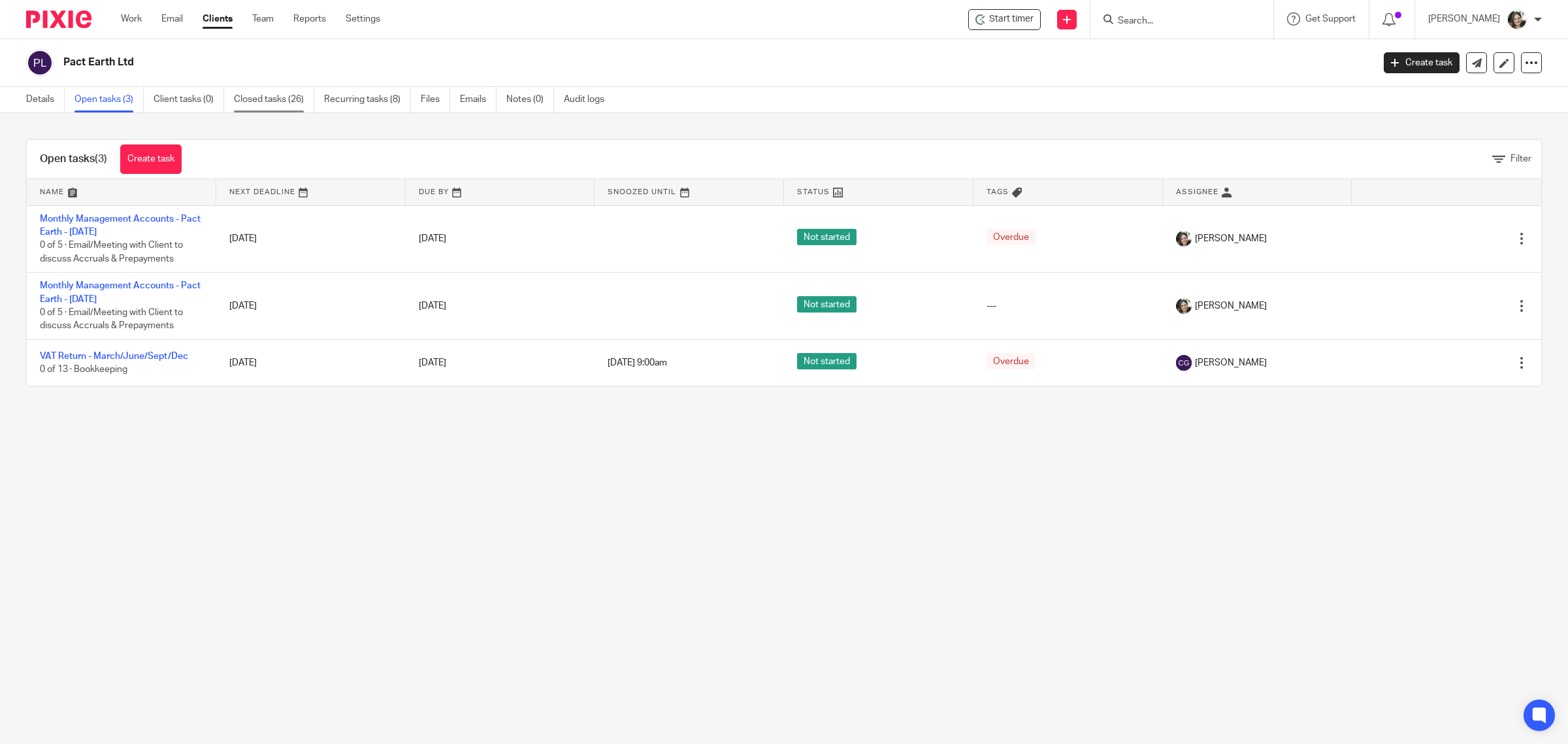
click at [276, 103] on link "Closed tasks (26)" at bounding box center [274, 99] width 81 height 26
